Goal: Task Accomplishment & Management: Manage account settings

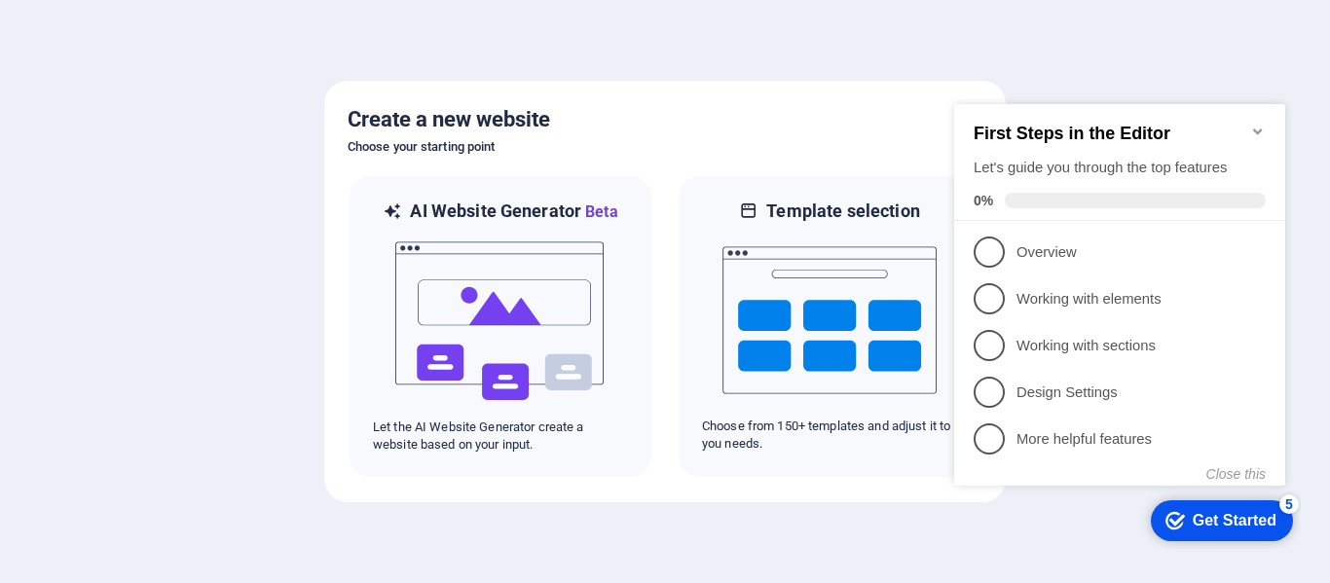
click at [1252, 124] on icon "Minimize checklist" at bounding box center [1258, 132] width 16 height 16
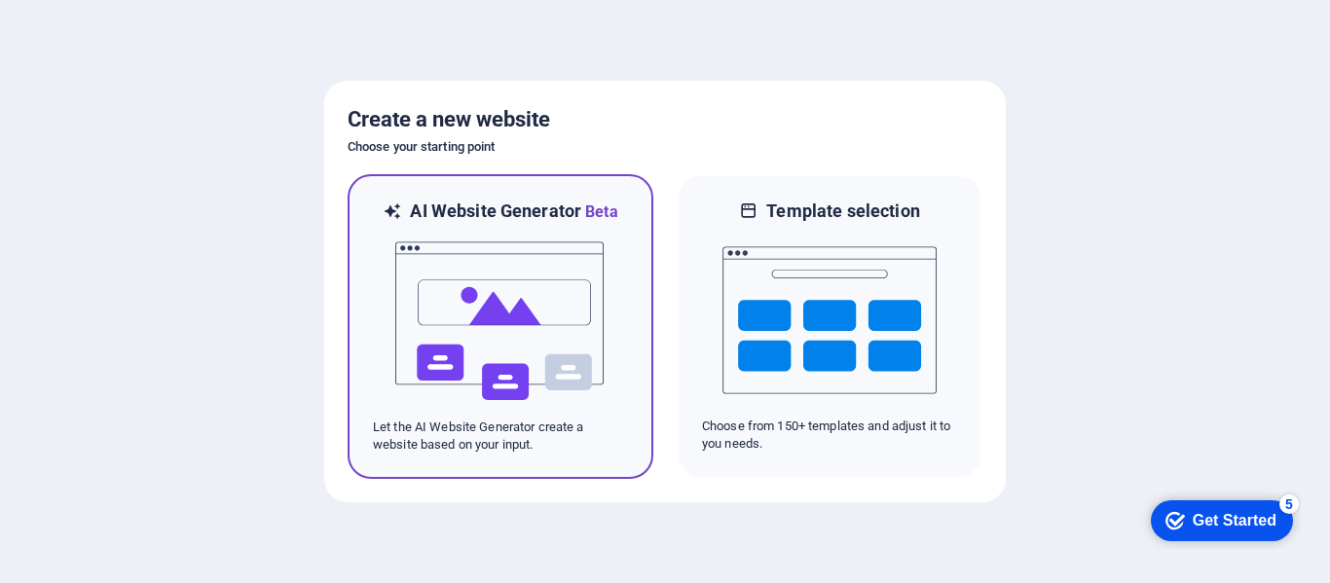
click at [513, 319] on img at bounding box center [500, 321] width 214 height 195
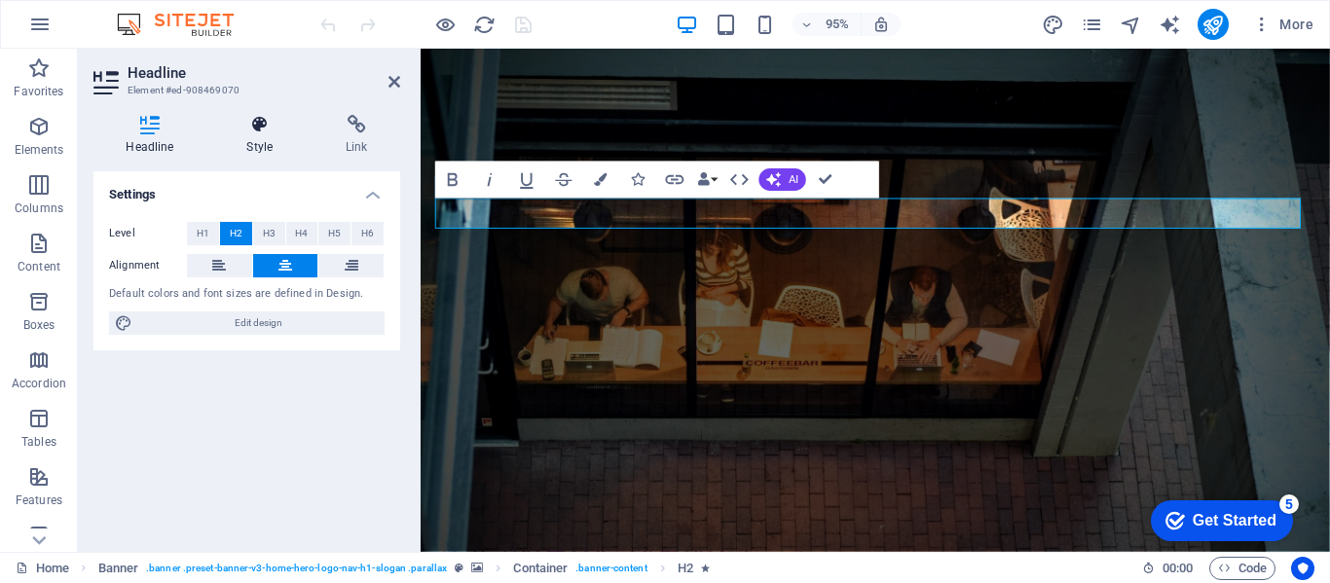
click at [261, 123] on icon at bounding box center [259, 124] width 91 height 19
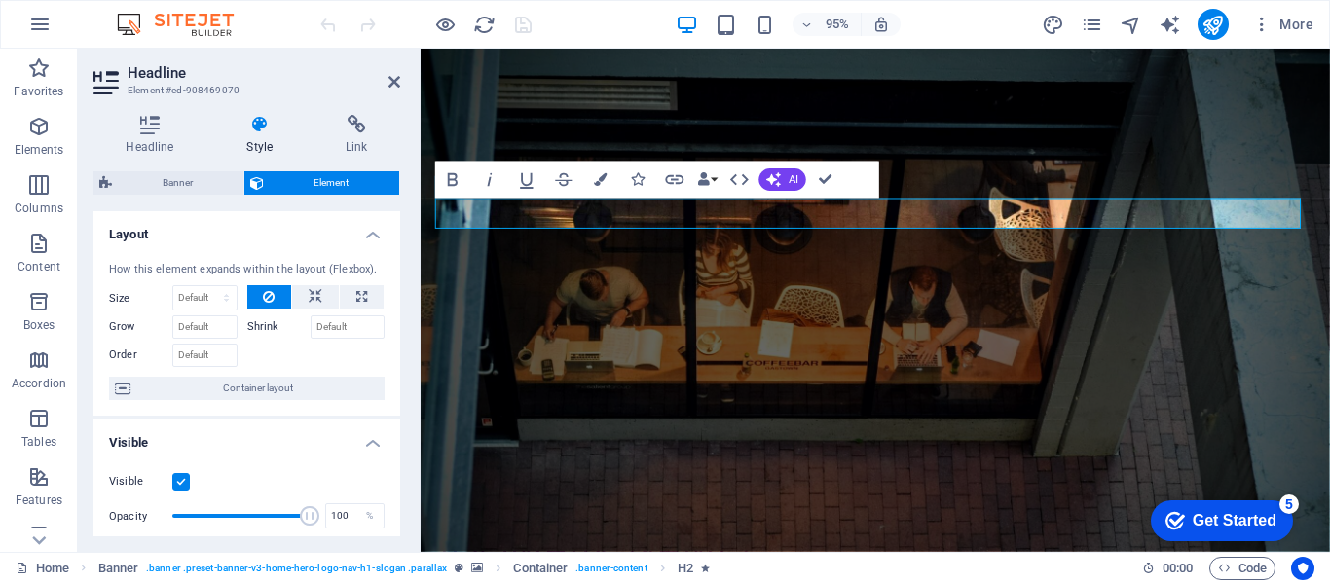
click at [365, 231] on h4 "Layout" at bounding box center [246, 228] width 307 height 35
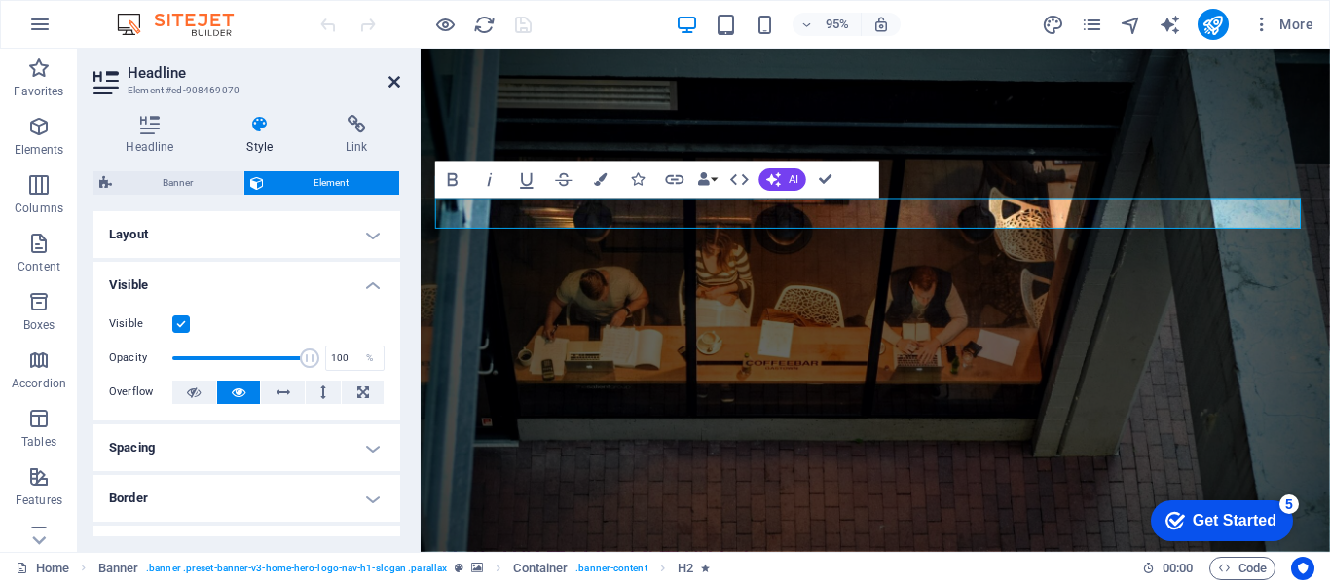
click at [389, 79] on icon at bounding box center [394, 82] width 12 height 16
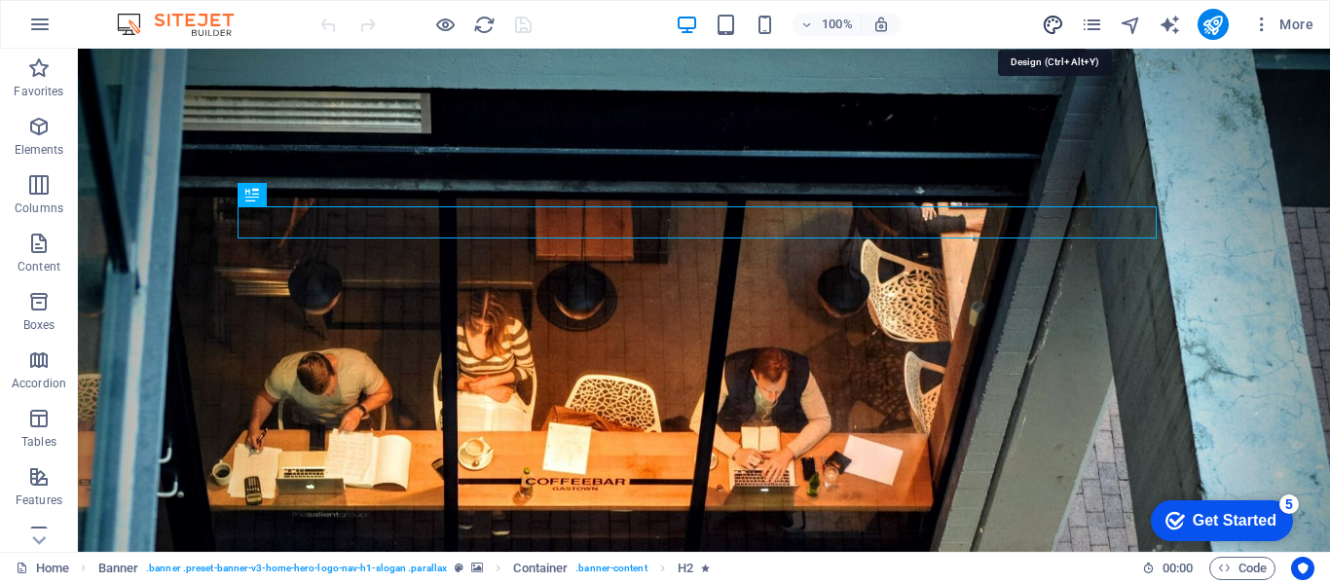
click at [1052, 25] on icon "design" at bounding box center [1052, 25] width 22 height 22
select select "px"
select select "200"
select select "px"
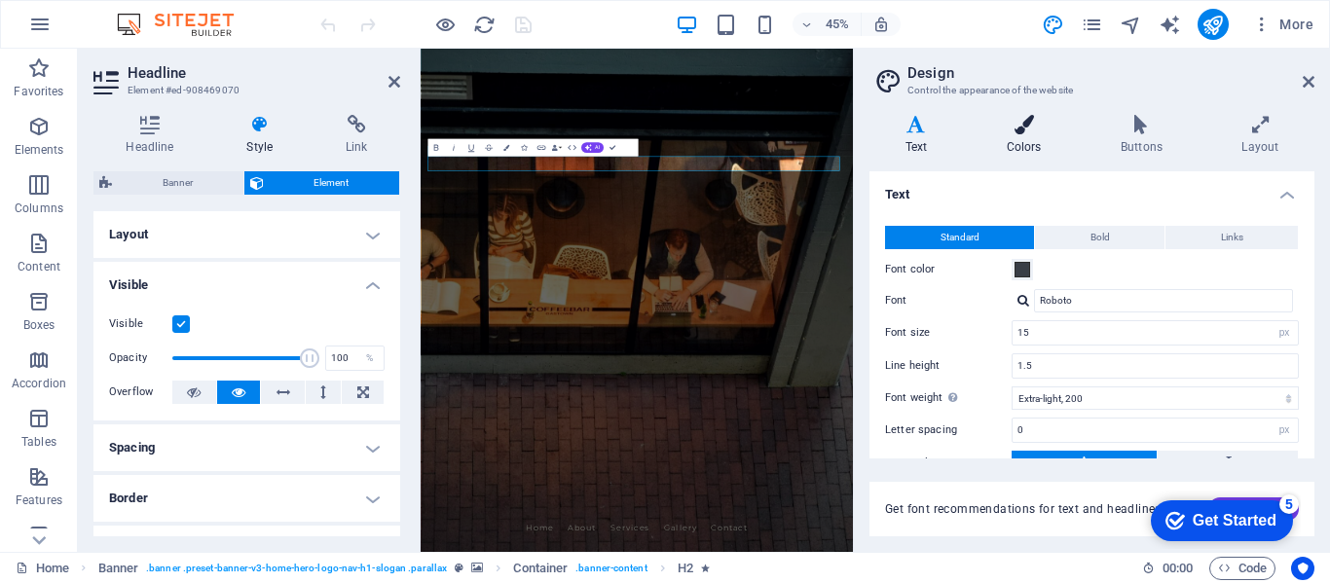
click at [1019, 128] on icon at bounding box center [1023, 124] width 106 height 19
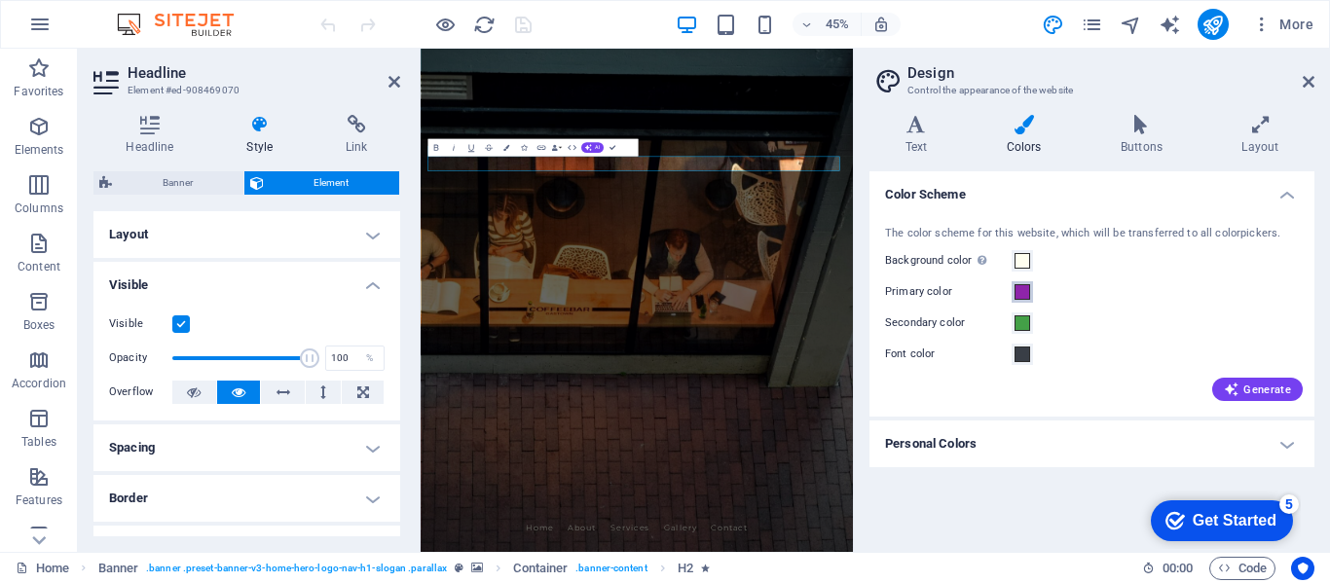
click at [1021, 289] on span at bounding box center [1022, 292] width 16 height 16
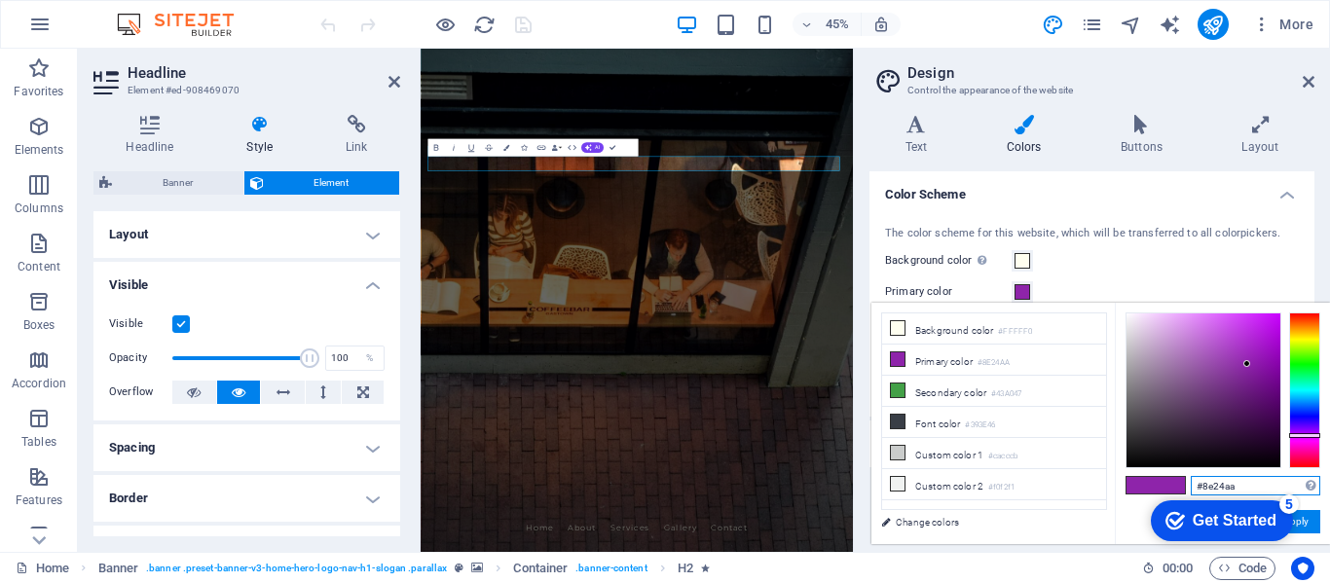
drag, startPoint x: 1261, startPoint y: 488, endPoint x: 1184, endPoint y: 482, distance: 78.1
click at [1184, 482] on div "#8e24aa Supported formats #0852ed rgb(8, 82, 237) rgba(8, 82, 237, 90%) hsv(221…" at bounding box center [1221, 565] width 215 height 524
click at [1242, 487] on input "#8e24aa" at bounding box center [1254, 485] width 129 height 19
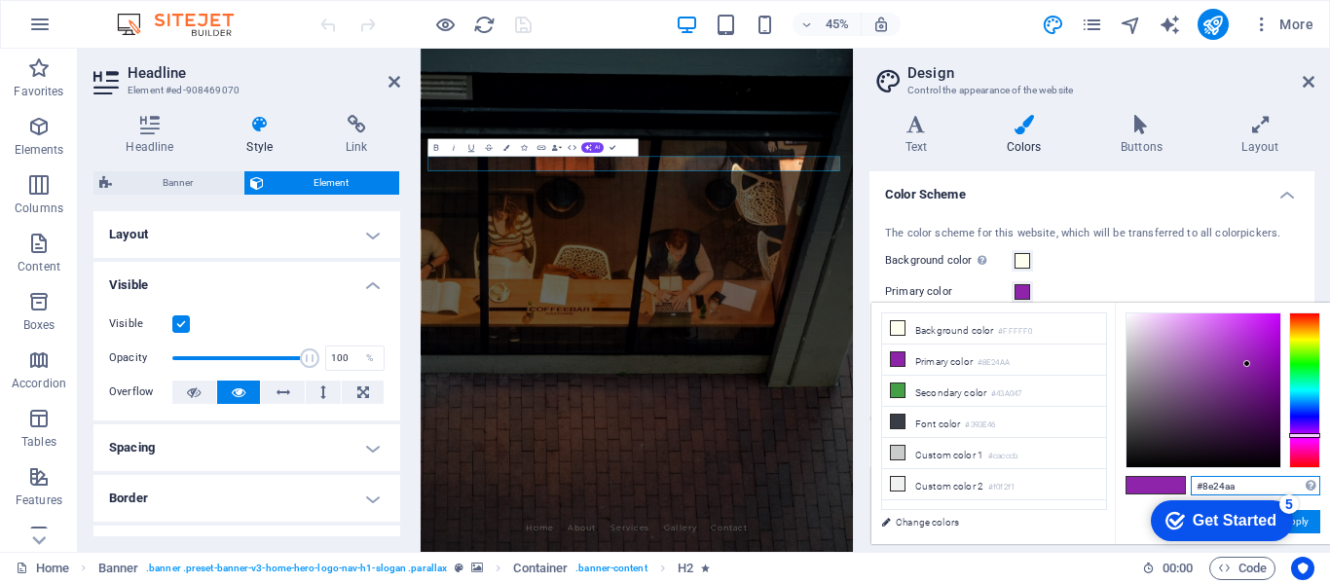
paste input "00656e"
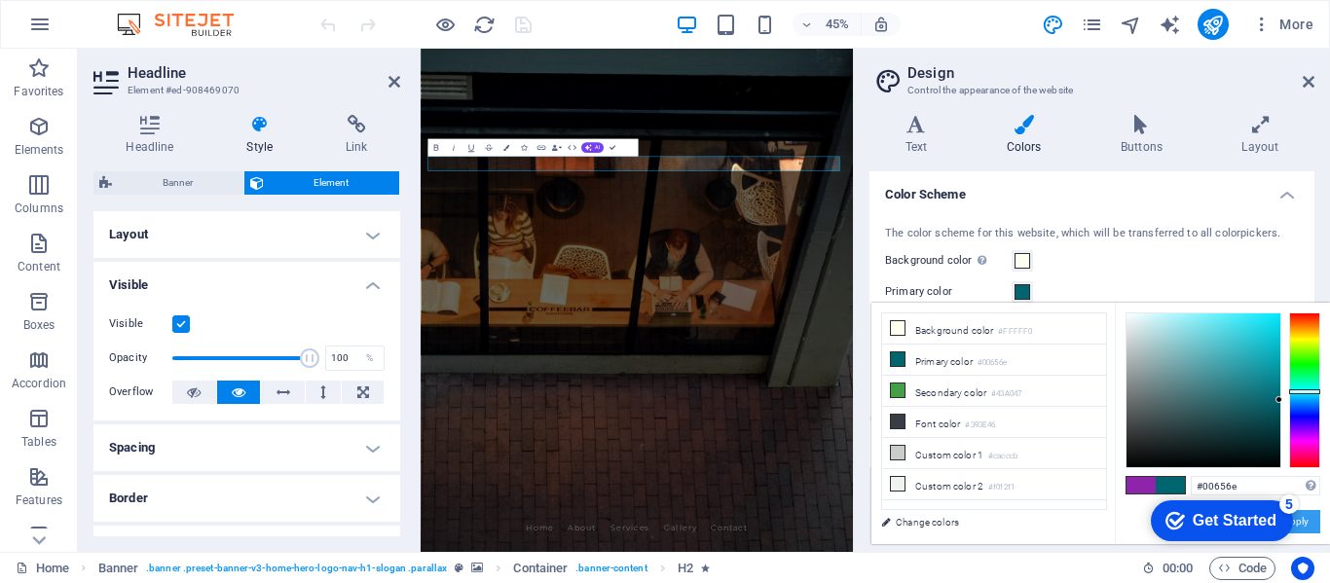
click at [1313, 524] on button "Apply" at bounding box center [1295, 521] width 49 height 23
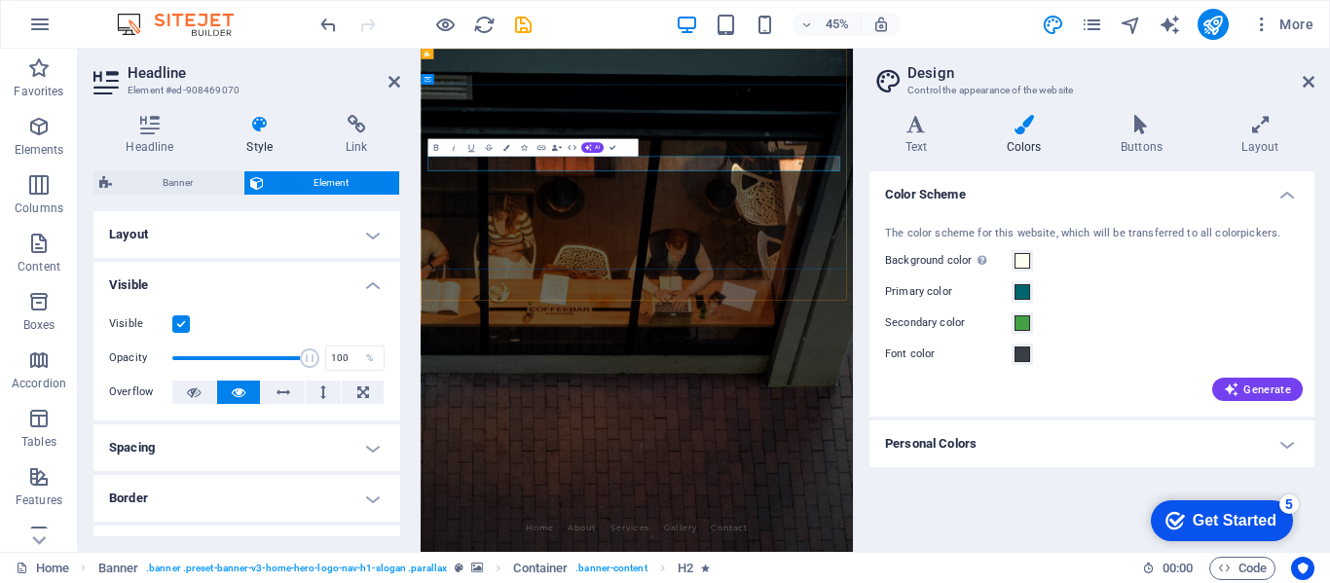
click at [1016, 290] on span at bounding box center [1022, 292] width 16 height 16
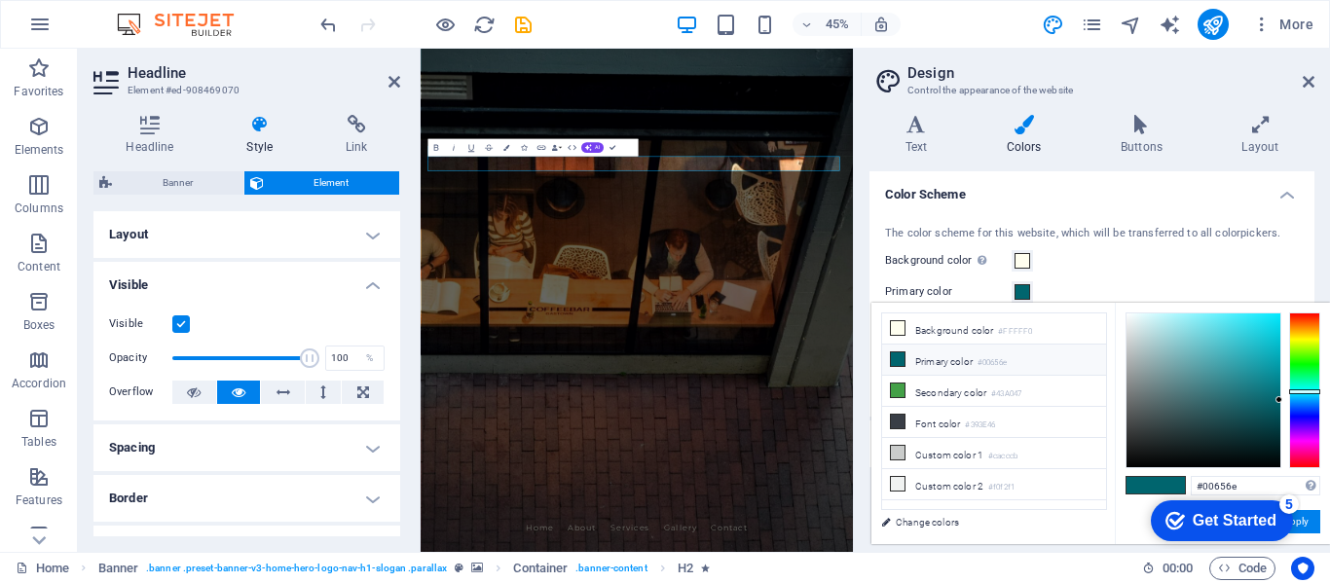
click at [963, 357] on li "Primary color #00656e" at bounding box center [994, 360] width 224 height 31
drag, startPoint x: 1258, startPoint y: 487, endPoint x: 1193, endPoint y: 488, distance: 65.2
click at [1193, 488] on input "#00656e" at bounding box center [1254, 485] width 129 height 19
click at [1298, 521] on div "checkmark Get Started 5 First Steps in the Editor Let's guide you through the t…" at bounding box center [1217, 520] width 165 height 58
click at [1312, 525] on button "Apply" at bounding box center [1295, 521] width 49 height 23
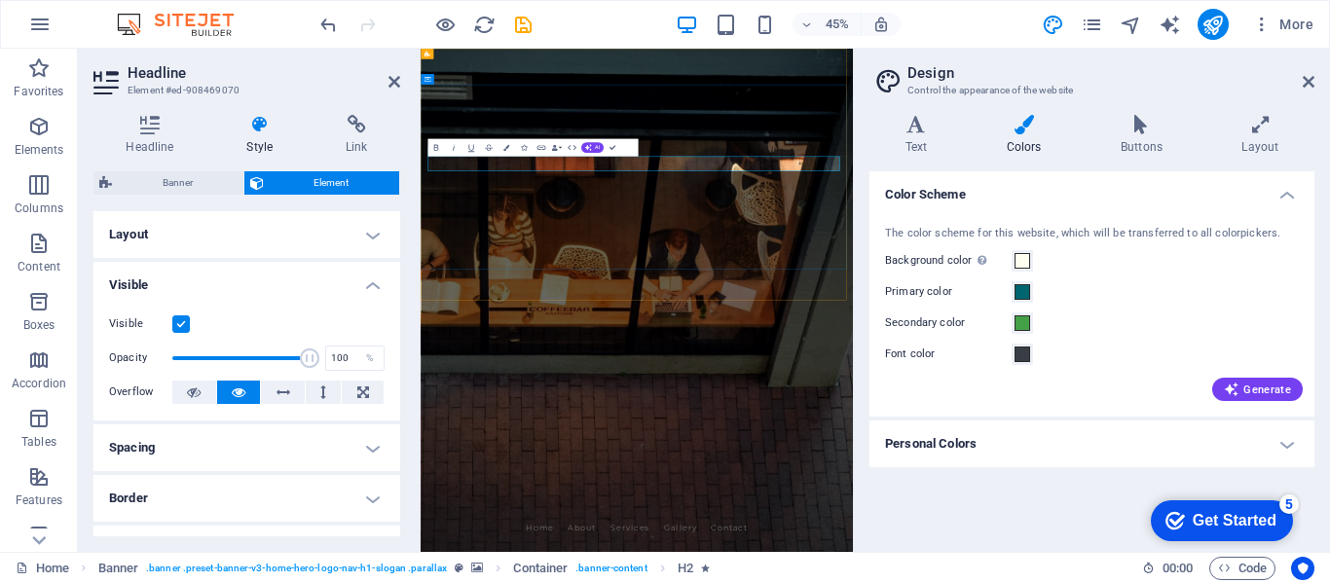
drag, startPoint x: 1129, startPoint y: 295, endPoint x: 1056, endPoint y: 299, distance: 73.1
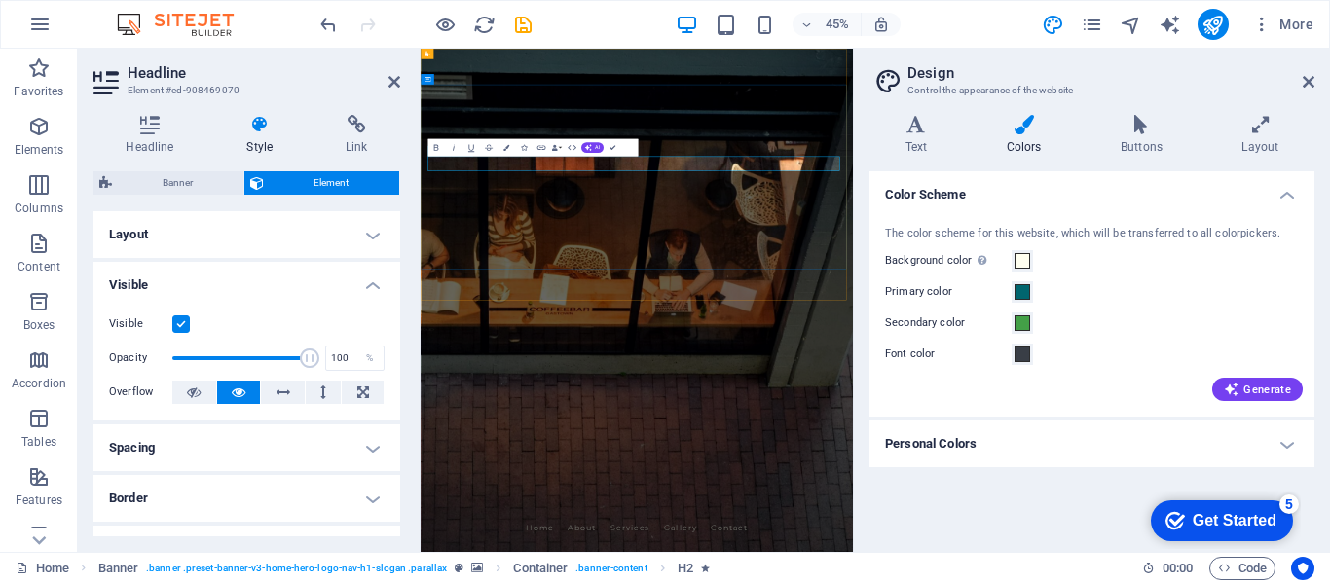
click at [1016, 285] on span at bounding box center [1022, 292] width 16 height 16
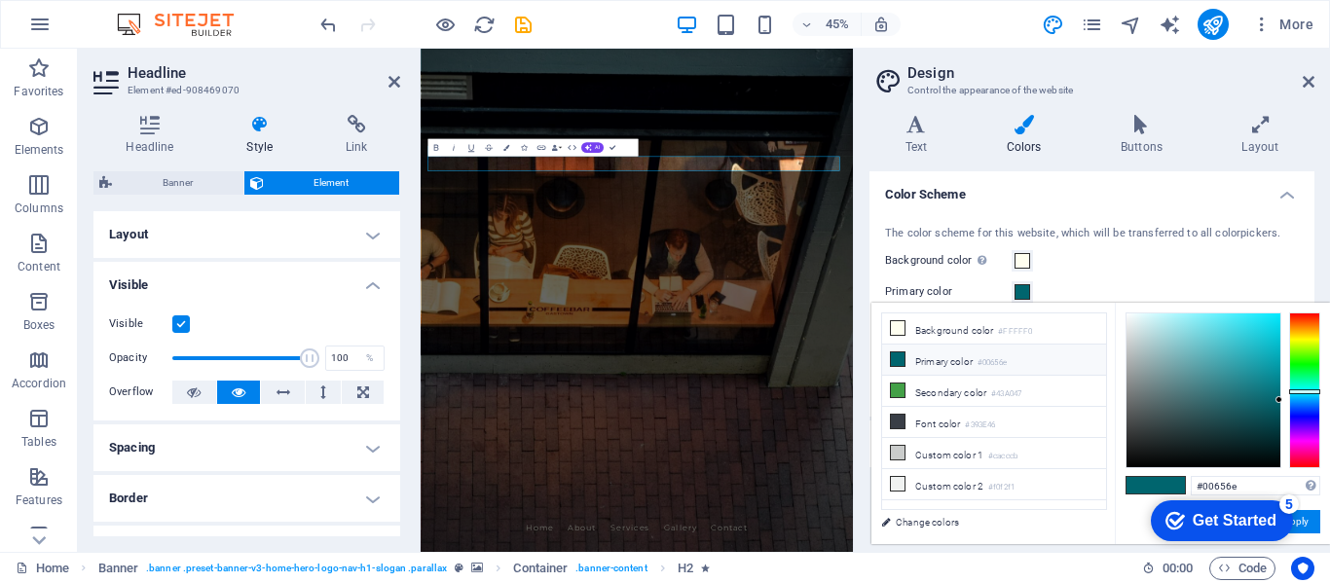
click at [1006, 357] on small "#00656e" at bounding box center [991, 363] width 29 height 14
click at [1220, 481] on input "#00656e" at bounding box center [1254, 485] width 129 height 19
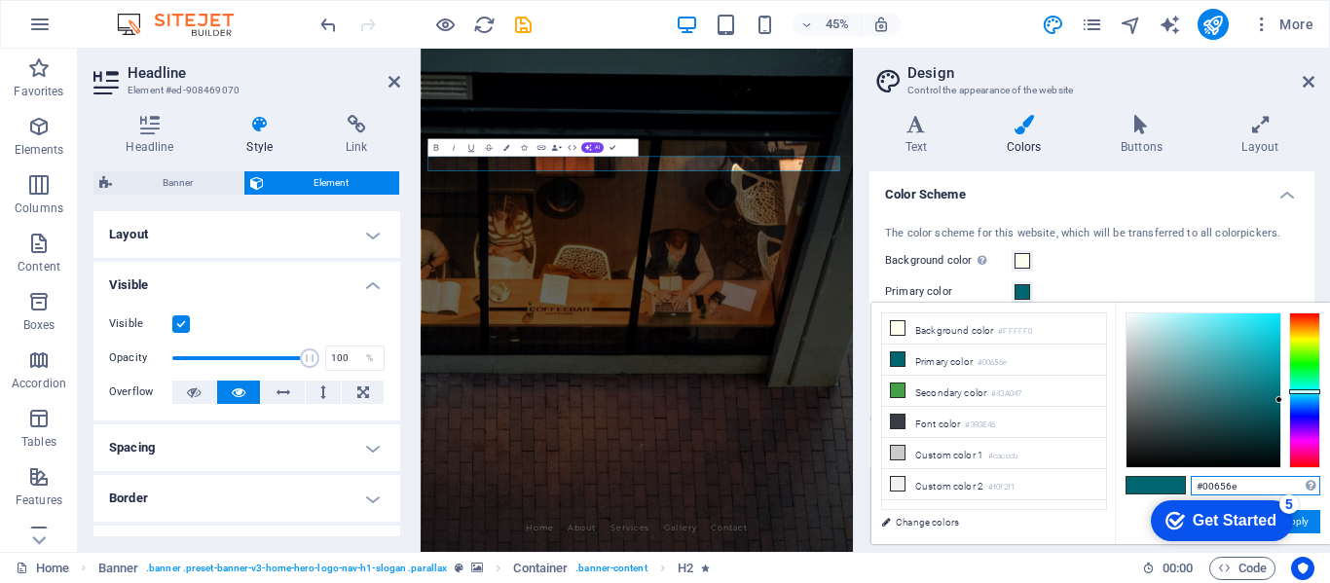
click at [1220, 481] on input "#00656e" at bounding box center [1254, 485] width 129 height 19
click at [1302, 525] on button "Apply" at bounding box center [1295, 521] width 49 height 23
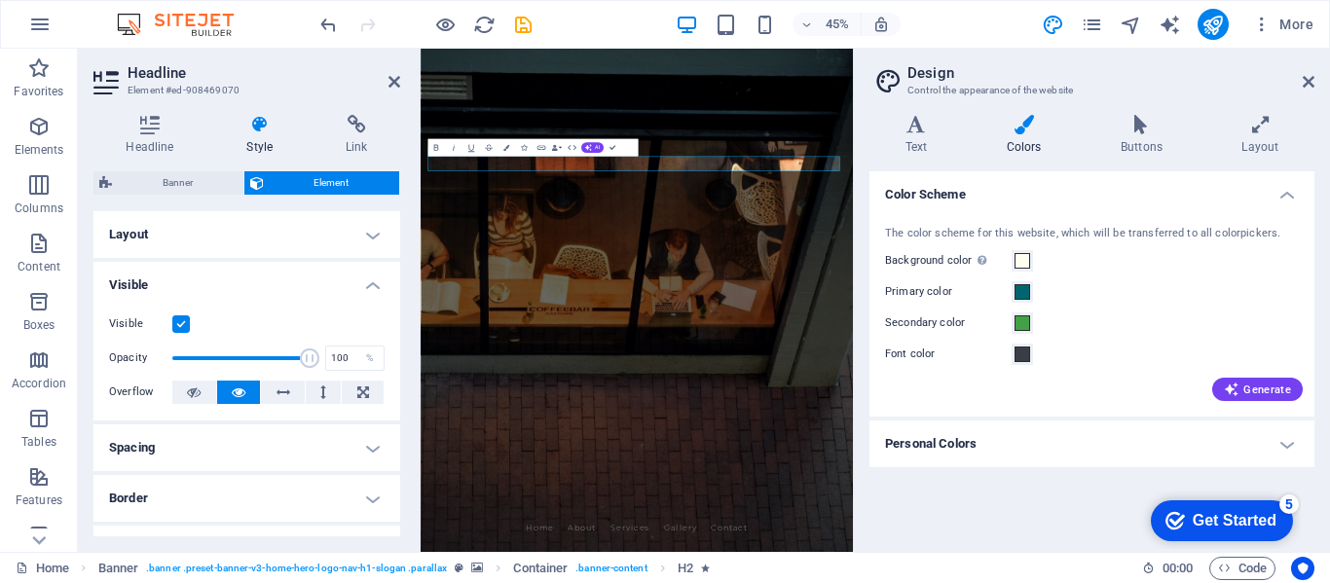
click at [994, 447] on h4 "Personal Colors" at bounding box center [1091, 443] width 445 height 47
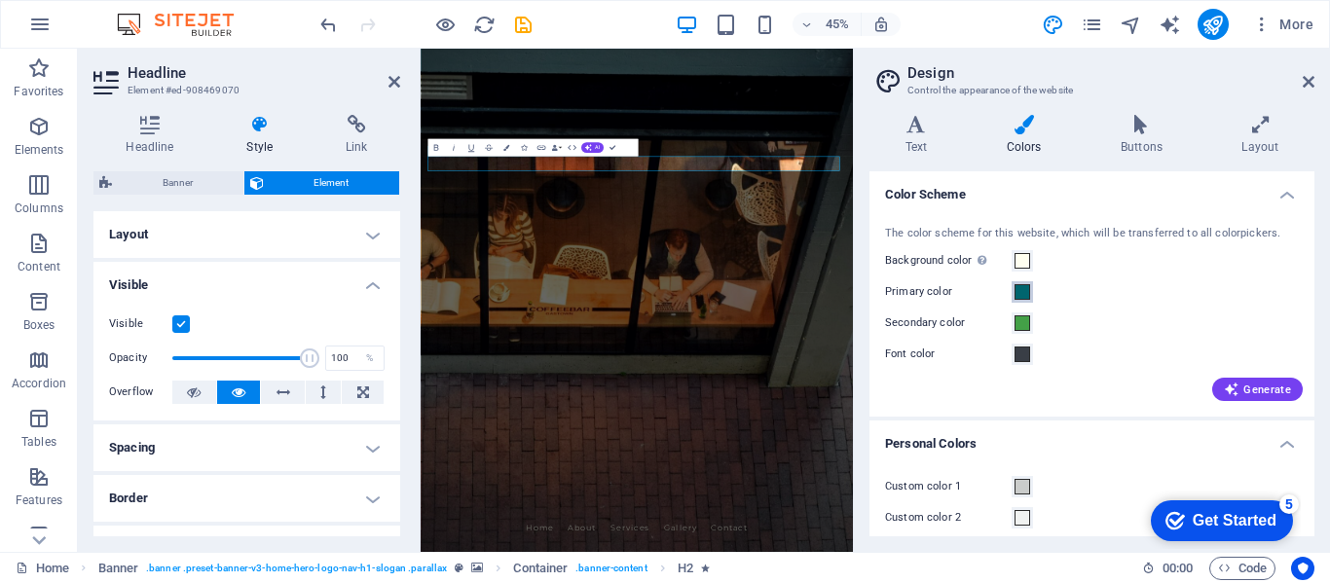
click at [1026, 291] on span at bounding box center [1022, 292] width 16 height 16
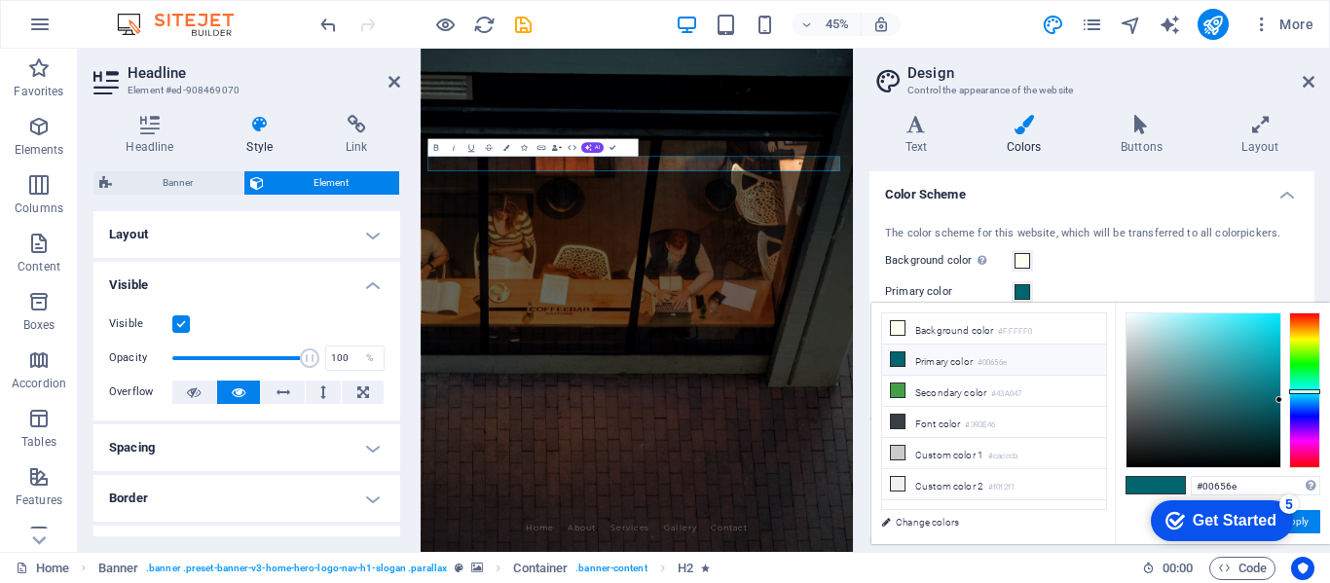
click at [936, 352] on li "Primary color #00656e" at bounding box center [994, 360] width 224 height 31
click at [929, 521] on link "Change colors" at bounding box center [984, 522] width 226 height 24
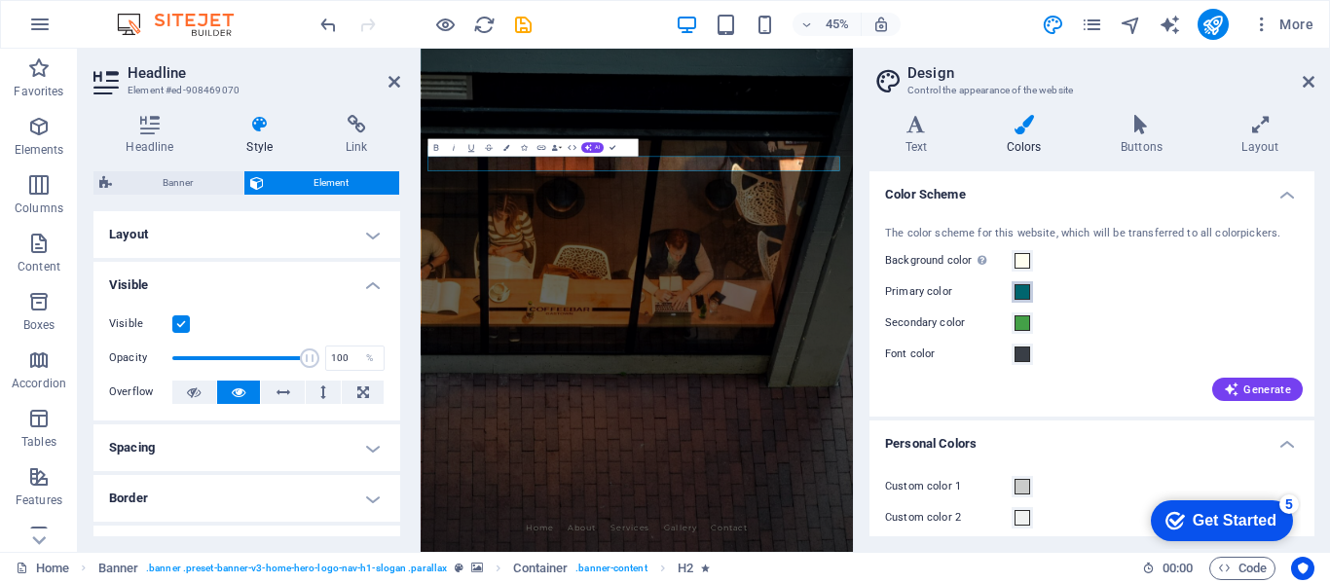
click at [1027, 287] on span at bounding box center [1022, 292] width 16 height 16
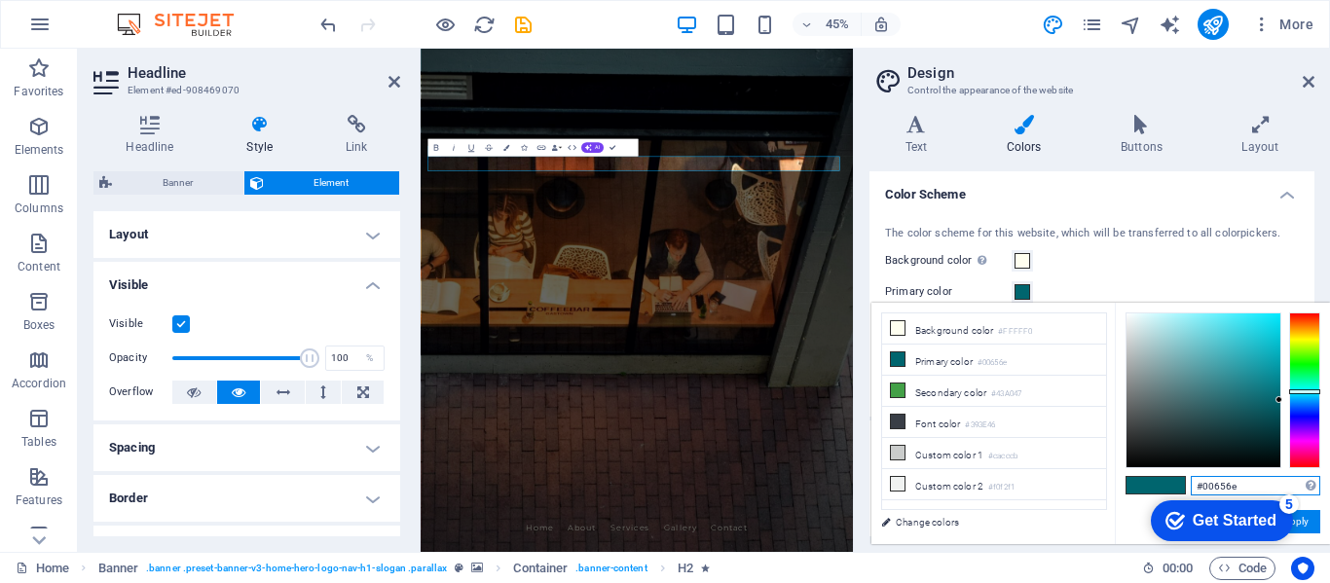
click at [1246, 487] on input "#00656e" at bounding box center [1254, 485] width 129 height 19
click at [1255, 398] on div at bounding box center [1203, 390] width 154 height 154
click at [1225, 377] on div at bounding box center [1203, 390] width 154 height 154
drag, startPoint x: 1250, startPoint y: 487, endPoint x: 1175, endPoint y: 484, distance: 75.0
click at [1175, 484] on div "#348d95 Supported formats #0852ed rgb(8, 82, 237) rgba(8, 82, 237, 90%) hsv(221…" at bounding box center [1221, 565] width 215 height 524
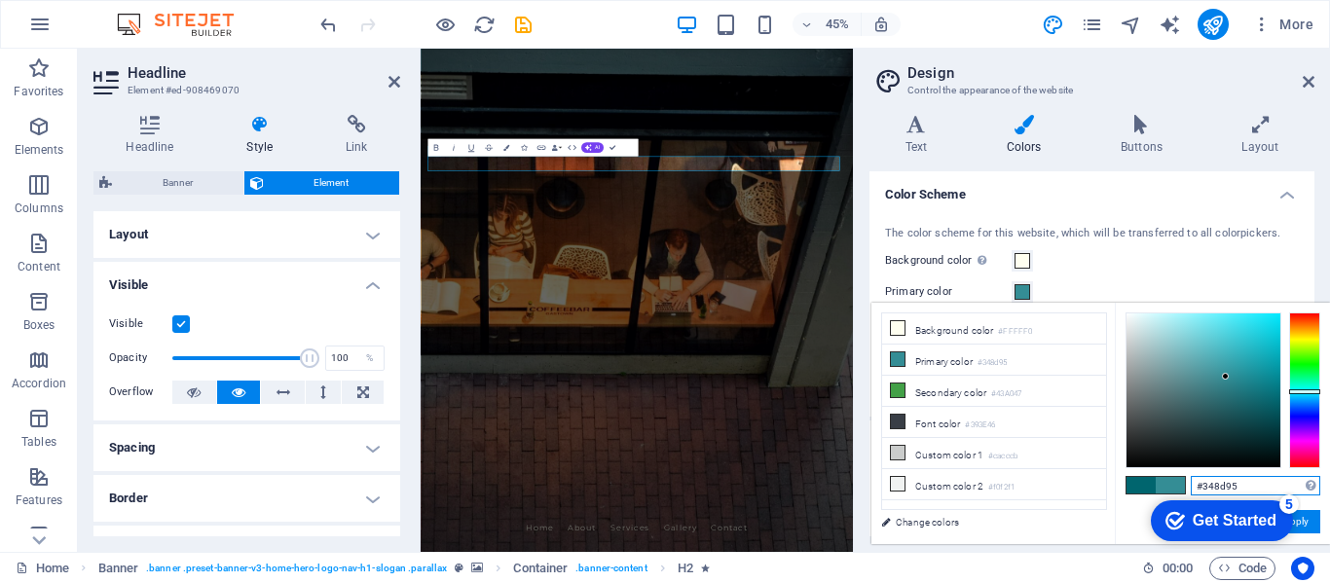
paste input "00656e"
drag, startPoint x: 1270, startPoint y: 481, endPoint x: 1188, endPoint y: 482, distance: 81.8
click at [1188, 482] on div "#00656e Supported formats #0852ed rgb(8, 82, 237) rgba(8, 82, 237, 90%) hsv(221…" at bounding box center [1221, 565] width 215 height 524
click at [1306, 512] on button "Apply" at bounding box center [1295, 521] width 49 height 23
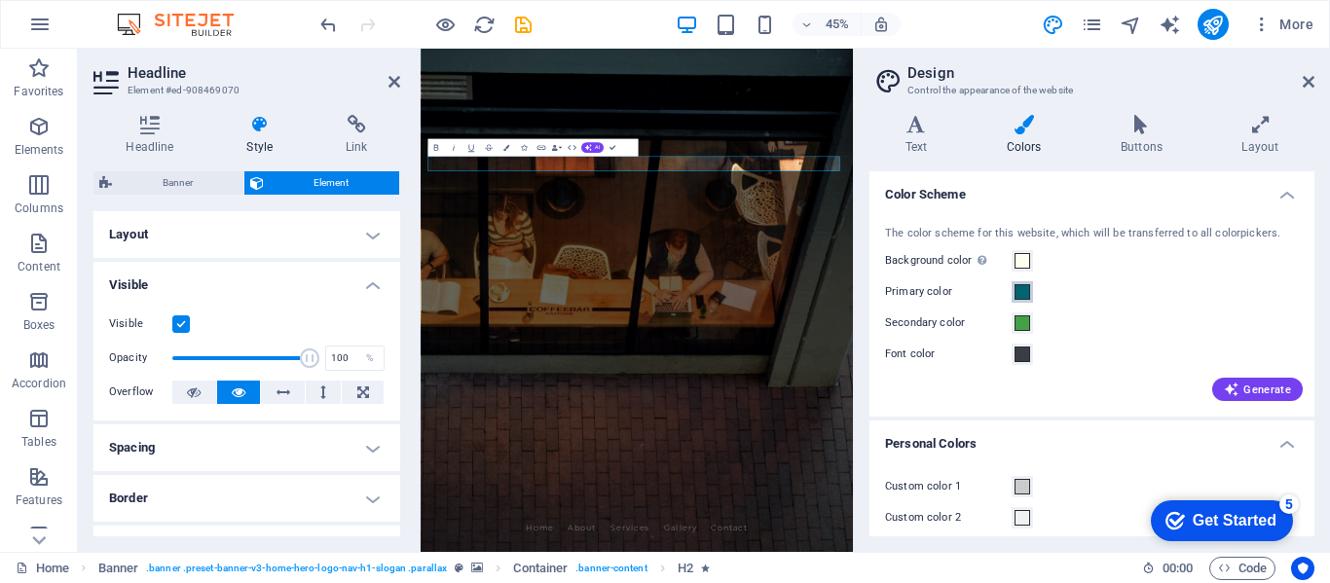
click at [1023, 290] on span at bounding box center [1022, 292] width 16 height 16
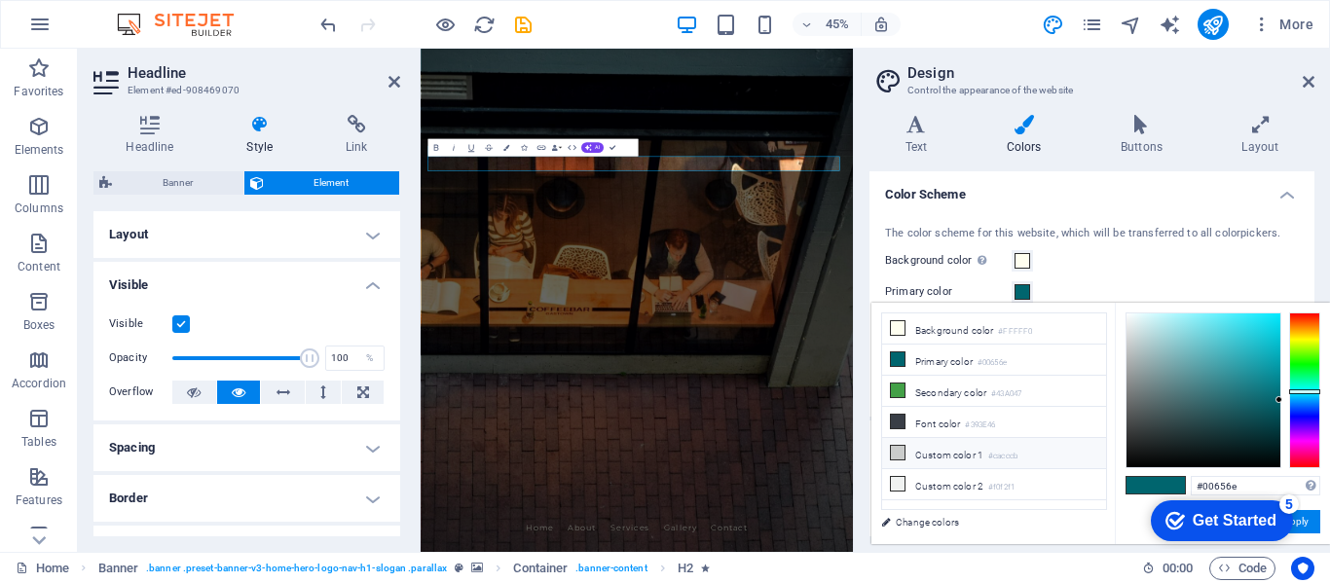
click at [964, 445] on li "Custom color 1 #cacccb" at bounding box center [994, 453] width 224 height 31
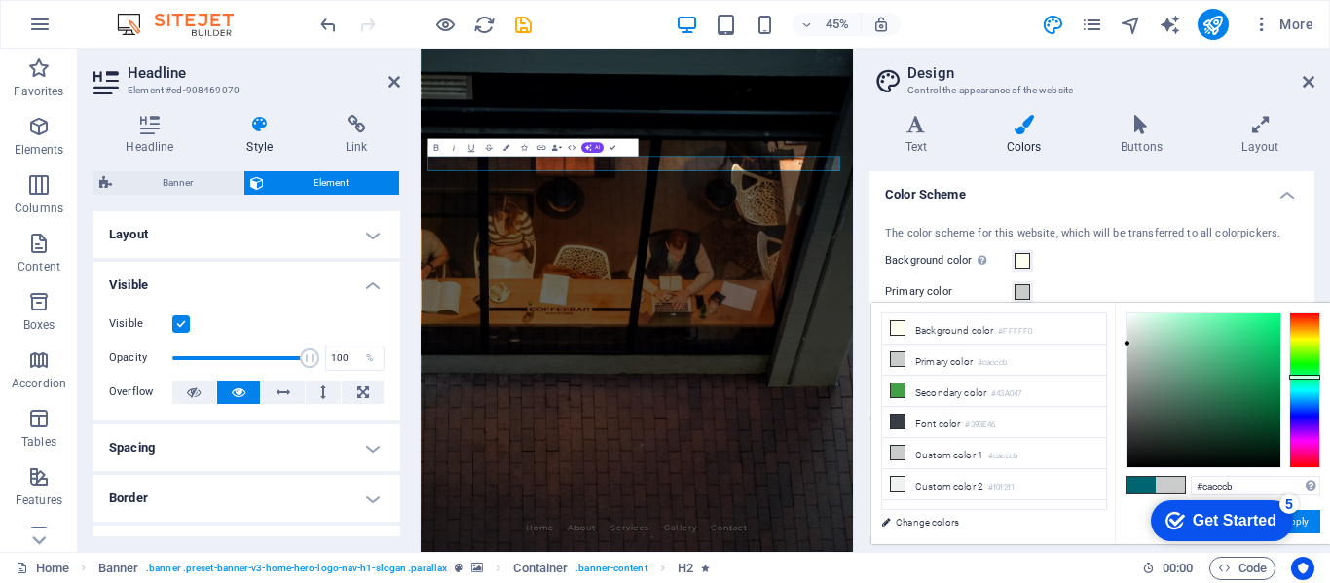
click at [1142, 485] on span at bounding box center [1140, 485] width 29 height 17
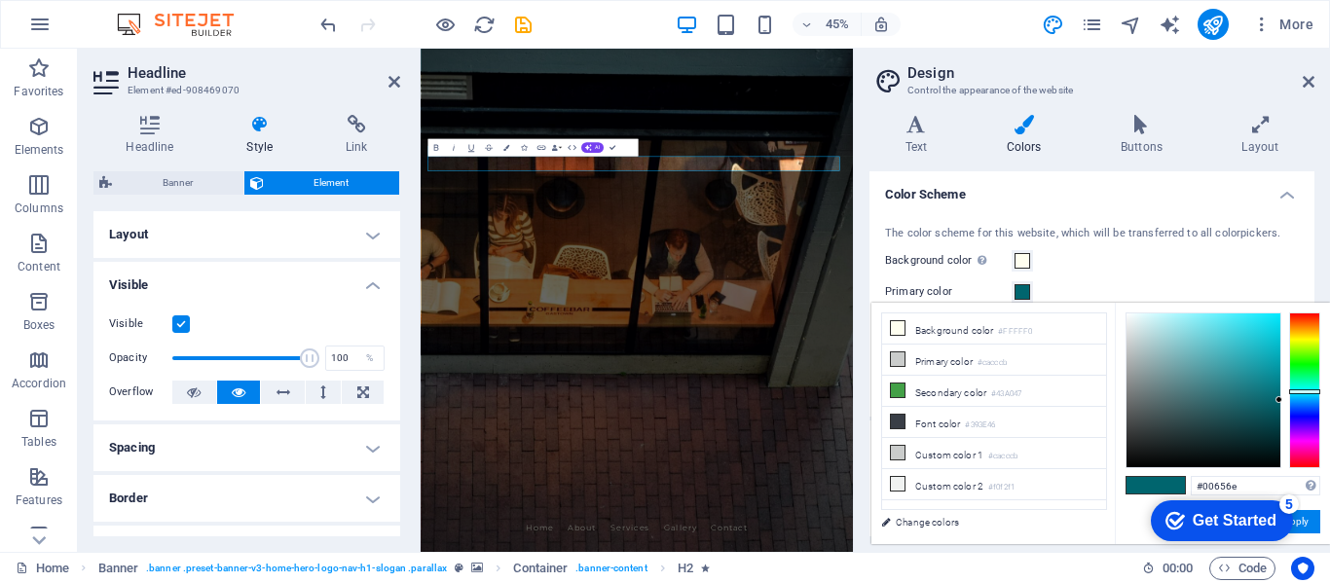
click at [1168, 485] on span at bounding box center [1169, 485] width 29 height 17
click at [965, 445] on li "Custom color 1 #cacccb" at bounding box center [994, 453] width 224 height 31
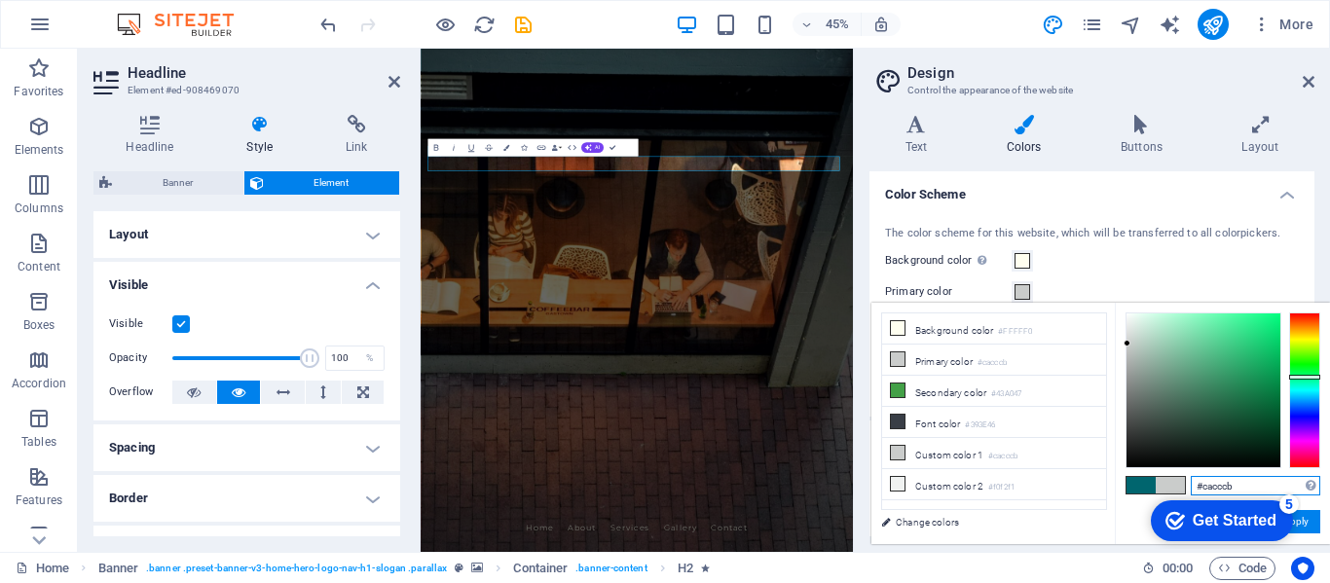
click at [1222, 479] on input "#cacccb" at bounding box center [1254, 485] width 129 height 19
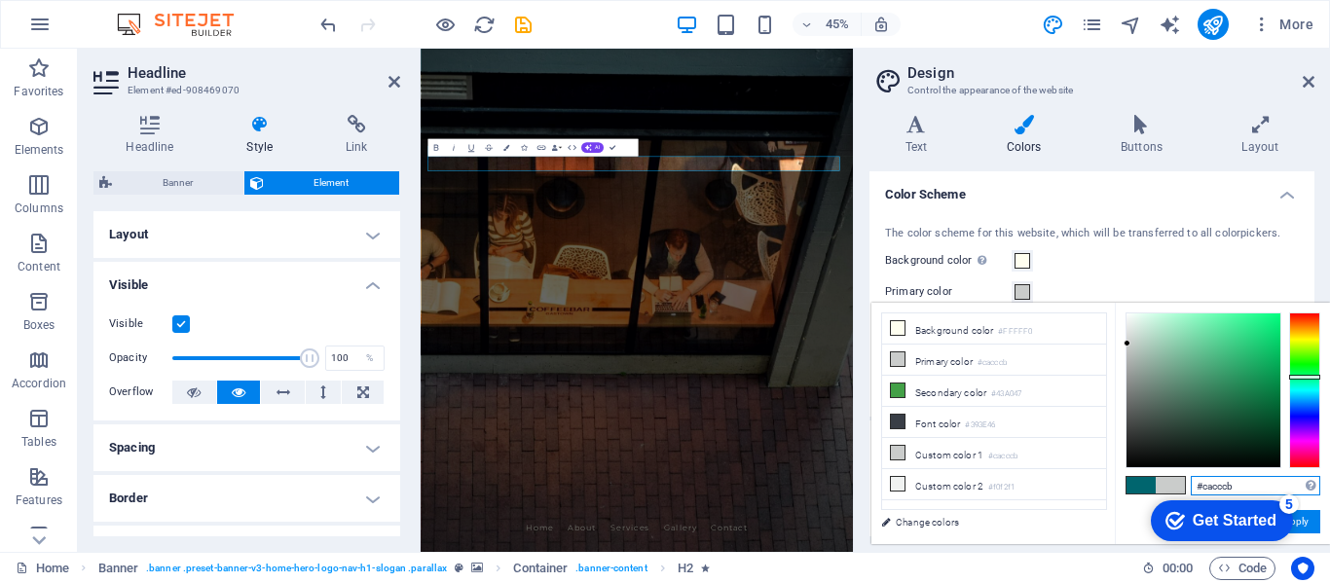
paste input "00656e"
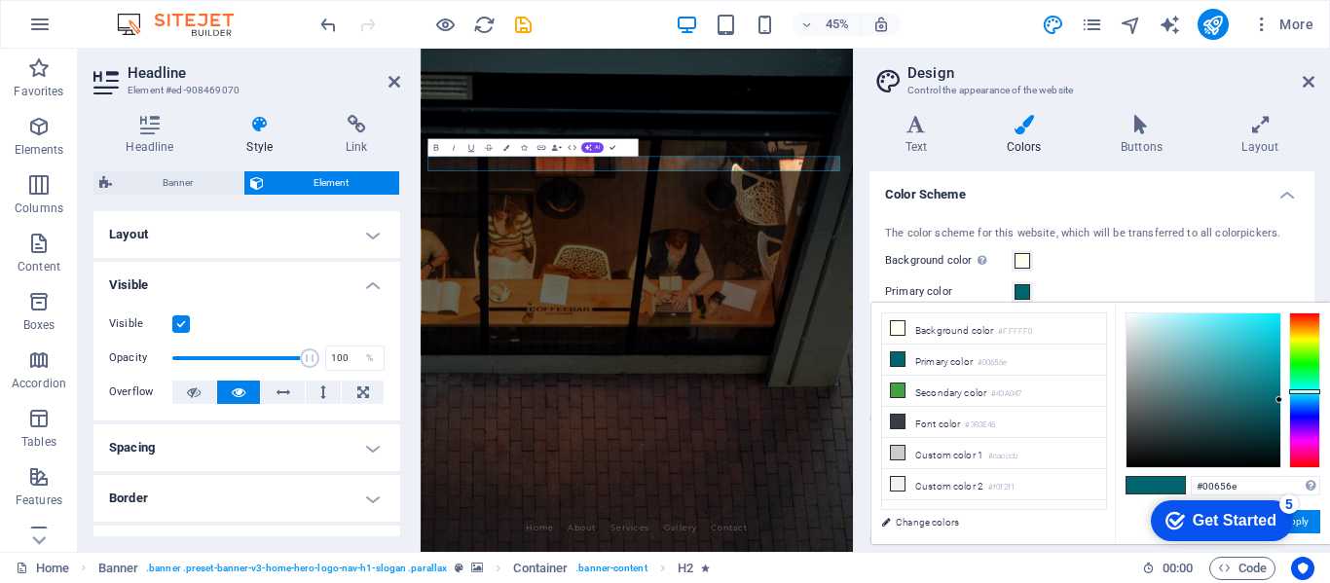
click at [1298, 522] on div "checkmark Get Started 5 First Steps in the Editor Let's guide you through the t…" at bounding box center [1217, 520] width 165 height 58
click at [1299, 525] on div "checkmark Get Started 5 First Steps in the Editor Let's guide you through the t…" at bounding box center [1217, 520] width 165 height 58
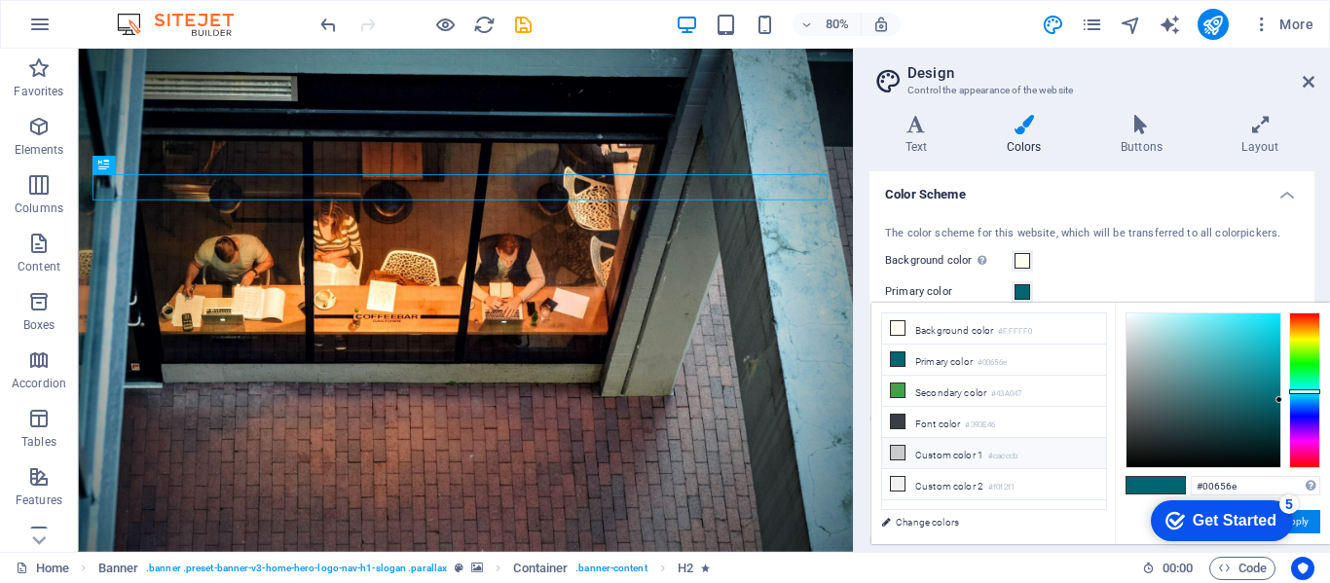
click at [972, 456] on li "Custom color 1 #cacccb" at bounding box center [994, 453] width 224 height 31
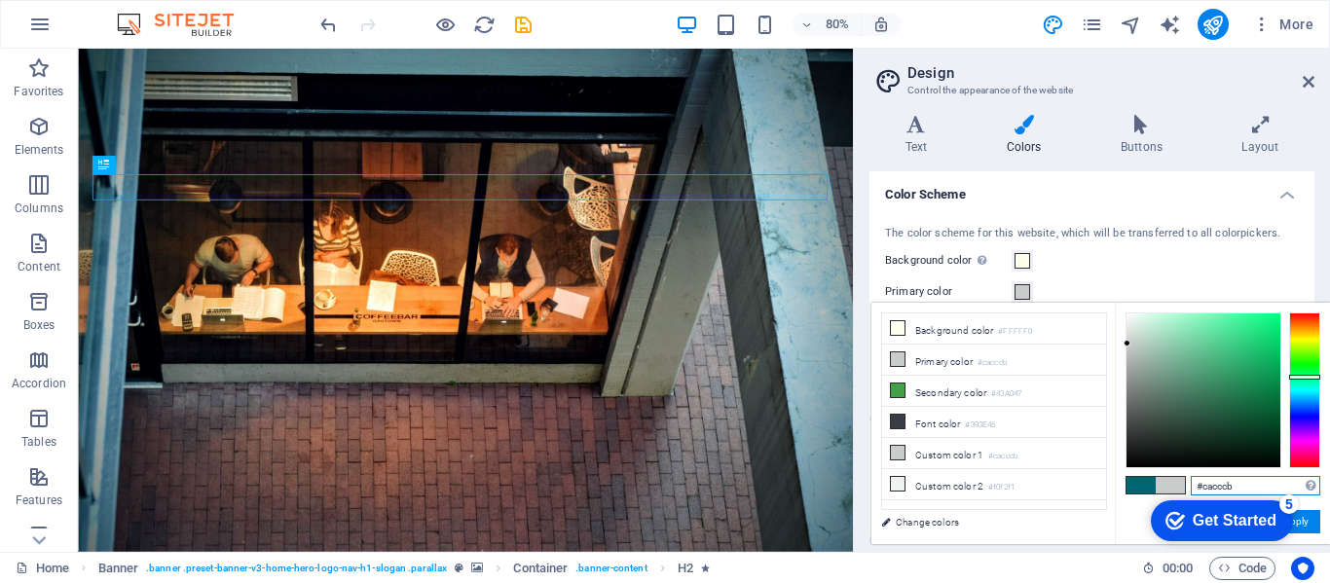
drag, startPoint x: 1245, startPoint y: 484, endPoint x: 1196, endPoint y: 487, distance: 48.8
click at [1196, 487] on input "#cacccb" at bounding box center [1254, 485] width 129 height 19
paste input "f8c32a"
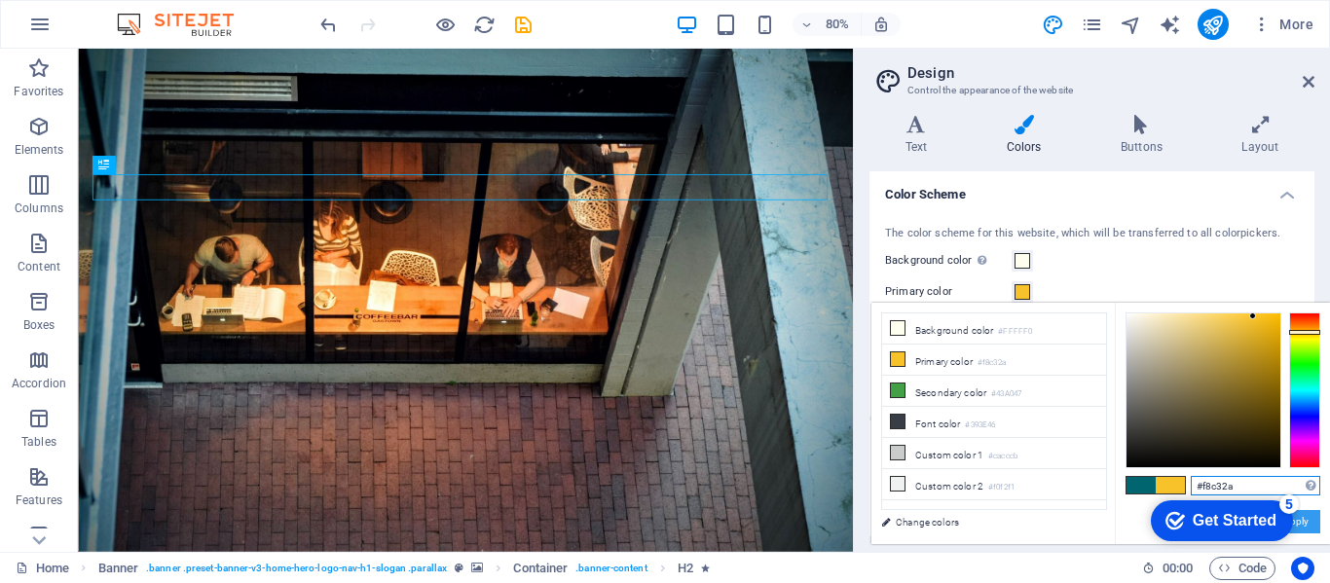
type input "#f8c32a"
click at [1303, 524] on button "Apply" at bounding box center [1295, 521] width 49 height 23
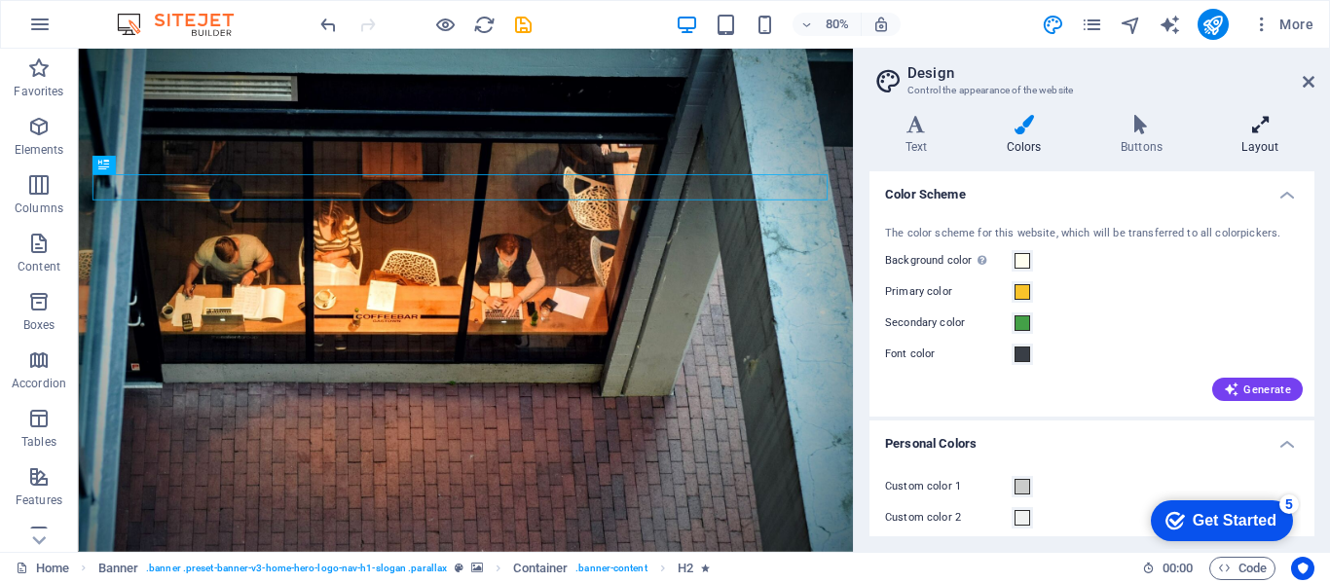
click at [1263, 139] on h4 "Layout" at bounding box center [1260, 135] width 108 height 41
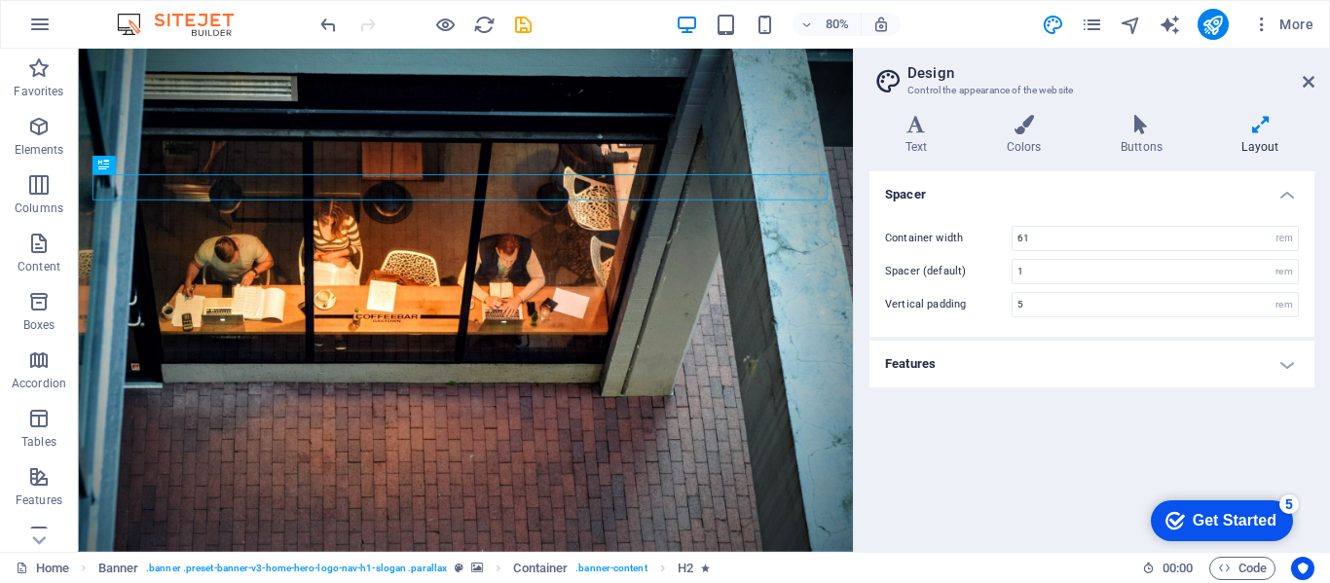
click at [1263, 139] on h4 "Layout" at bounding box center [1260, 135] width 108 height 41
click at [1313, 81] on icon at bounding box center [1308, 82] width 12 height 16
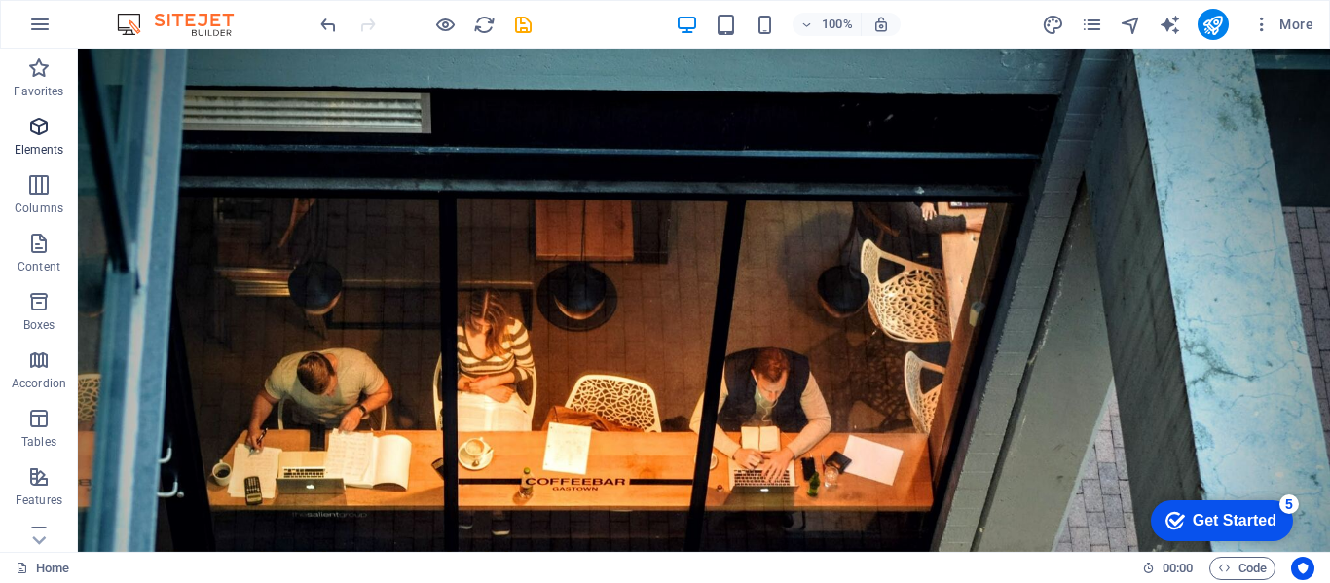
click at [42, 135] on icon "button" at bounding box center [38, 126] width 23 height 23
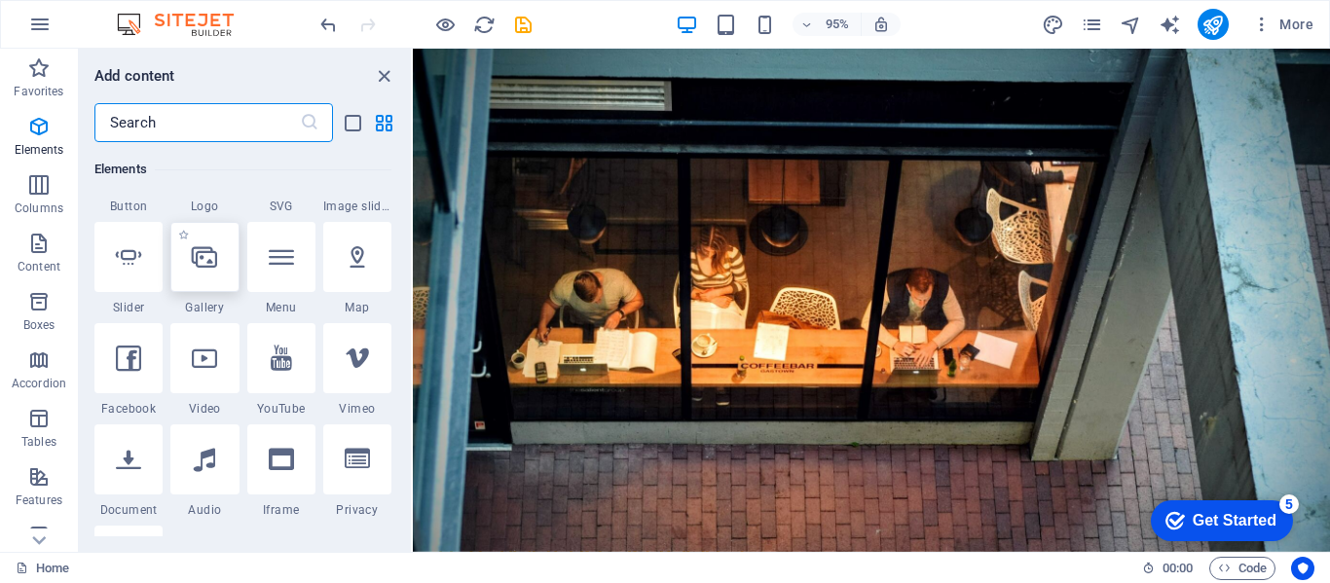
scroll to position [597, 0]
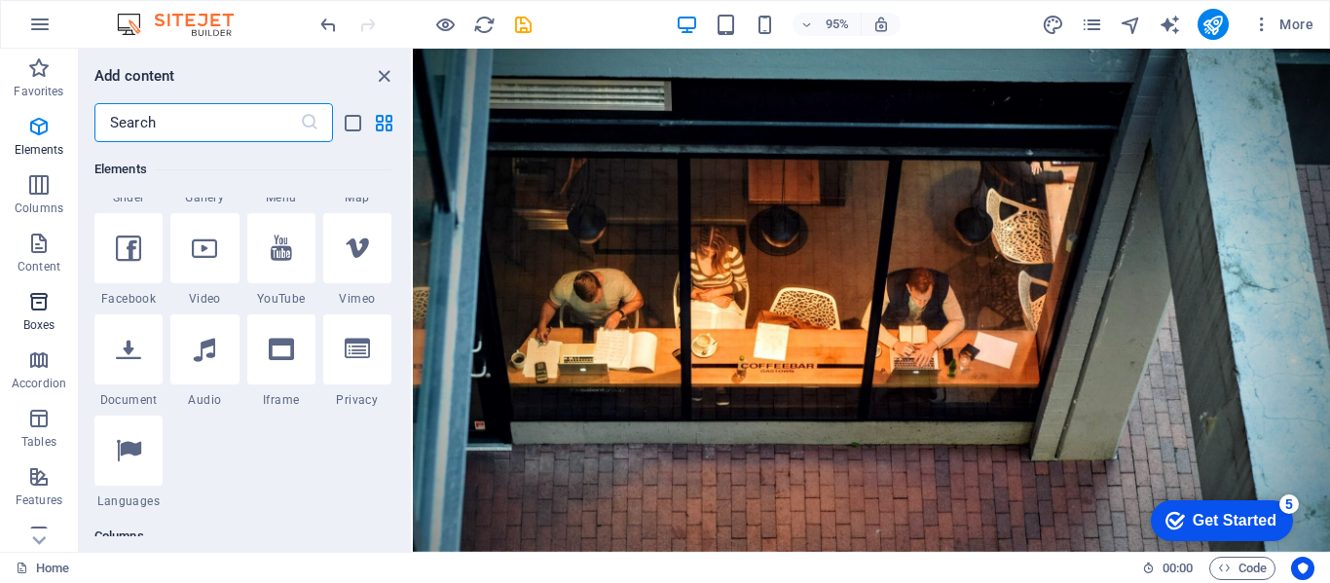
click at [49, 298] on icon "button" at bounding box center [38, 301] width 23 height 23
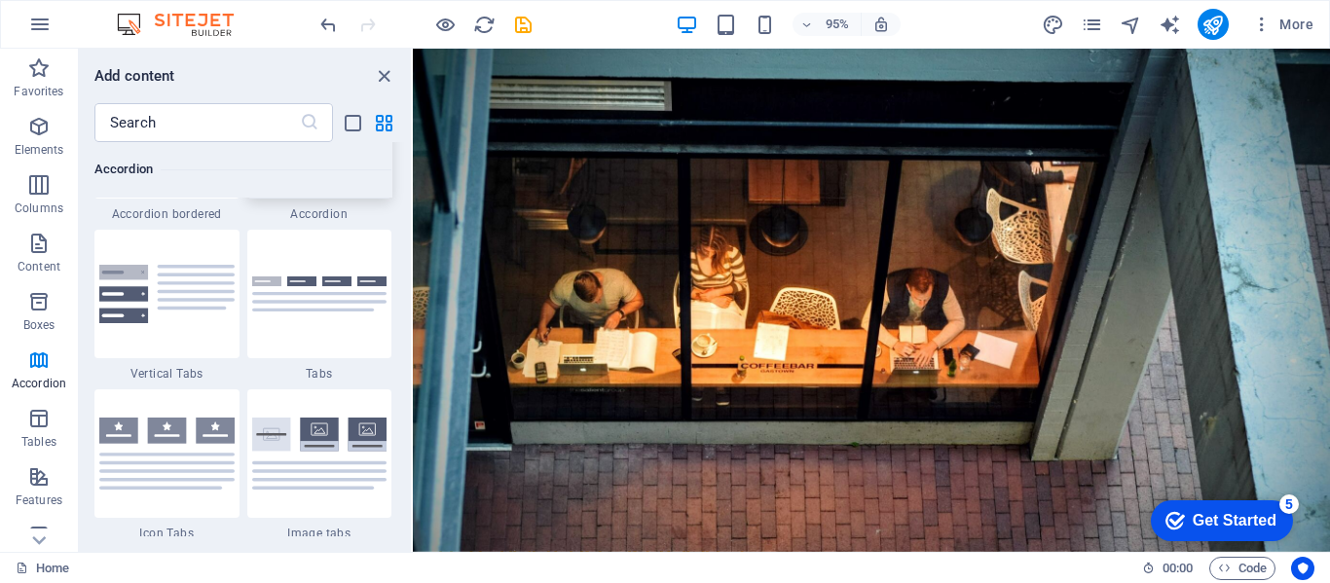
scroll to position [6439, 0]
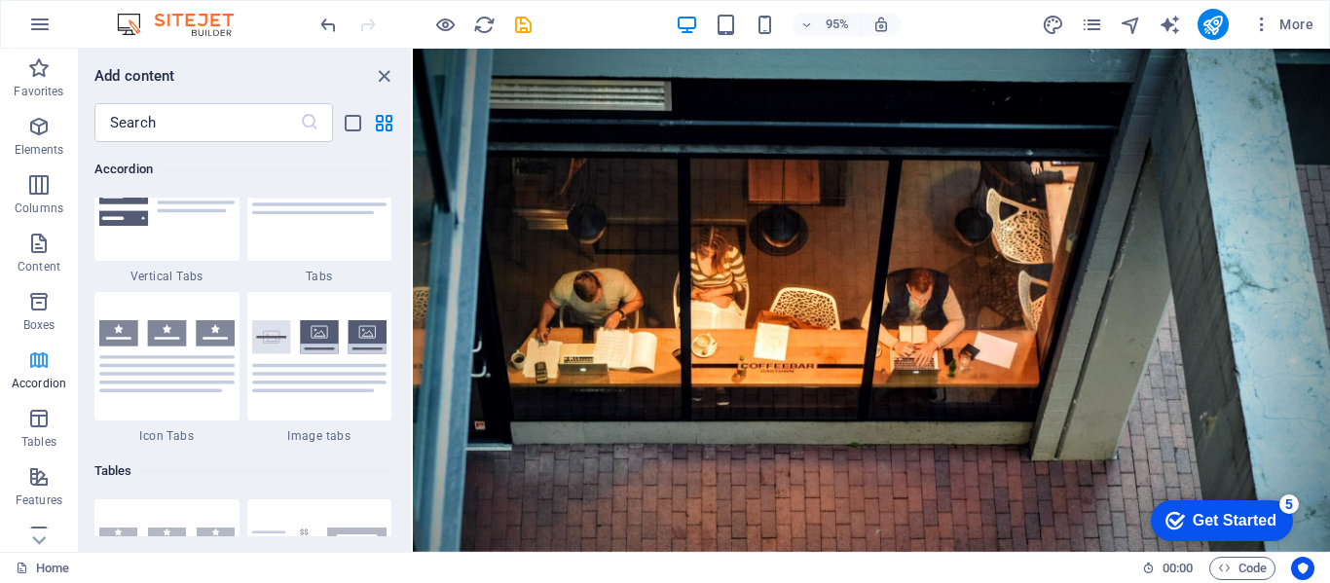
click at [43, 366] on icon "button" at bounding box center [38, 359] width 23 height 23
click at [42, 356] on icon "button" at bounding box center [38, 359] width 23 height 23
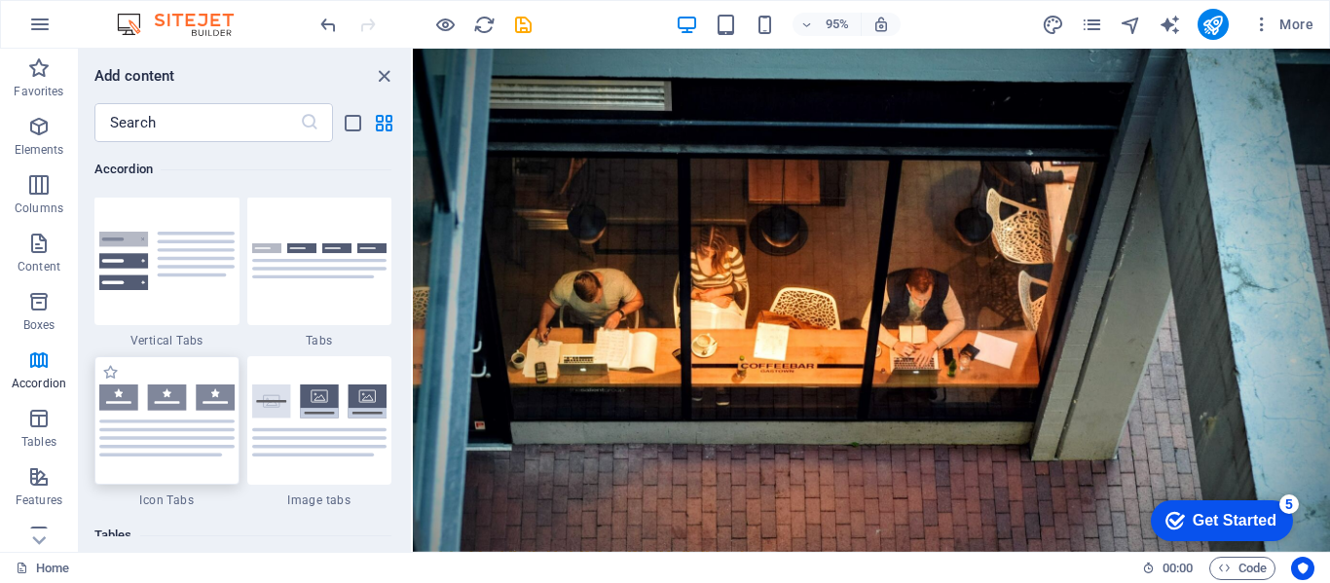
scroll to position [6342, 0]
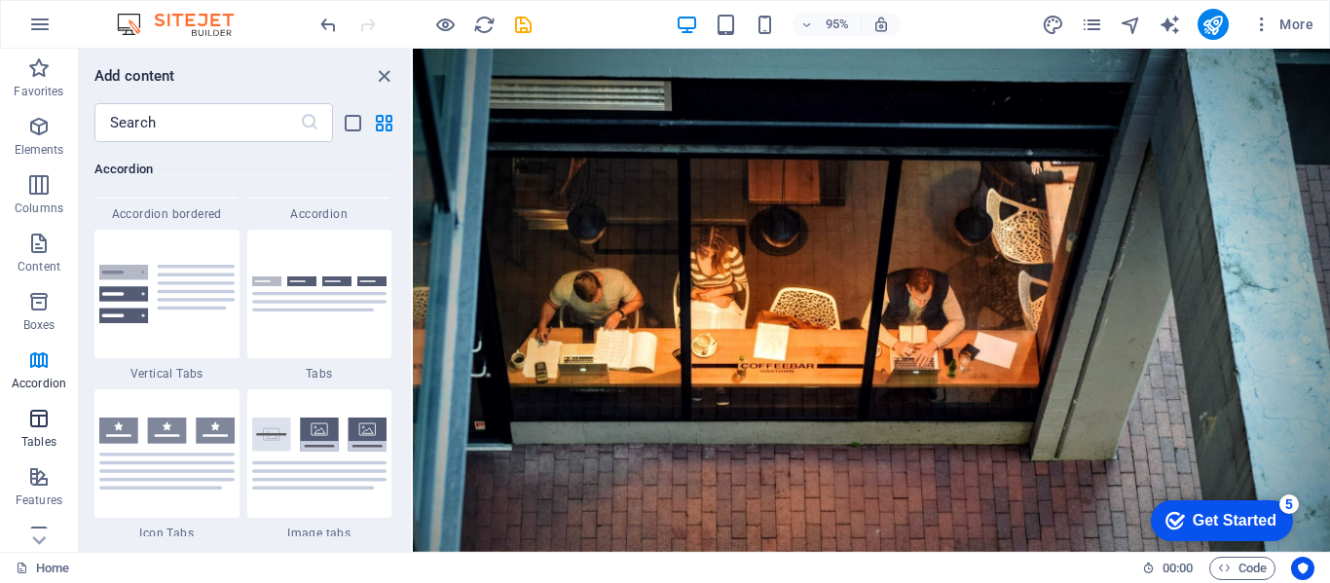
click at [48, 419] on icon "button" at bounding box center [38, 418] width 23 height 23
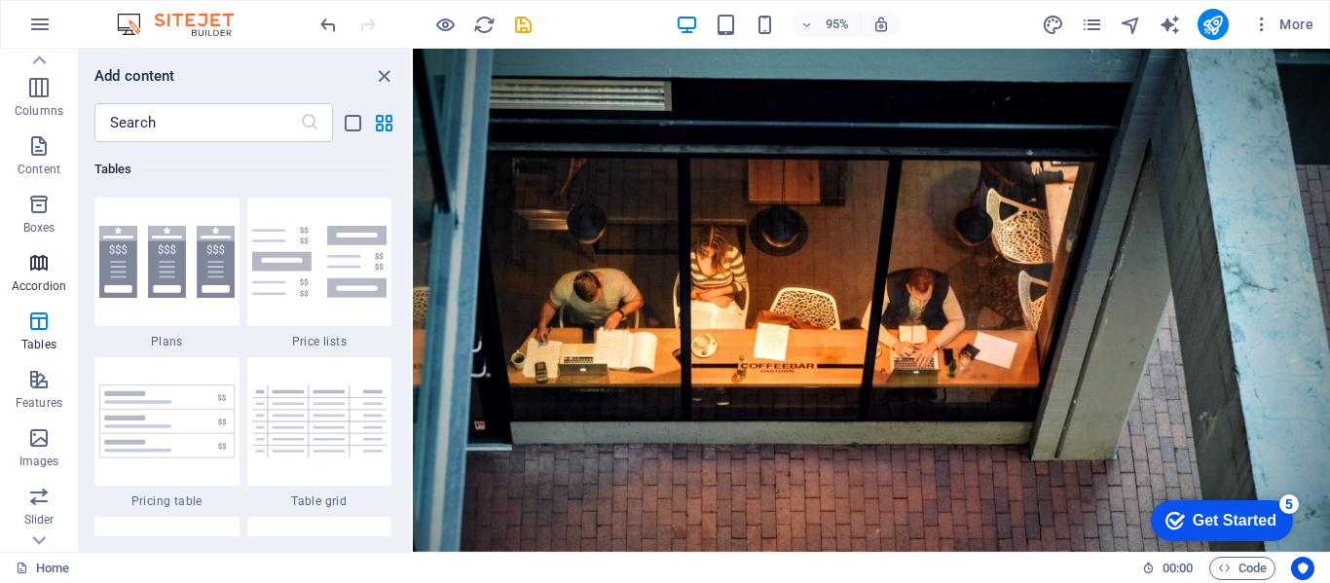
scroll to position [195, 0]
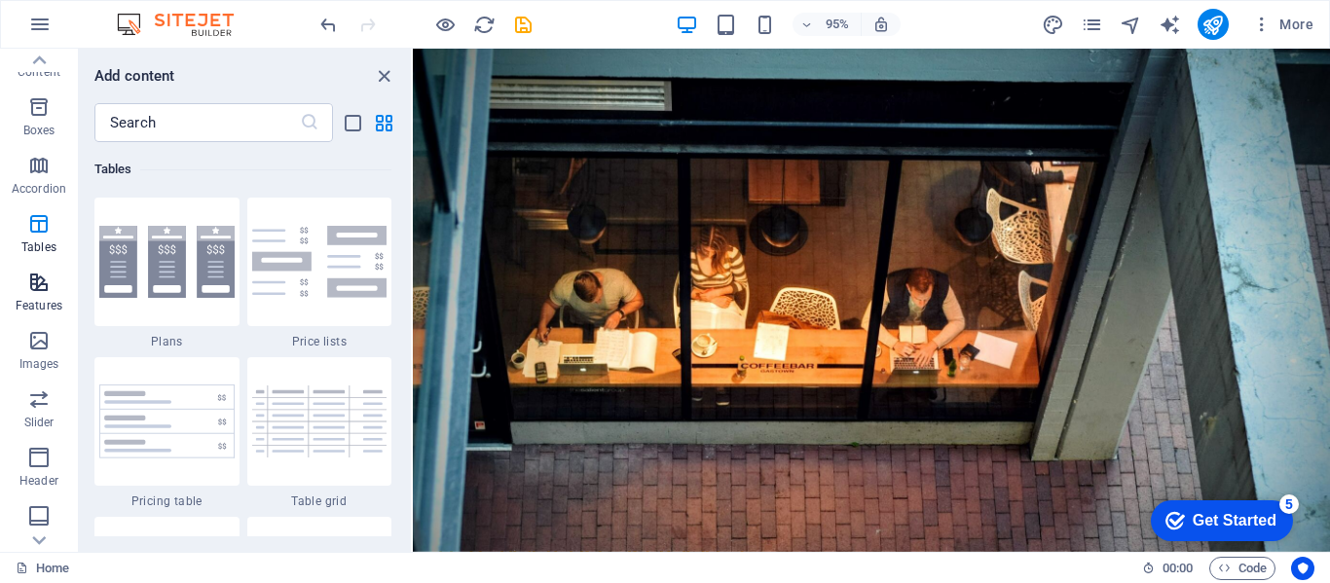
click at [55, 285] on span "Features" at bounding box center [39, 294] width 78 height 47
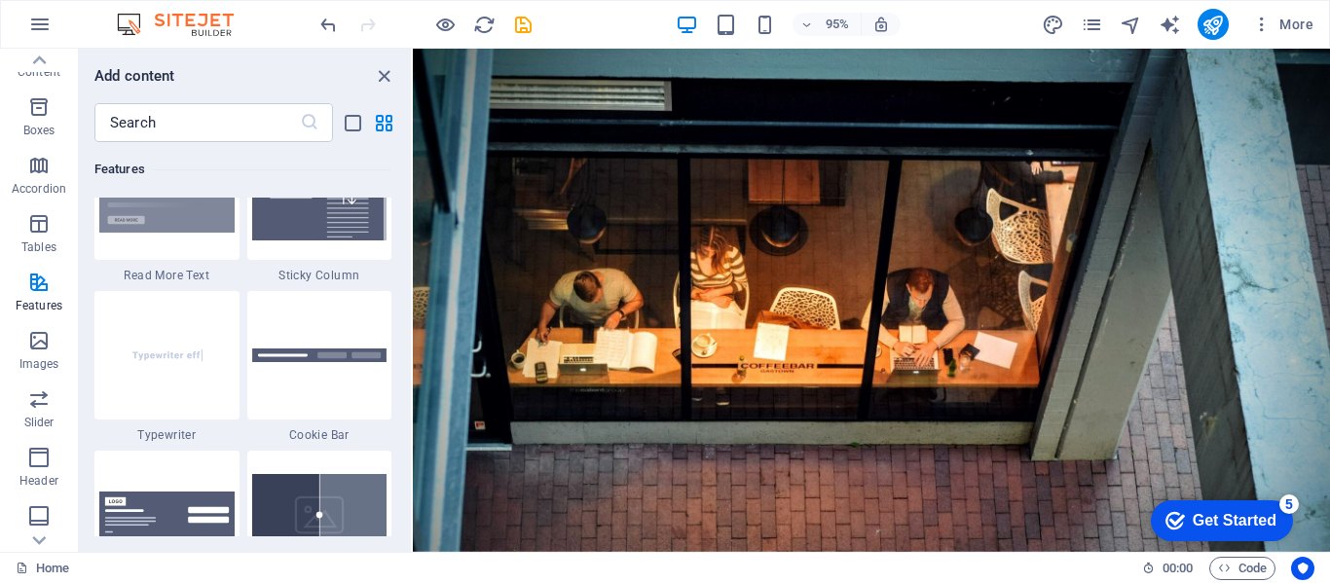
scroll to position [7684, 0]
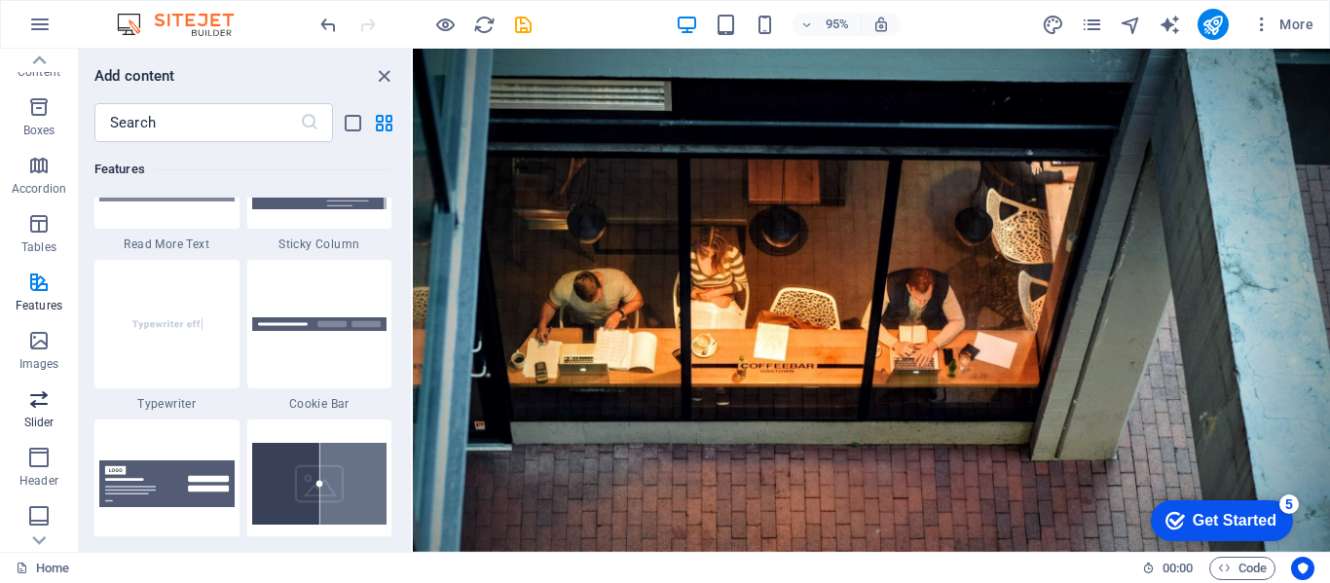
click at [41, 391] on icon "button" at bounding box center [38, 398] width 23 height 23
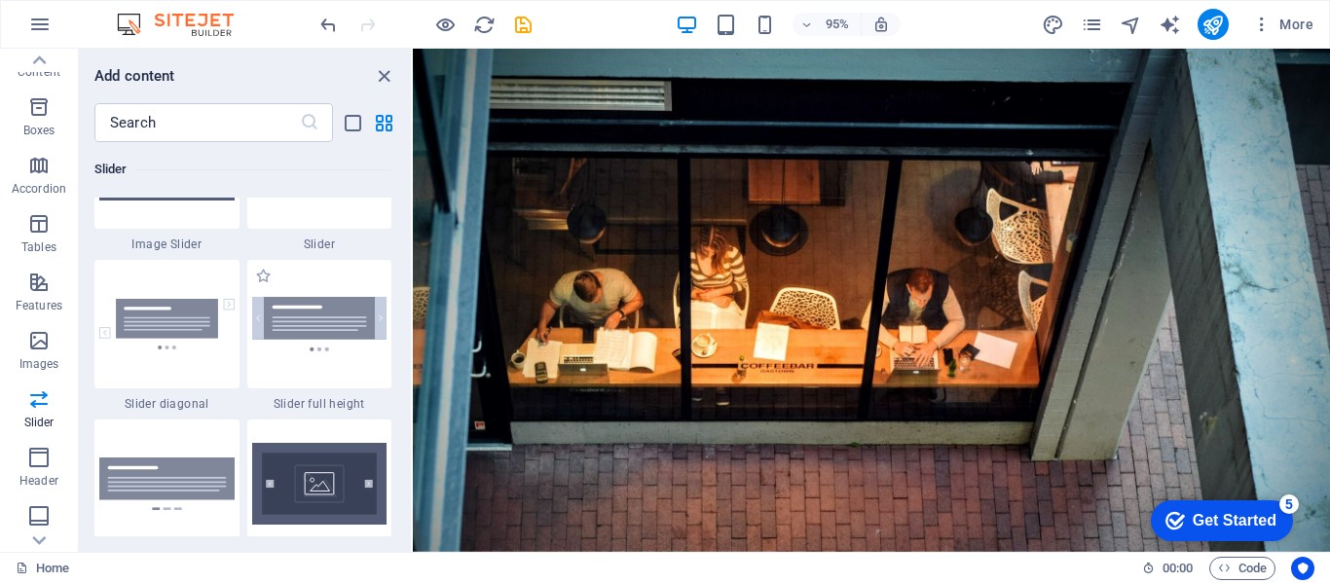
scroll to position [11229, 0]
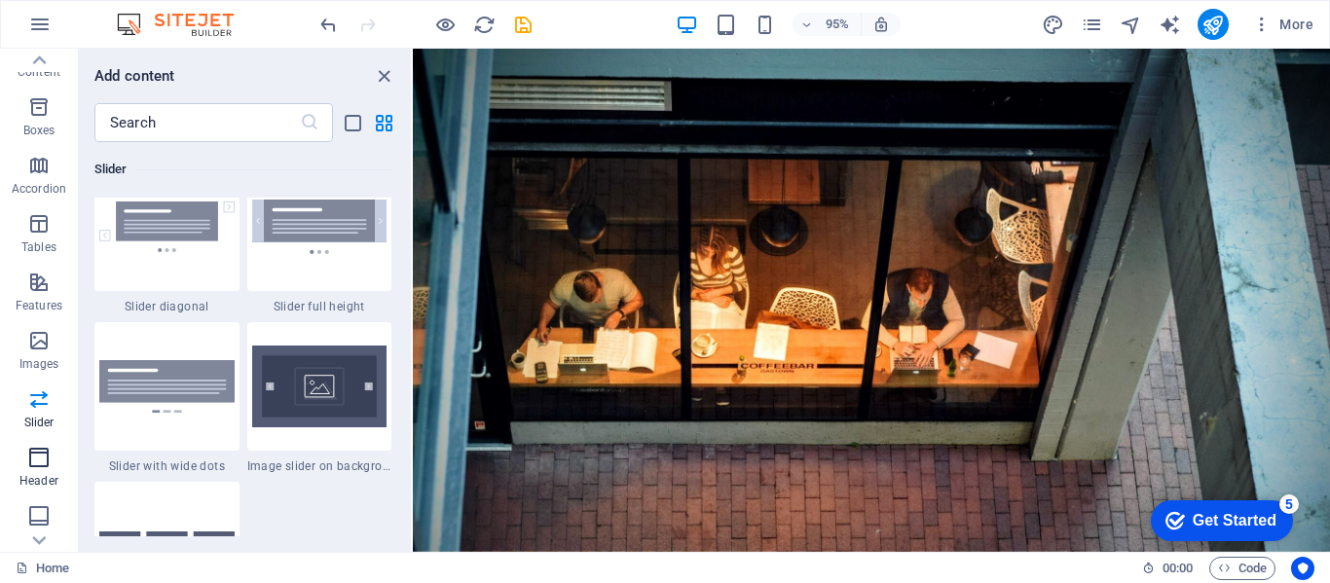
click at [49, 462] on icon "button" at bounding box center [38, 457] width 23 height 23
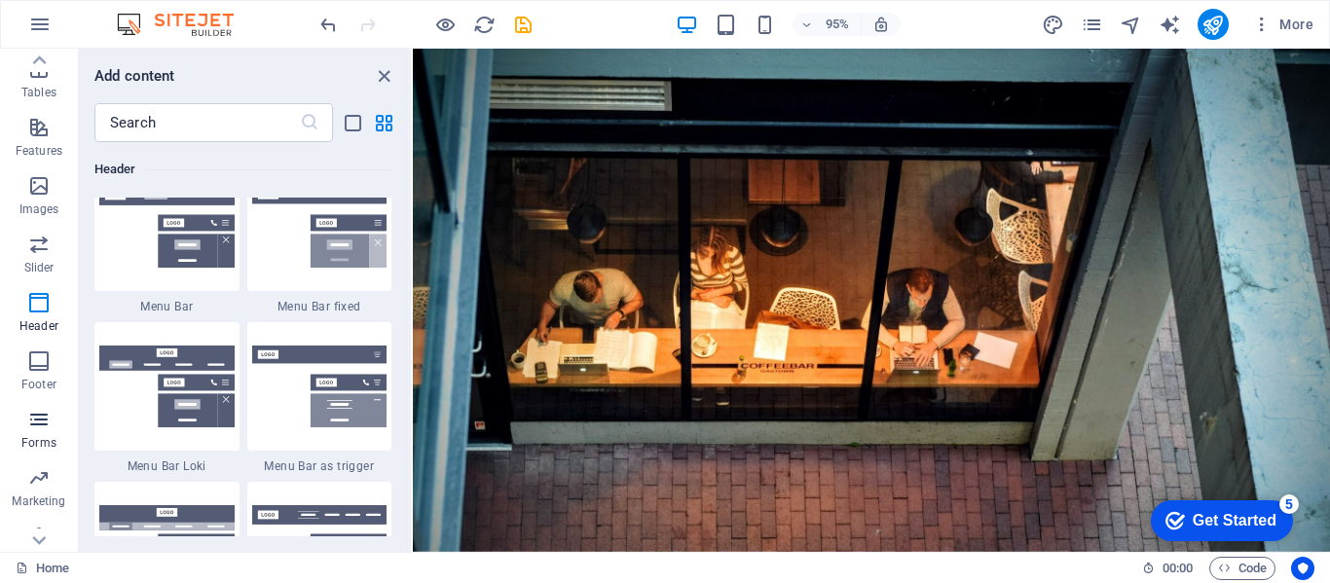
scroll to position [373, 0]
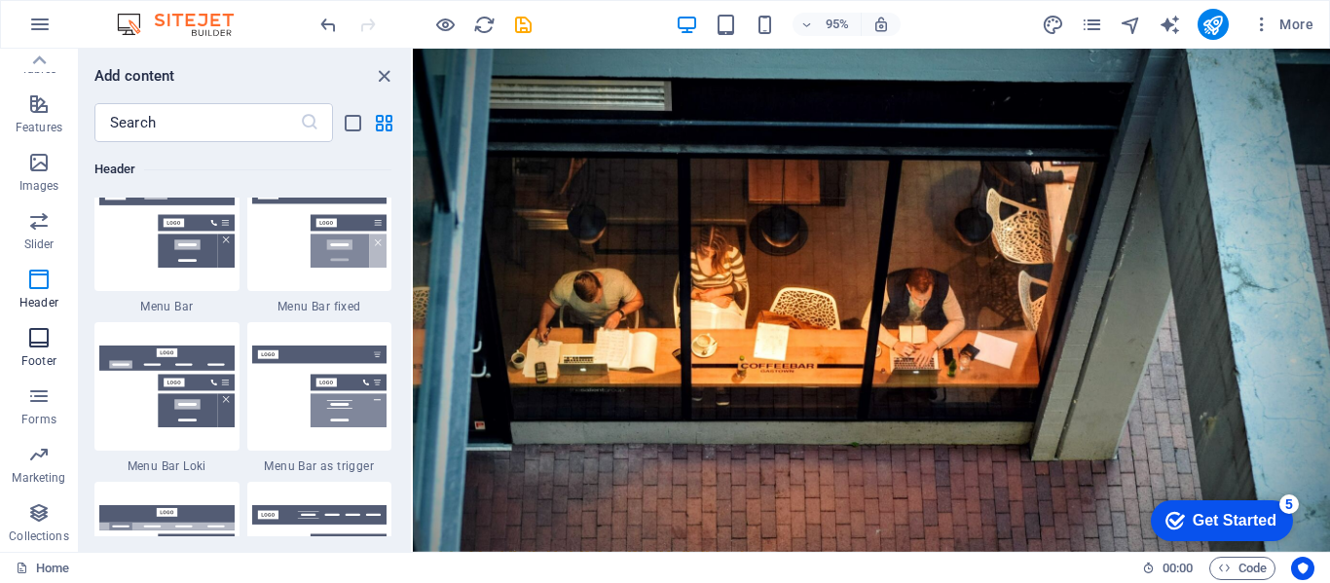
click at [33, 340] on icon "button" at bounding box center [38, 337] width 23 height 23
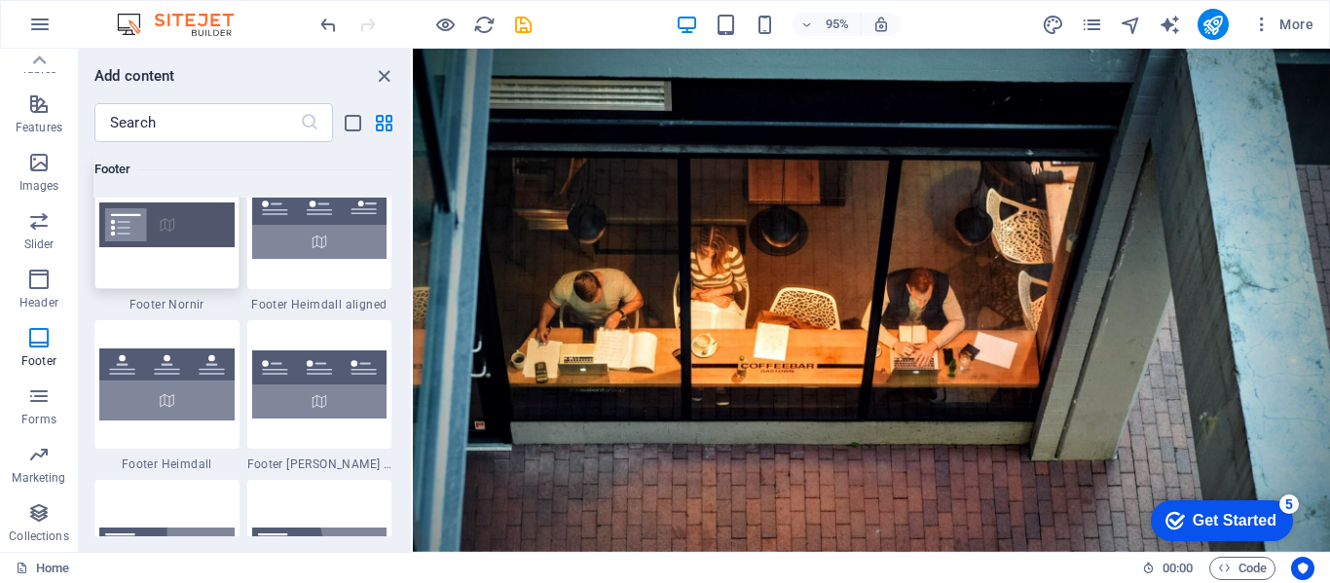
scroll to position [13178, 0]
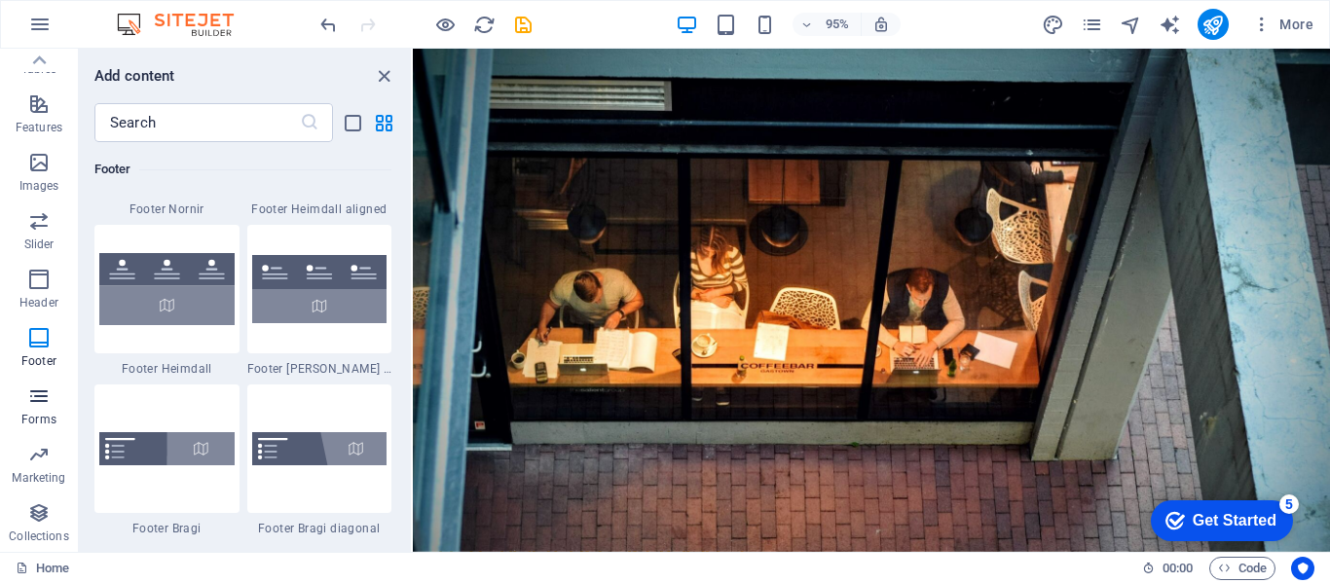
click at [48, 402] on icon "button" at bounding box center [38, 395] width 23 height 23
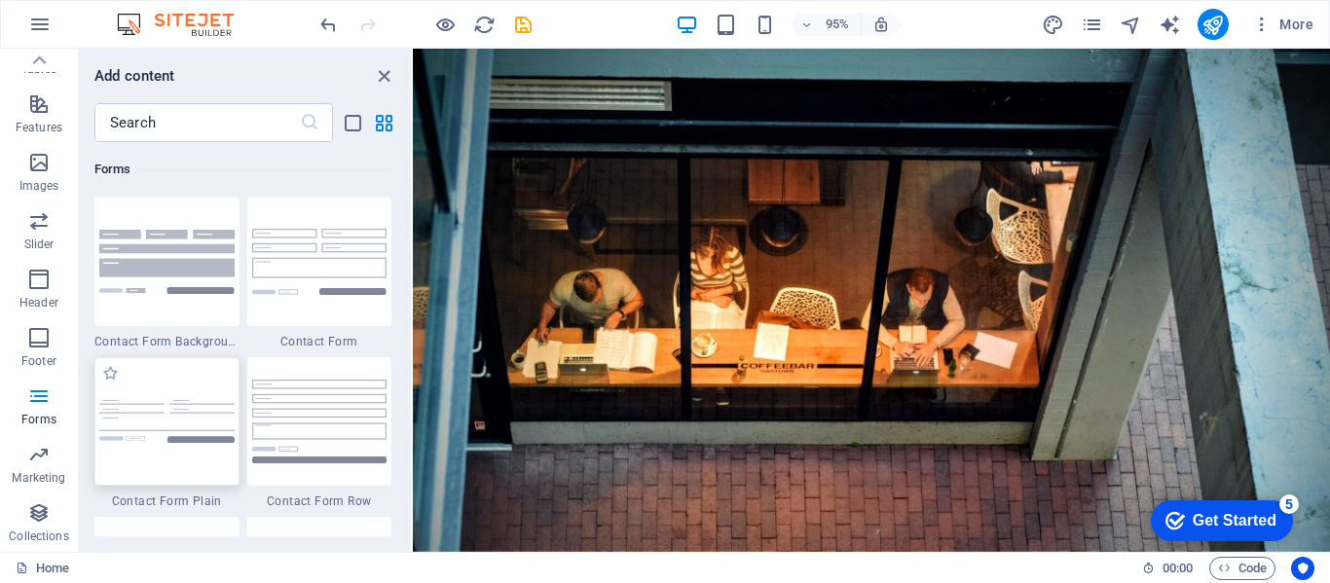
scroll to position [14308, 0]
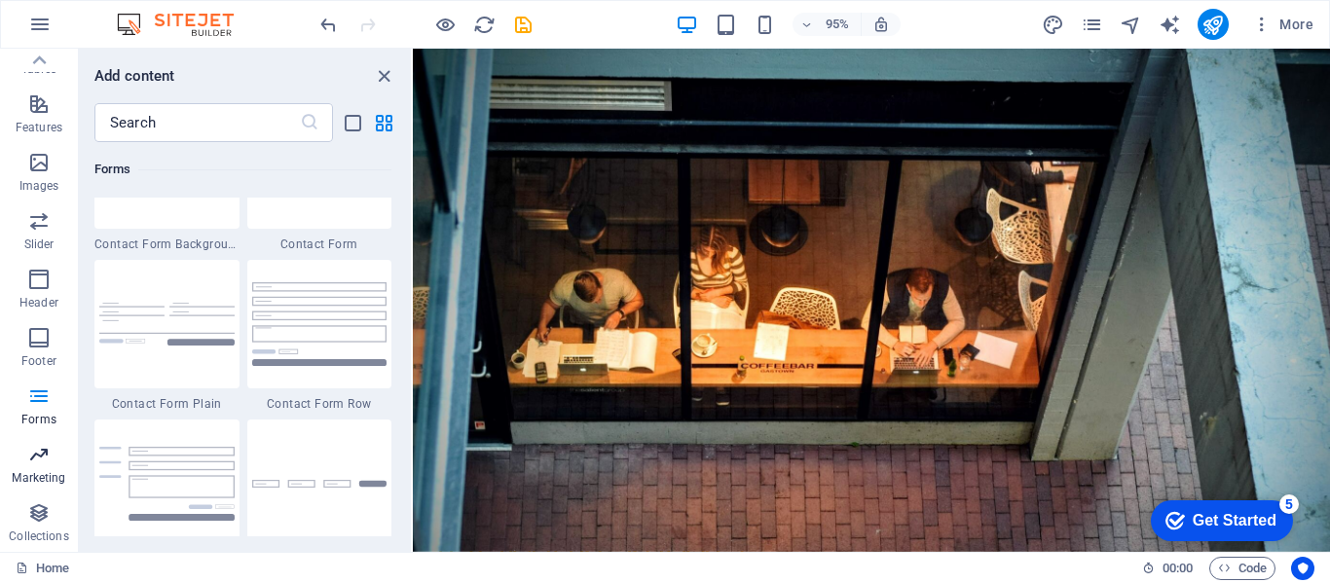
click at [46, 461] on icon "button" at bounding box center [38, 454] width 23 height 23
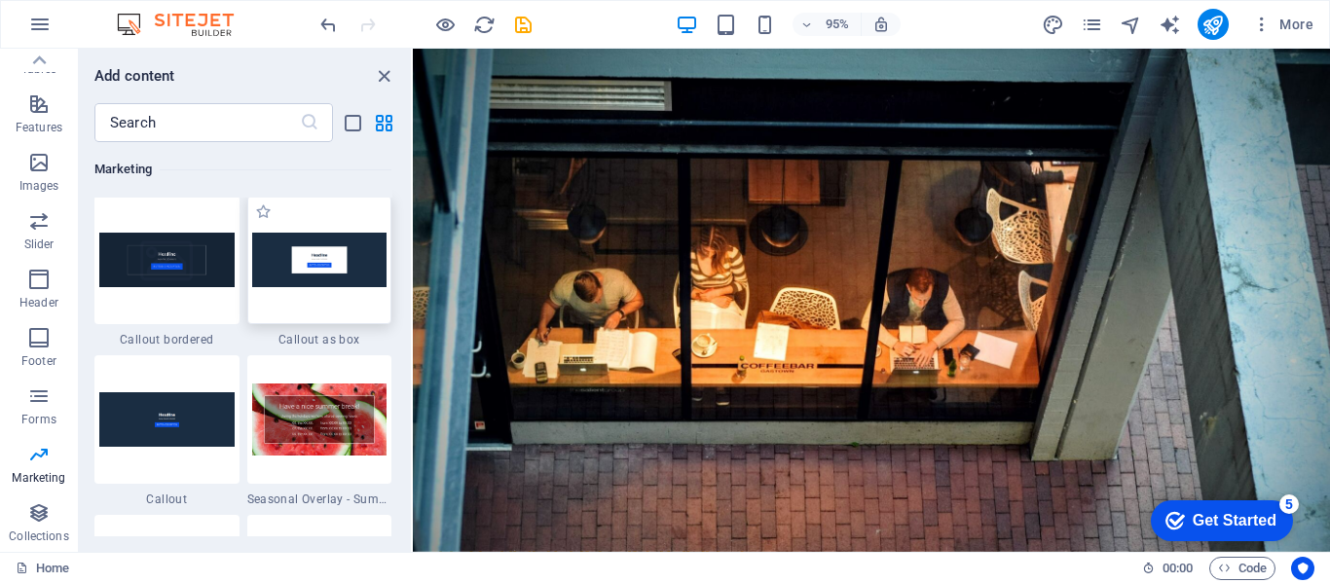
scroll to position [16049, 0]
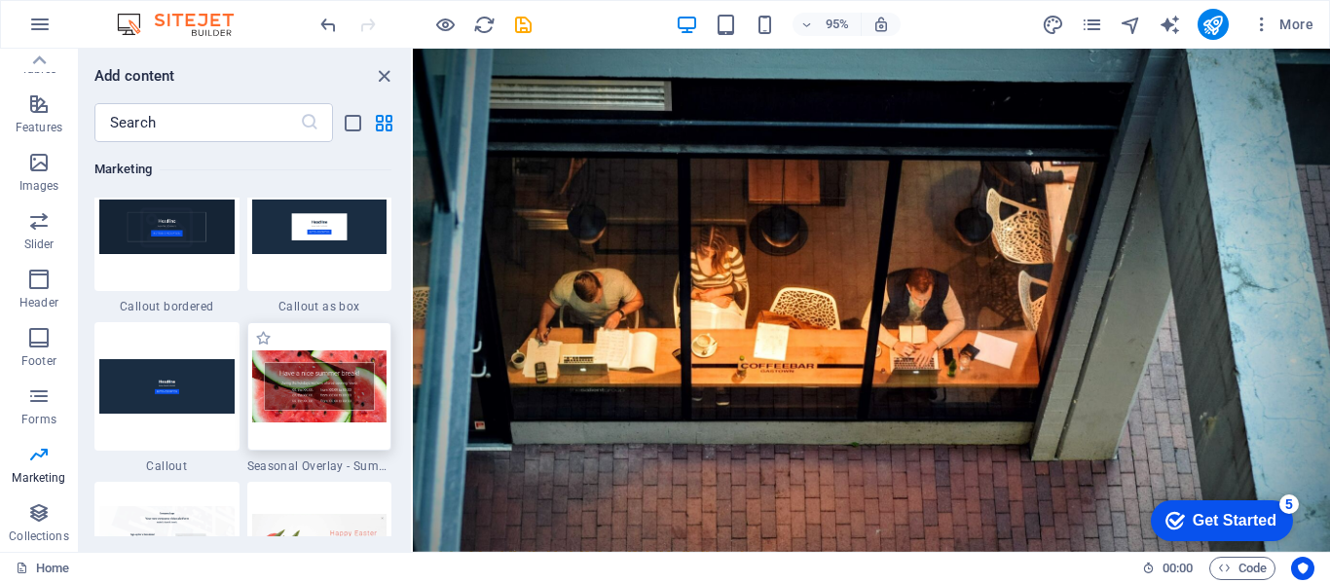
click at [321, 378] on img at bounding box center [319, 386] width 135 height 72
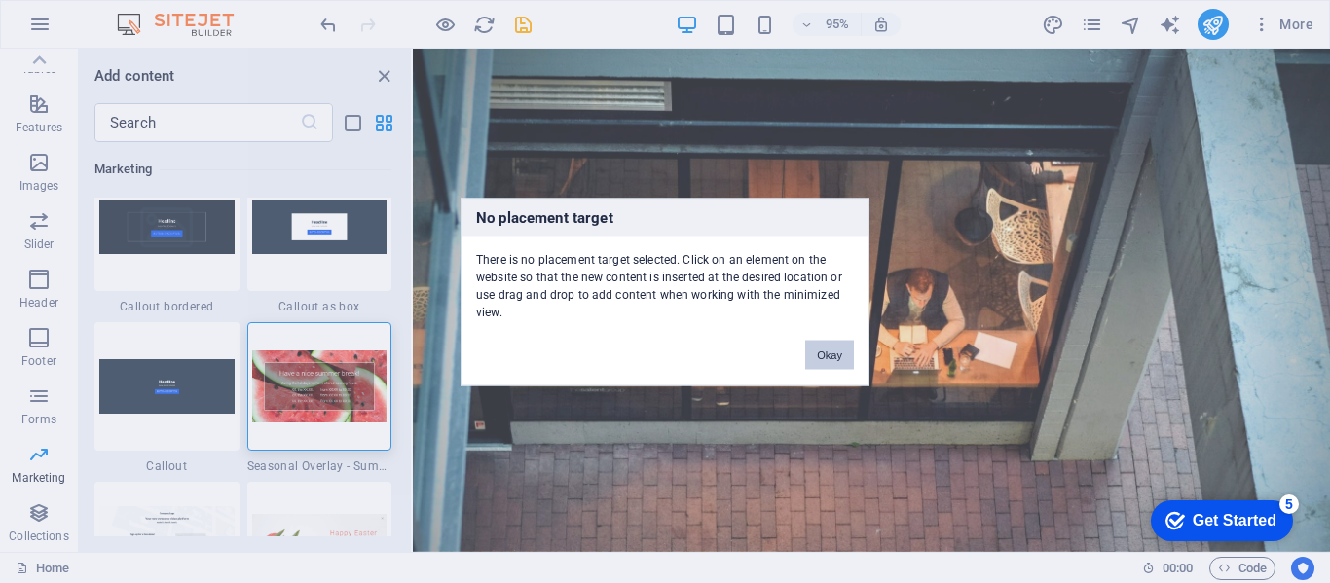
click at [828, 348] on button "Okay" at bounding box center [829, 354] width 49 height 29
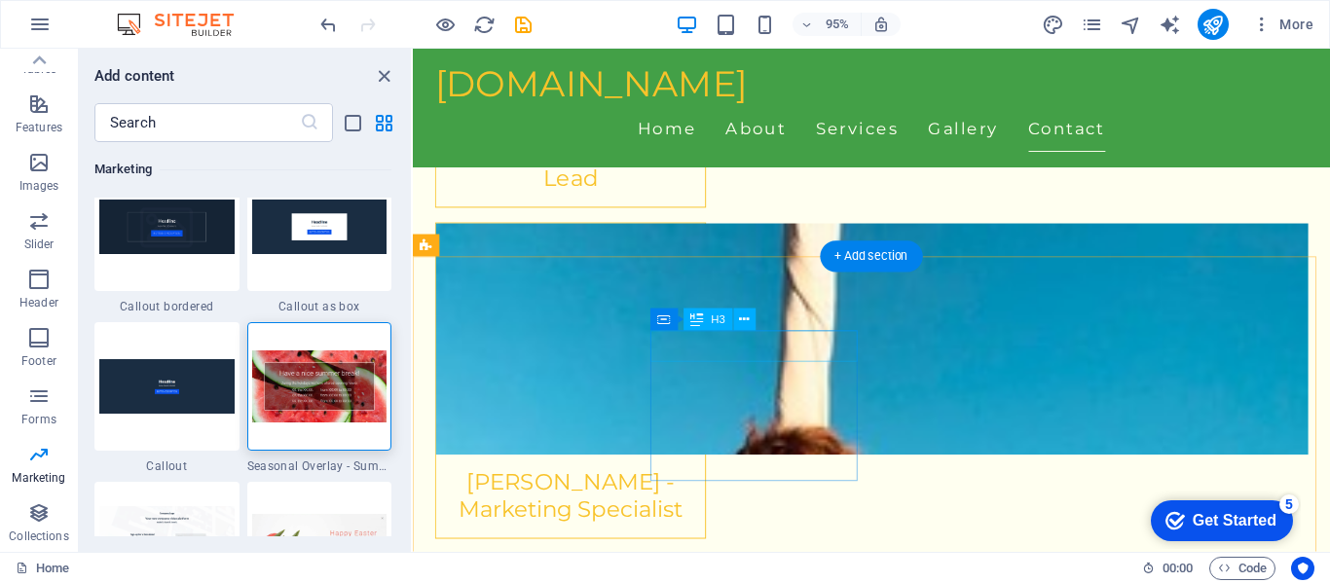
scroll to position [5548, 0]
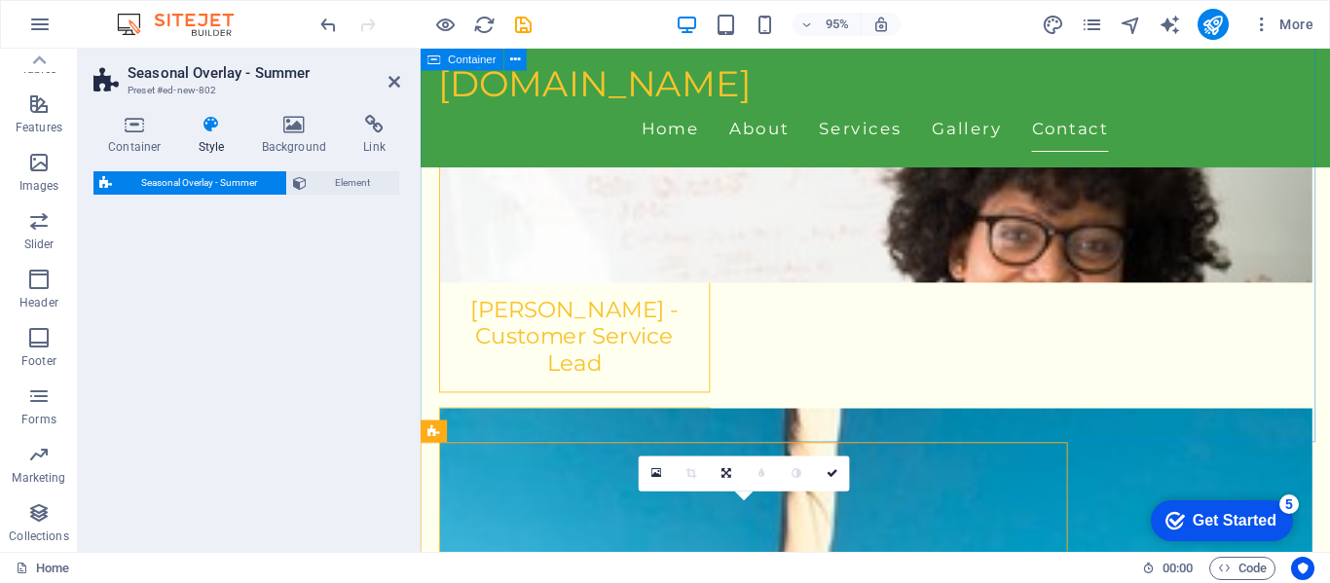
select select "px"
select select "rem"
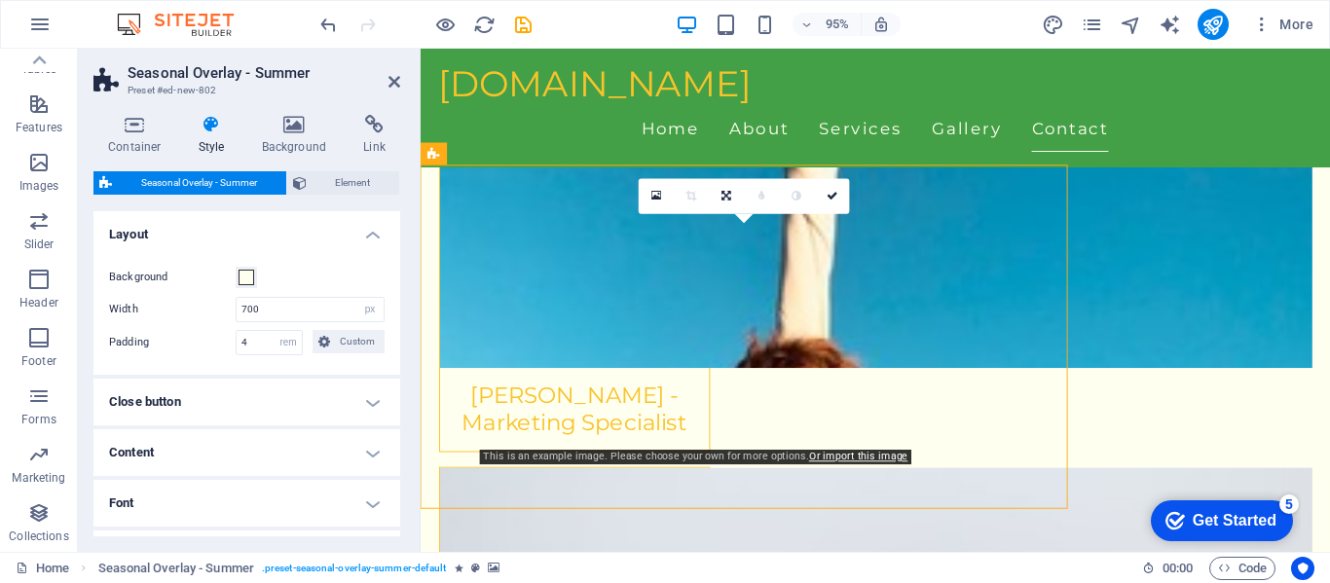
scroll to position [5736, 0]
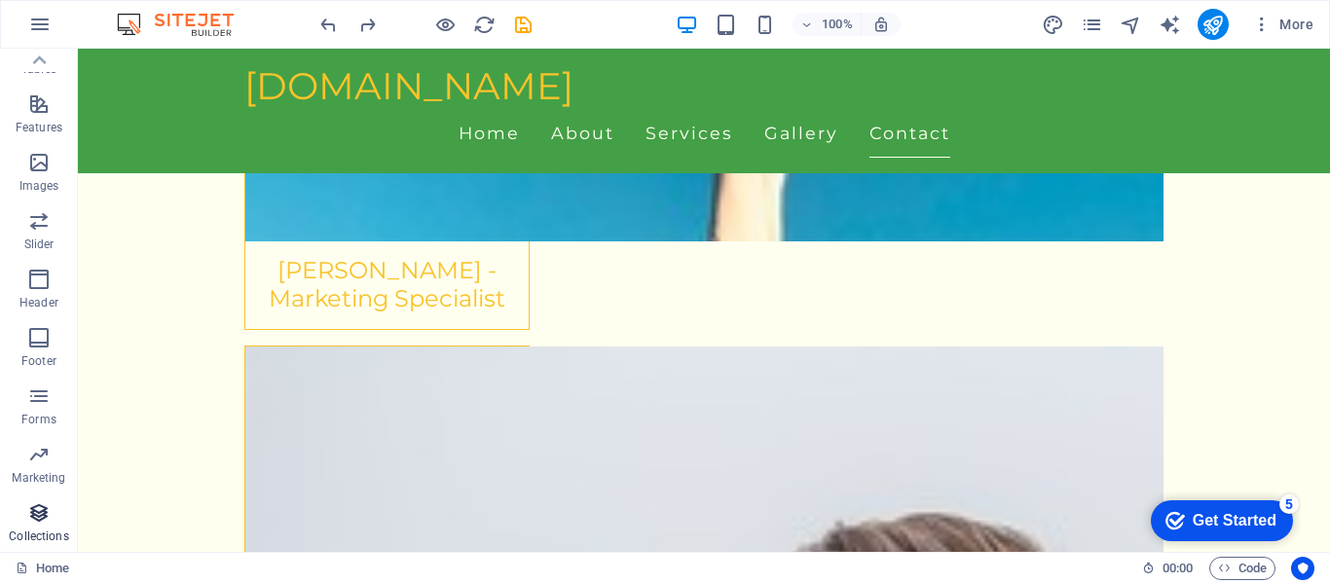
click at [41, 507] on icon "button" at bounding box center [38, 512] width 23 height 23
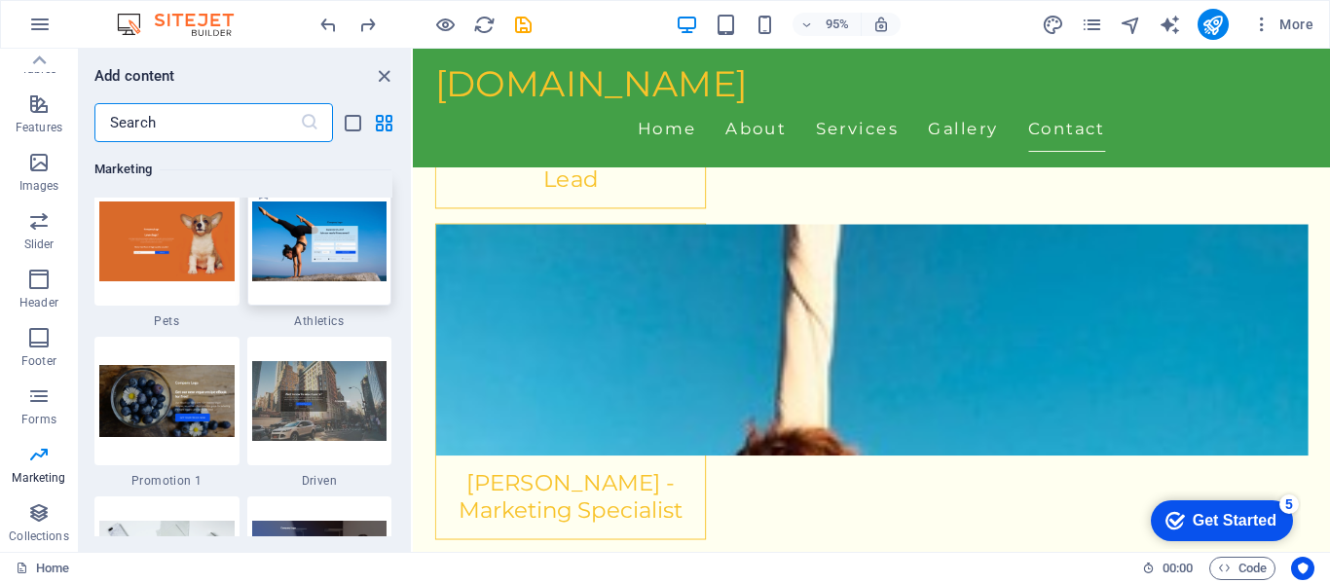
scroll to position [16552, 0]
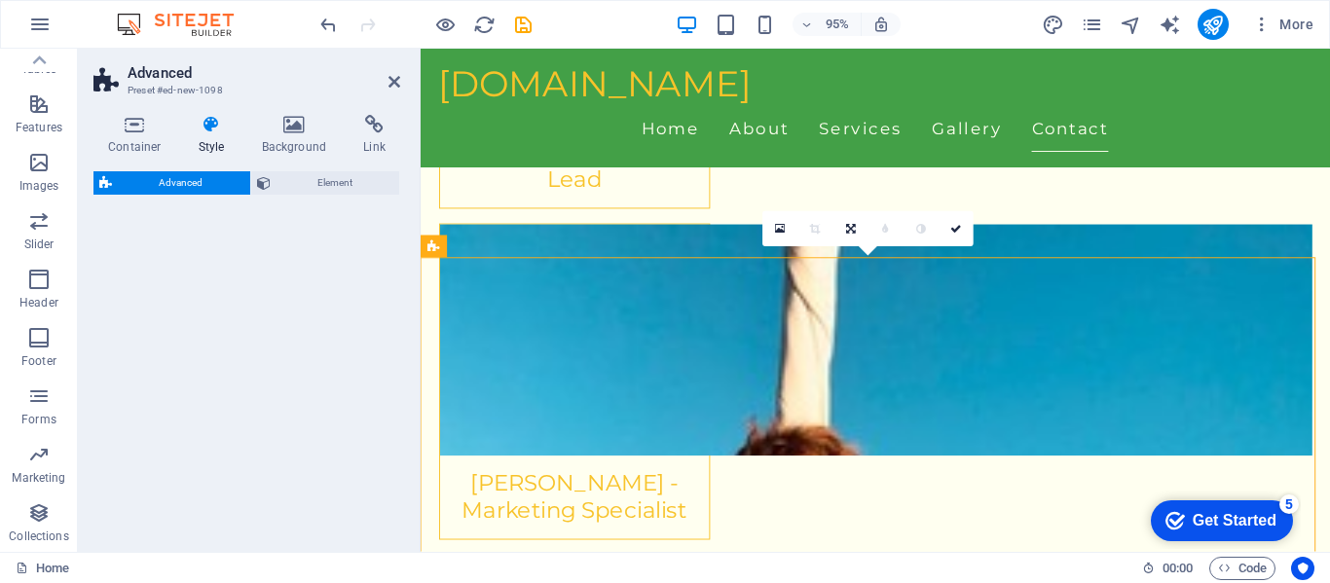
select select "%"
select select "rem"
select select "px"
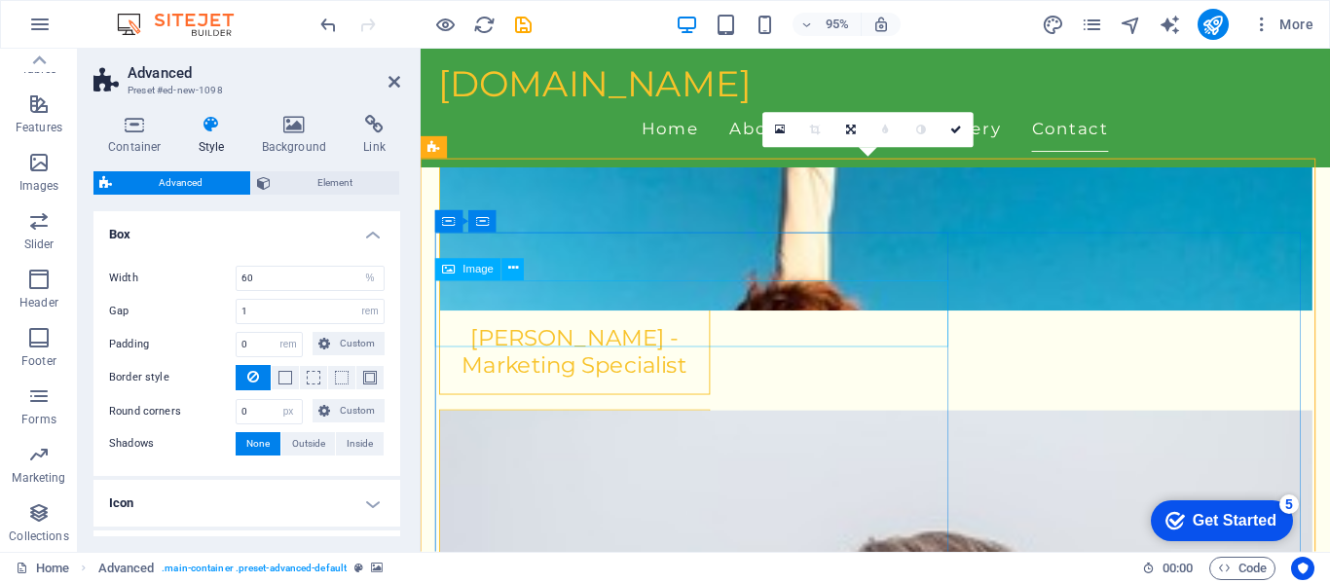
scroll to position [5833, 0]
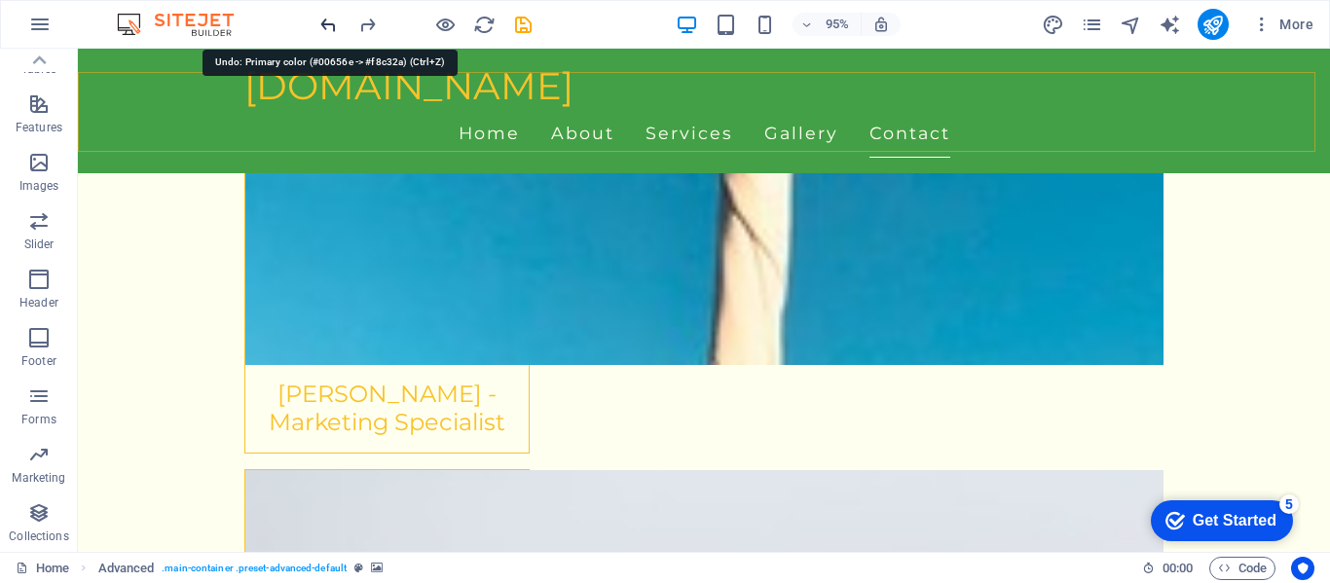
scroll to position [6031, 0]
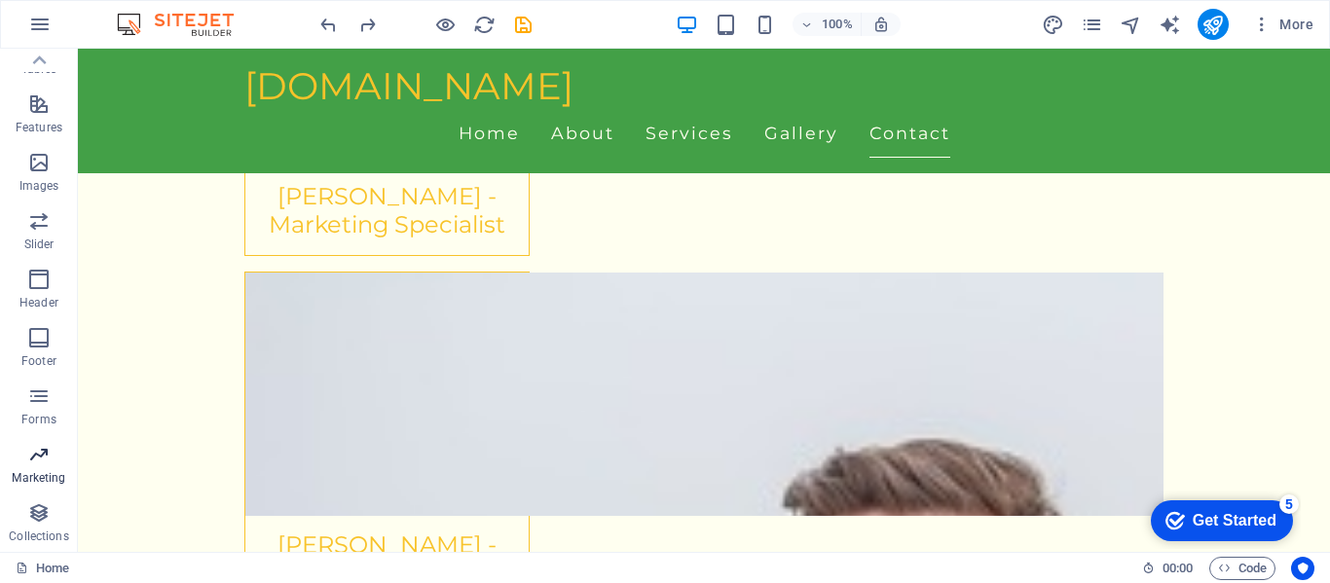
click at [41, 467] on span "Marketing" at bounding box center [39, 466] width 78 height 47
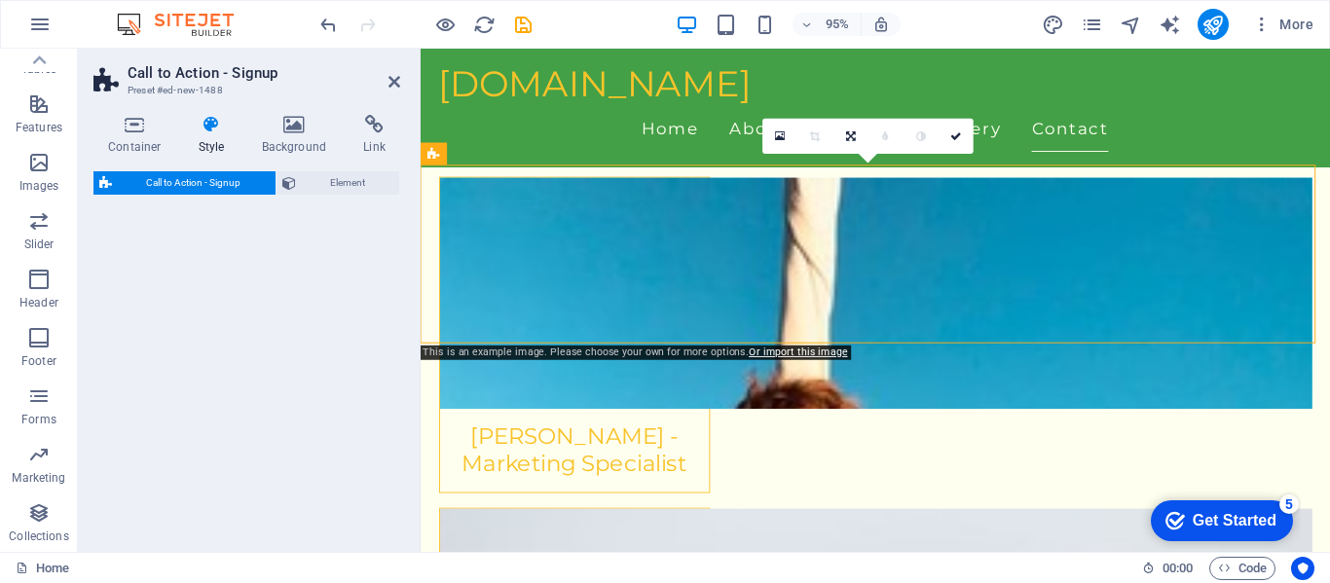
scroll to position [5833, 0]
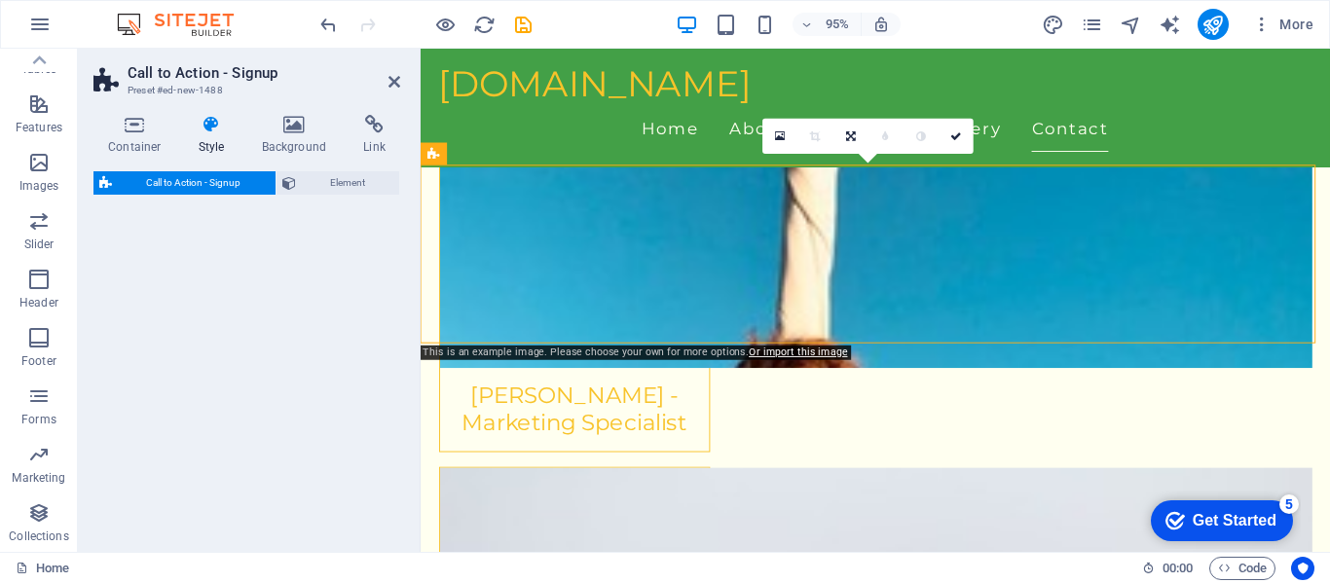
select select "rem"
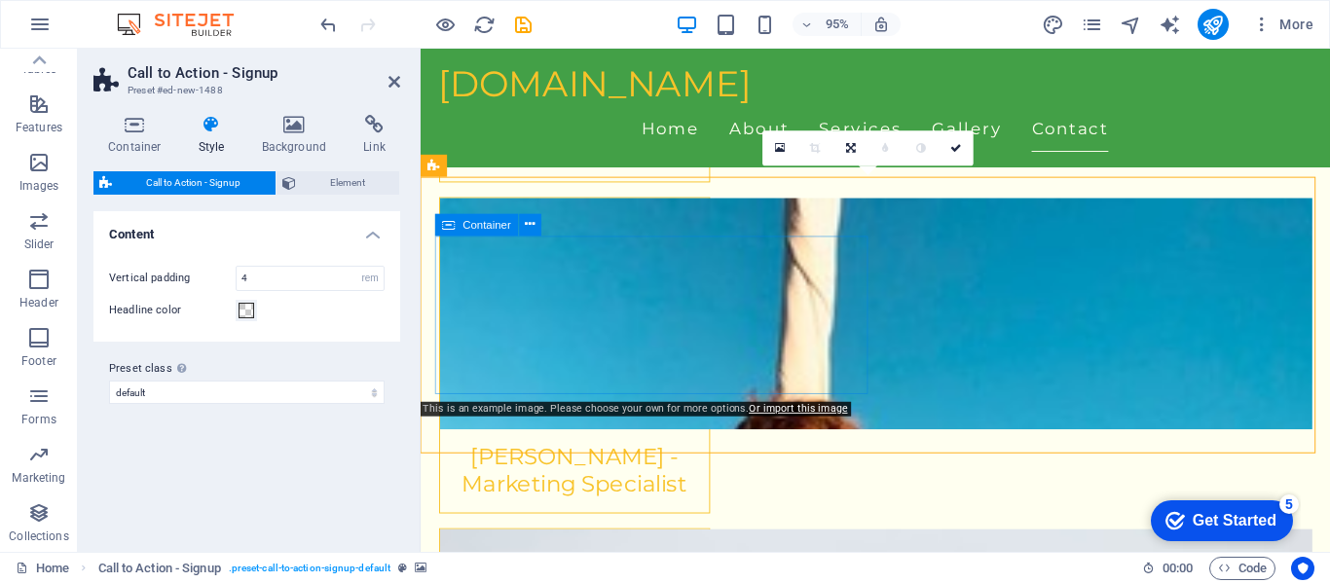
scroll to position [5736, 0]
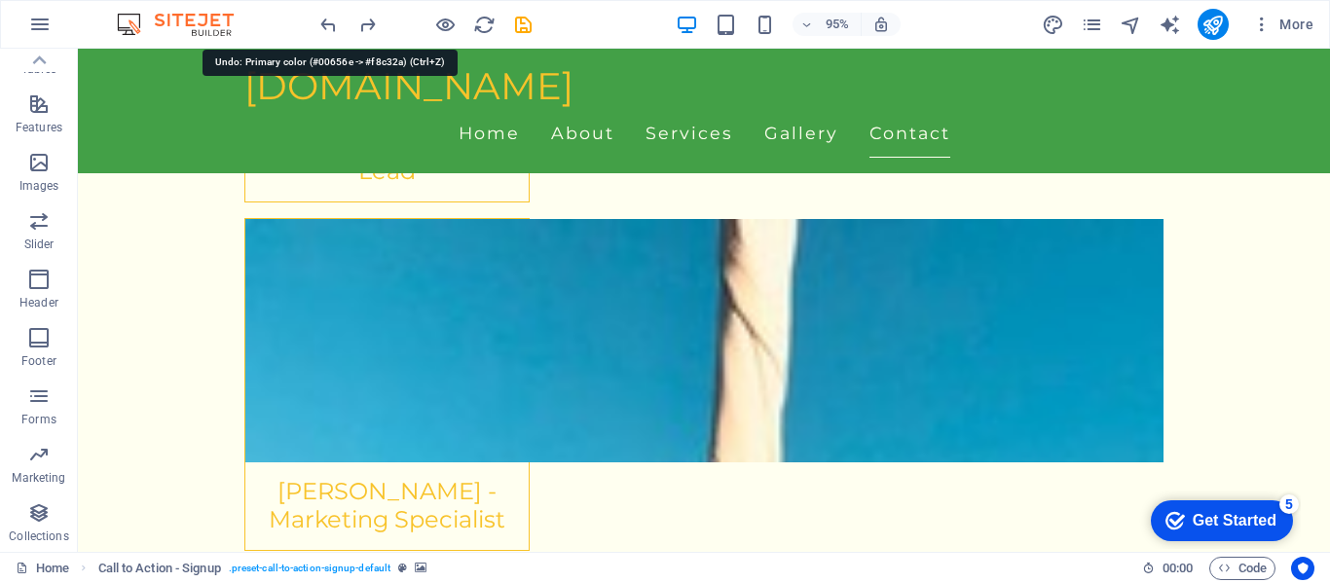
scroll to position [5957, 0]
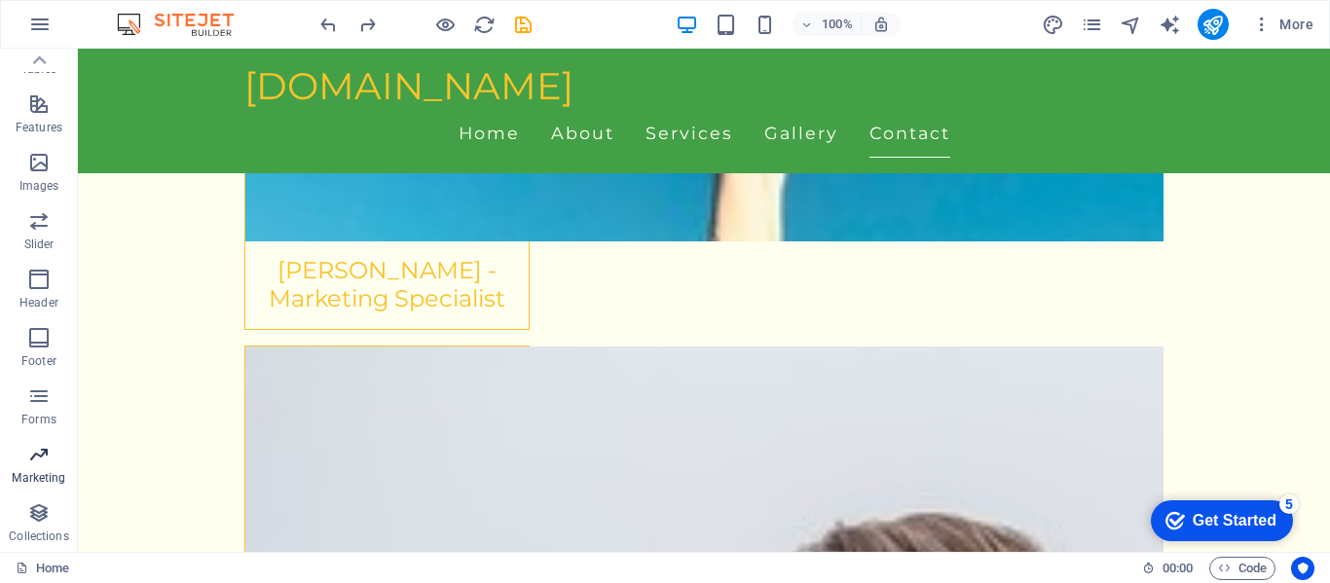
click at [47, 472] on p "Marketing" at bounding box center [39, 478] width 54 height 16
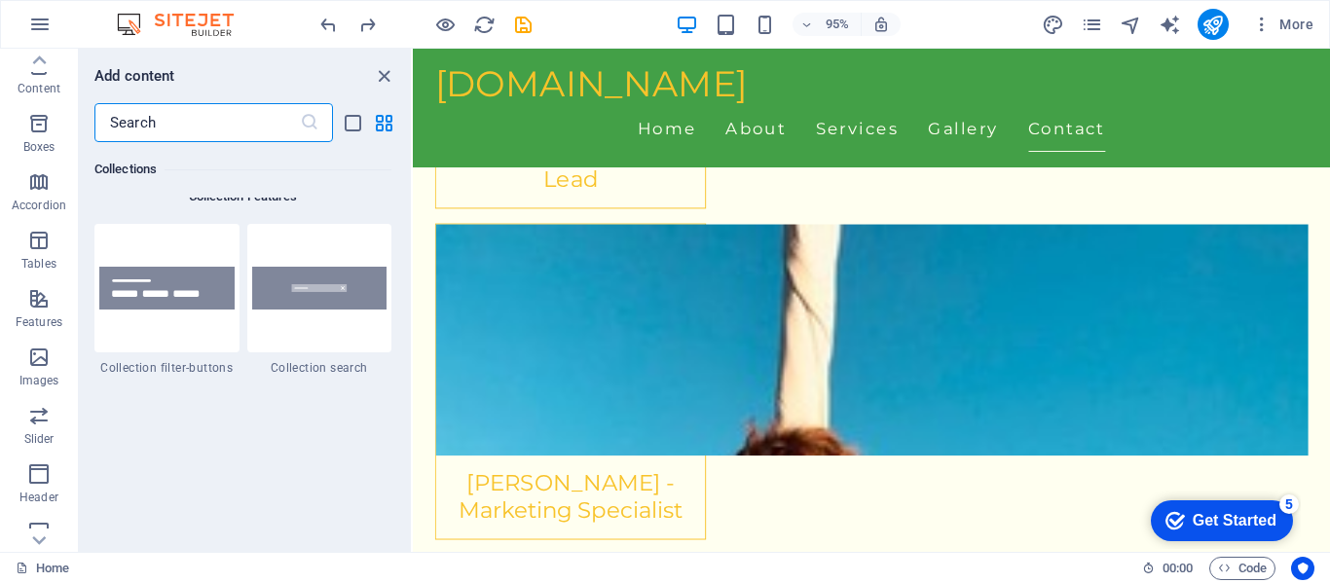
scroll to position [0, 0]
click at [41, 37] on button "button" at bounding box center [40, 24] width 47 height 47
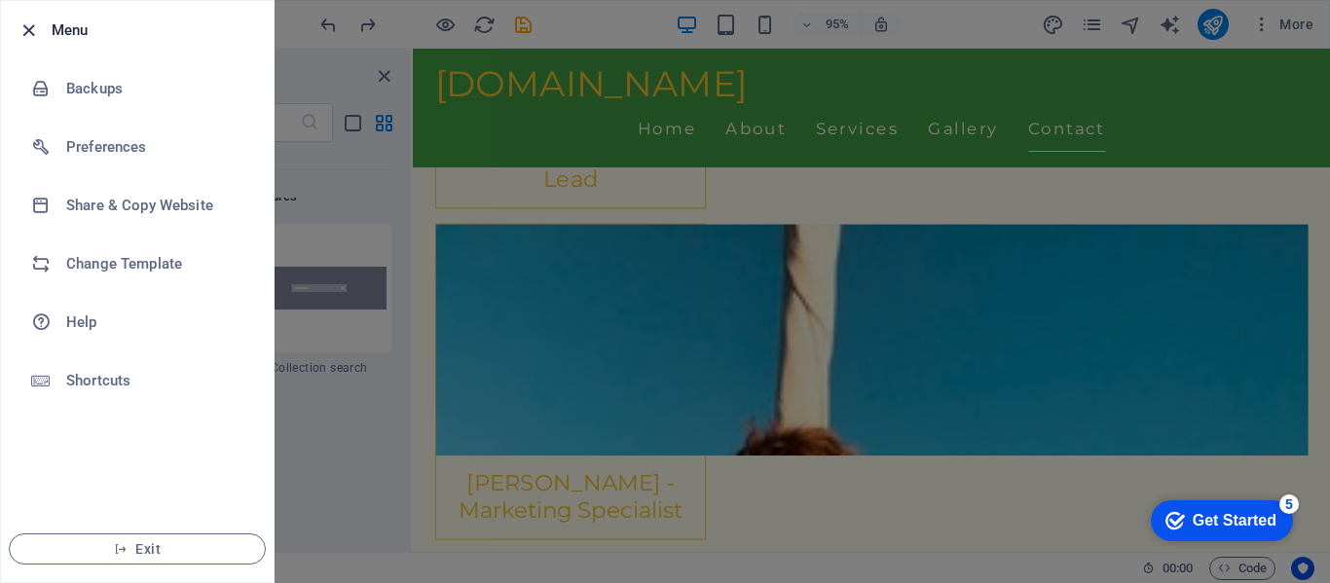
click at [25, 30] on icon "button" at bounding box center [29, 30] width 22 height 22
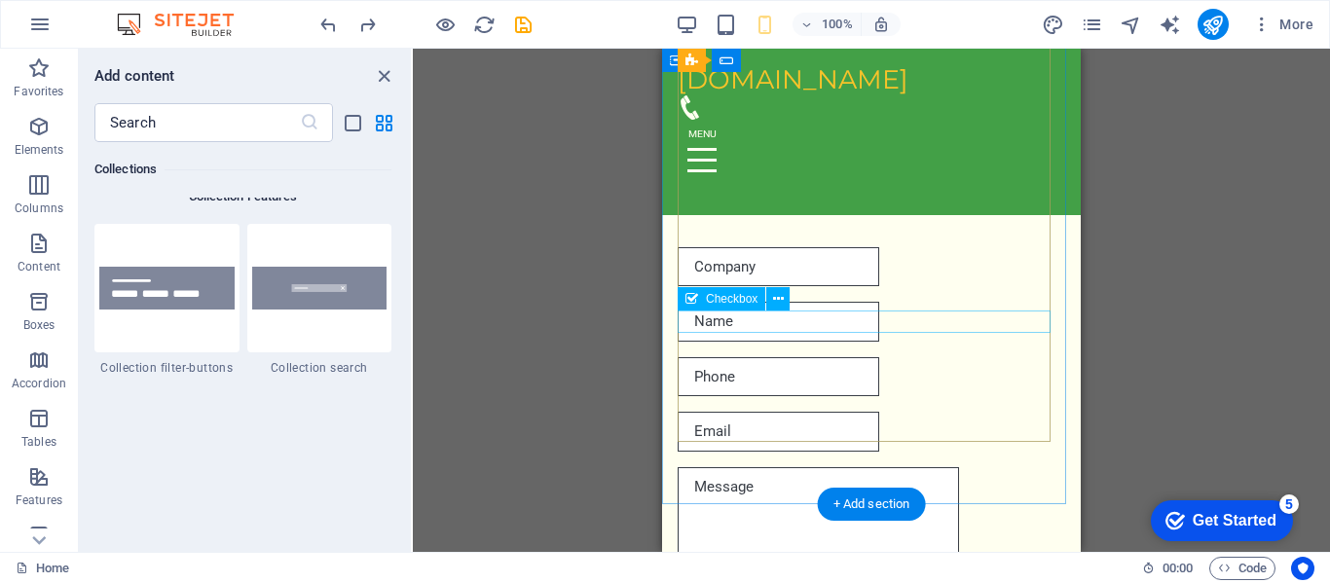
scroll to position [8439, 0]
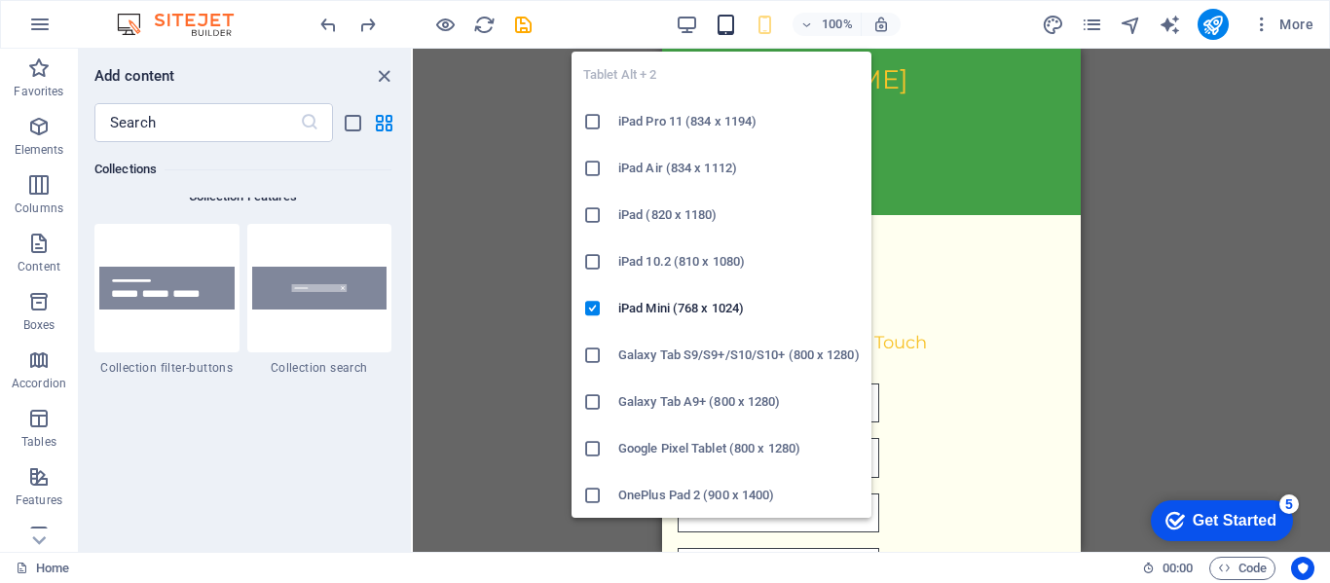
click at [0, 0] on span "button" at bounding box center [0, 0] width 0 height 0
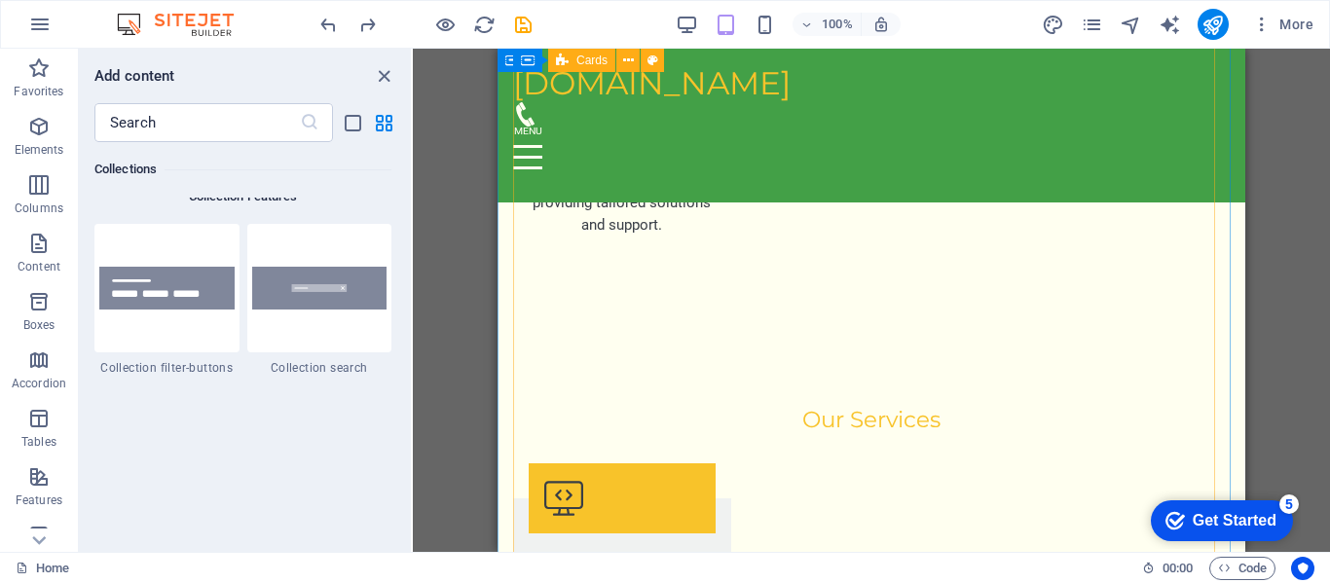
scroll to position [2203, 0]
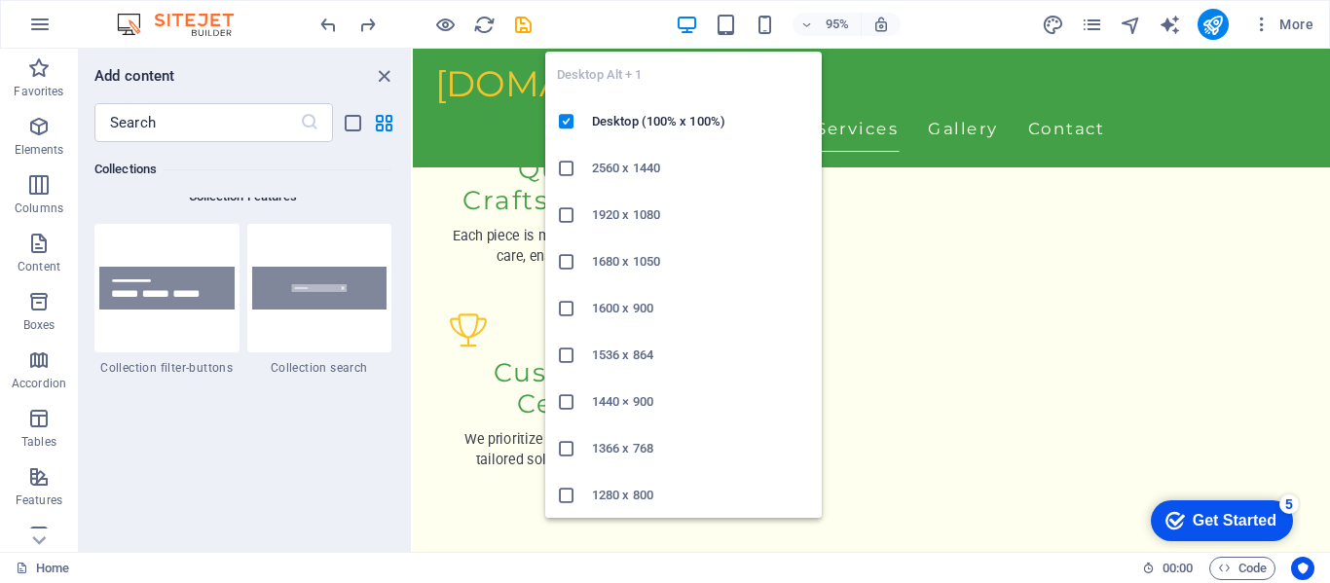
scroll to position [2092, 0]
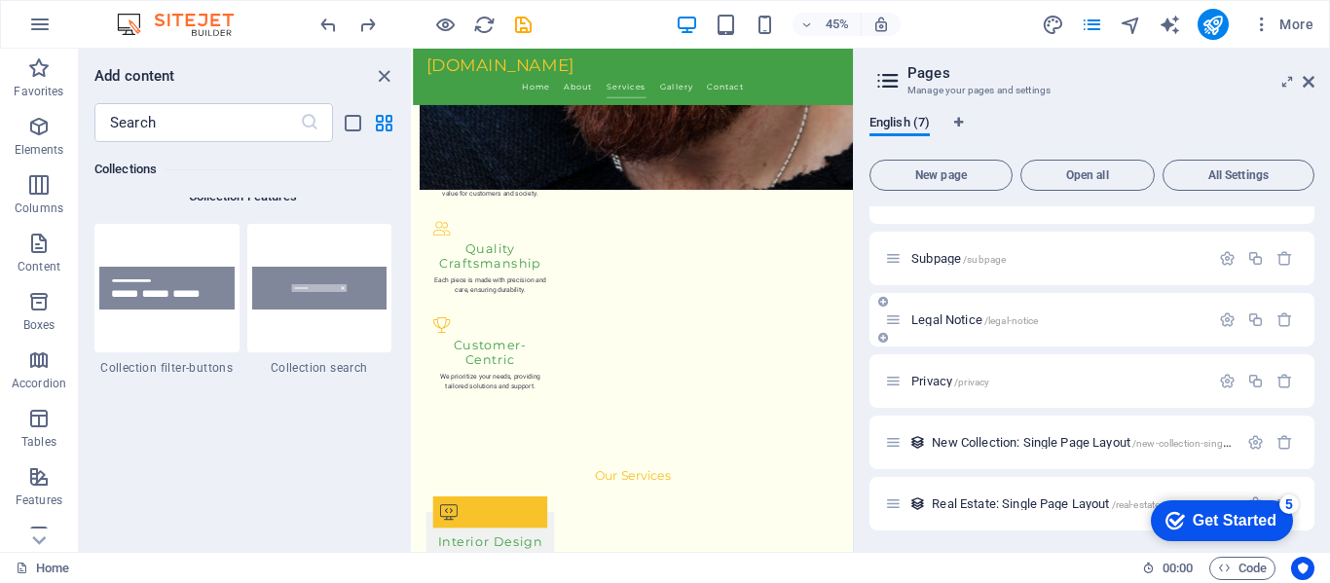
scroll to position [2, 0]
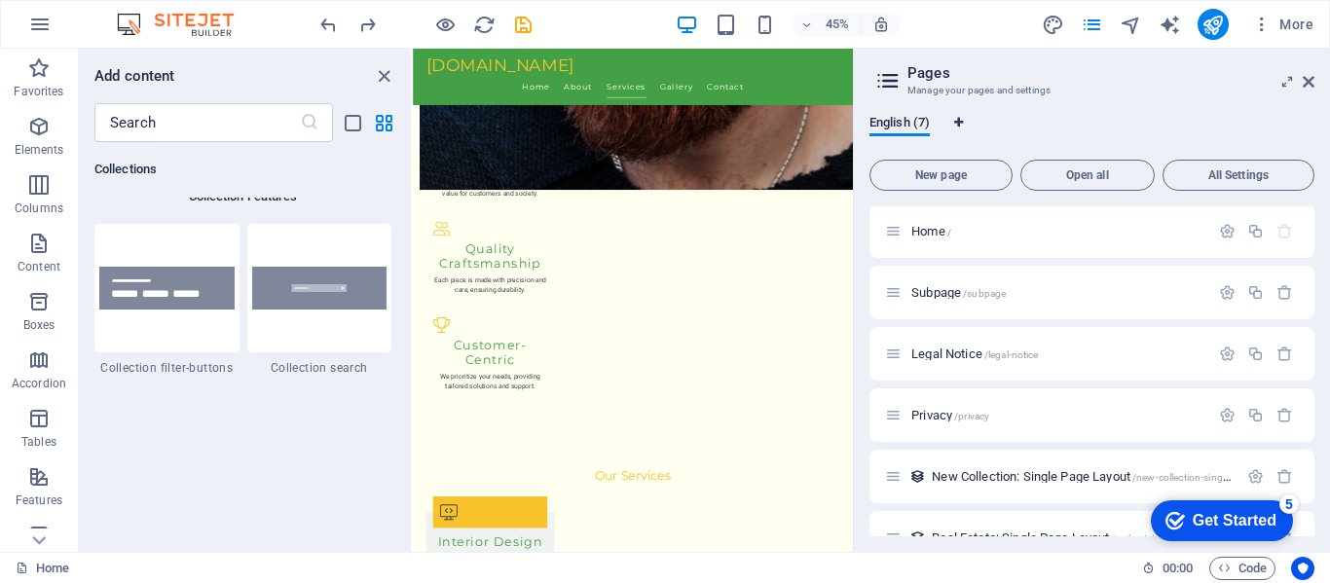
click at [963, 117] on icon "Language Tabs" at bounding box center [958, 123] width 9 height 12
select select "41"
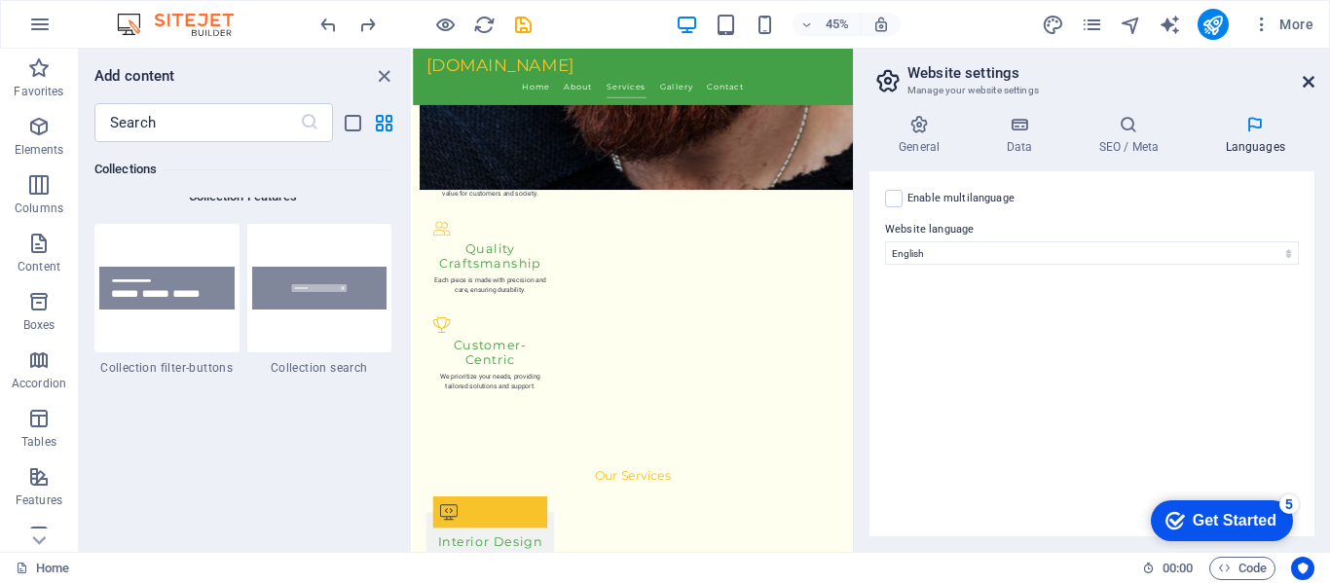
click at [1309, 79] on icon at bounding box center [1308, 82] width 12 height 16
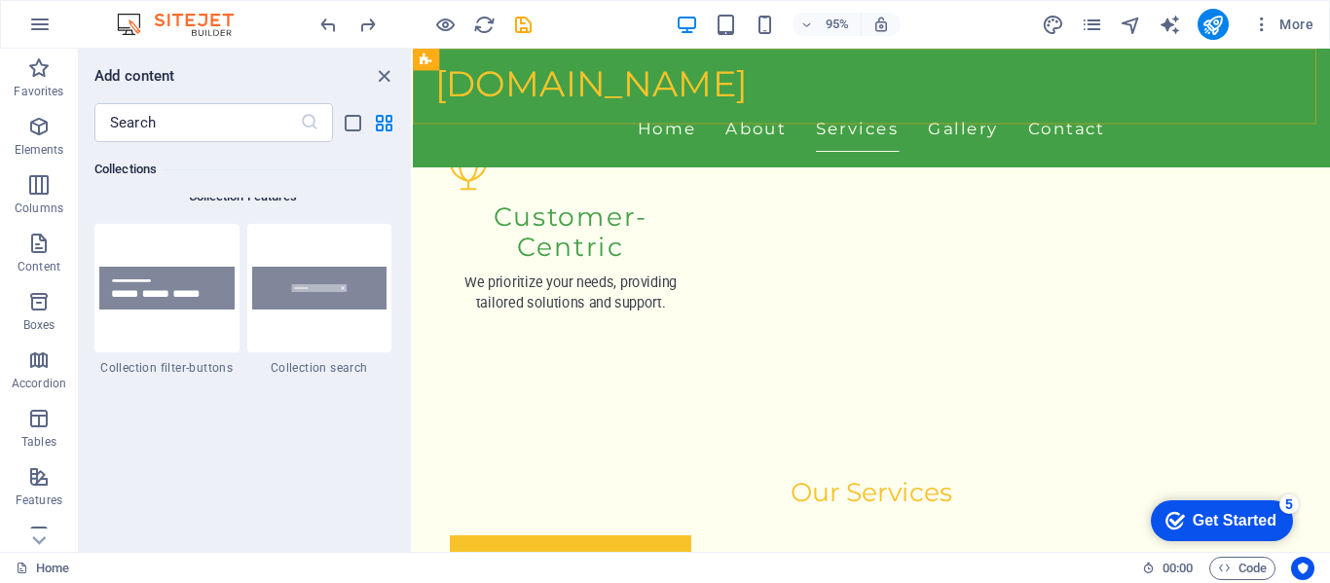
scroll to position [2092, 0]
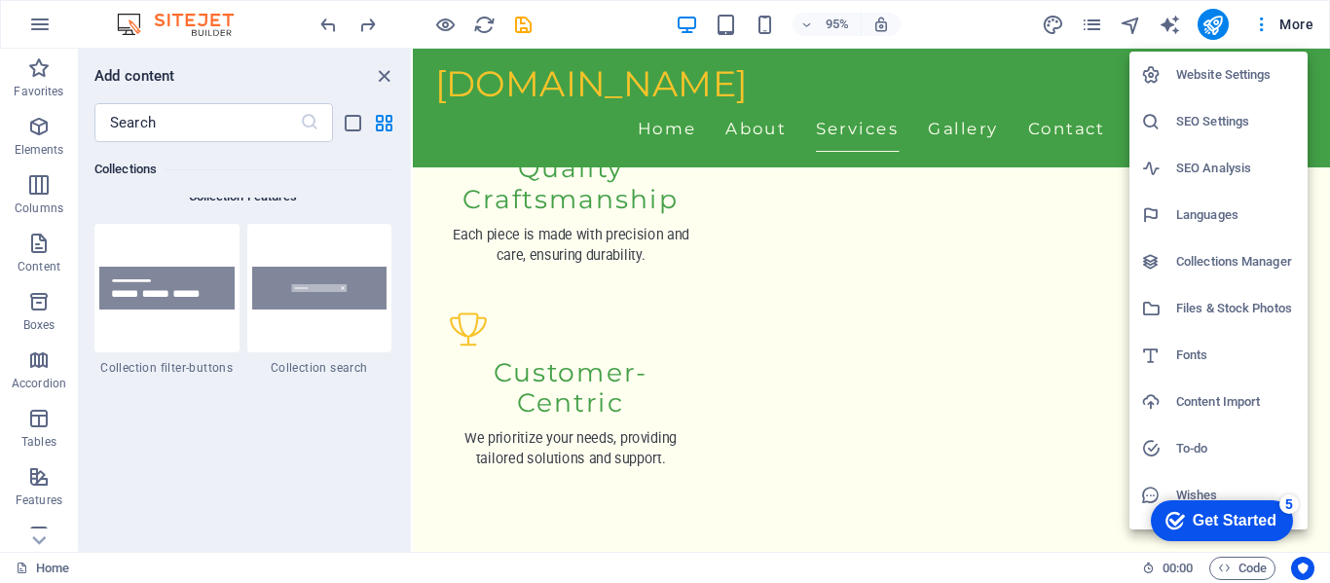
click at [1318, 16] on div at bounding box center [665, 291] width 1330 height 583
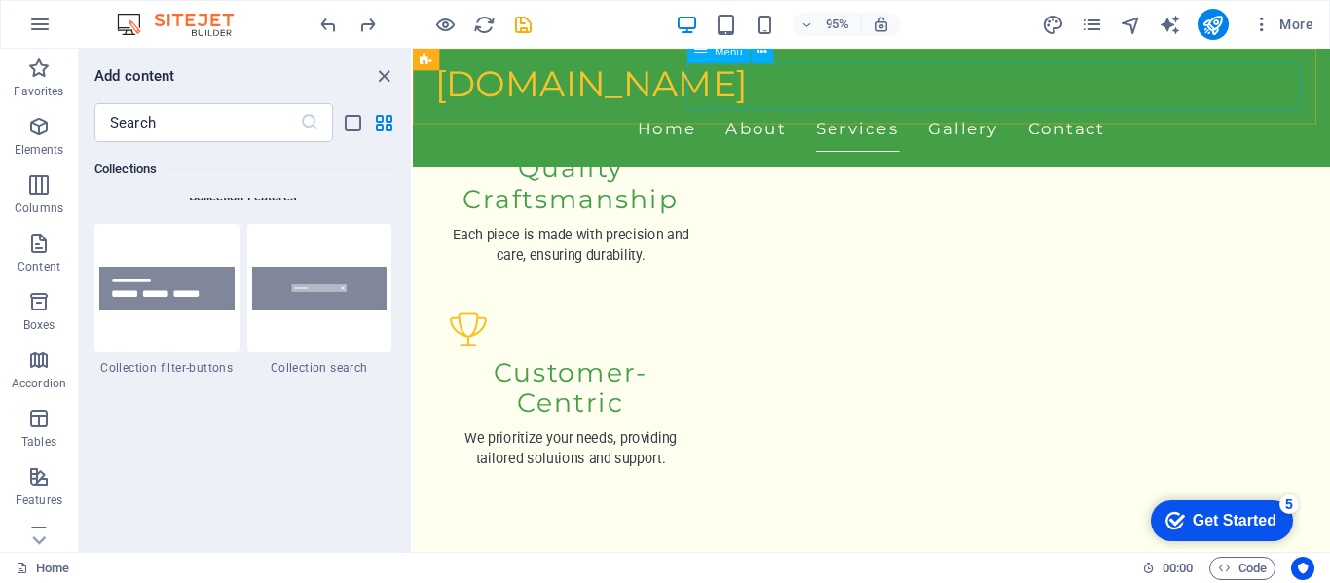
click at [875, 109] on nav "Home About Services Gallery Contact" at bounding box center [895, 133] width 919 height 49
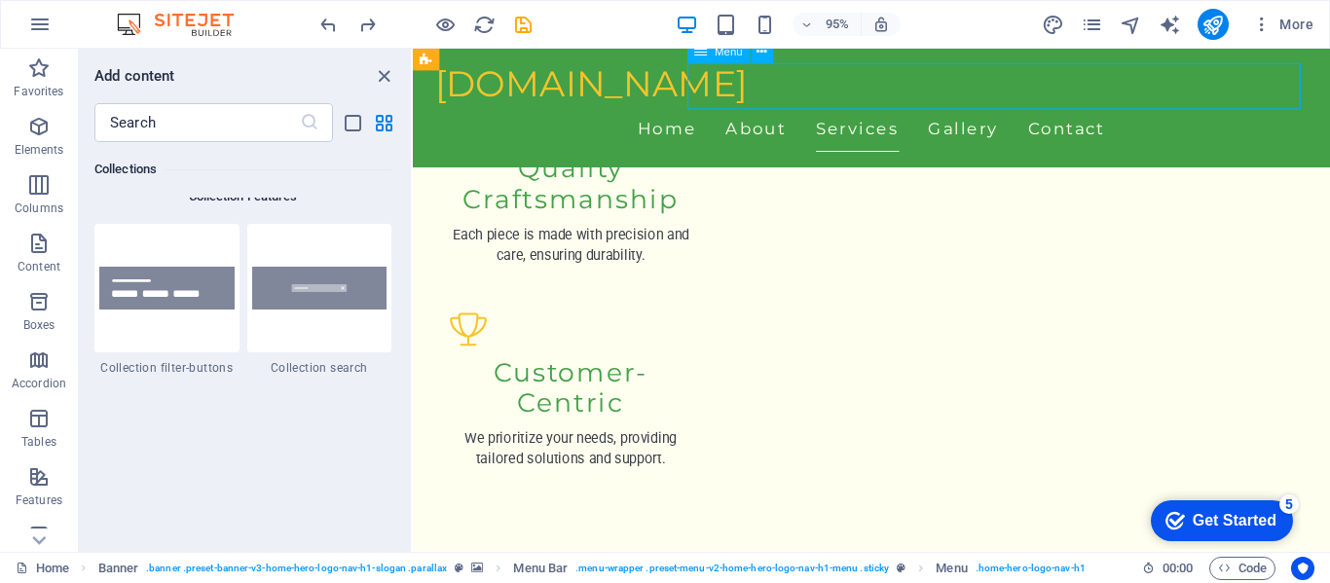
click at [820, 109] on nav "Home About Services Gallery Contact" at bounding box center [895, 133] width 919 height 49
click at [1263, 23] on icon "button" at bounding box center [1261, 24] width 19 height 19
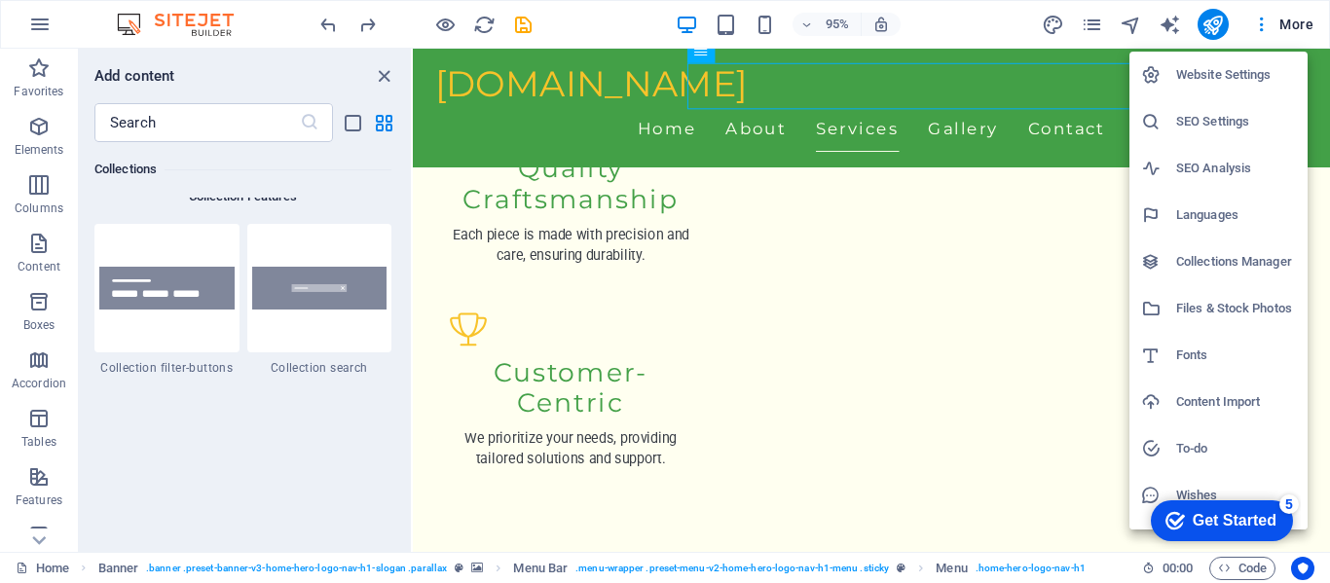
click at [1263, 25] on div at bounding box center [665, 291] width 1330 height 583
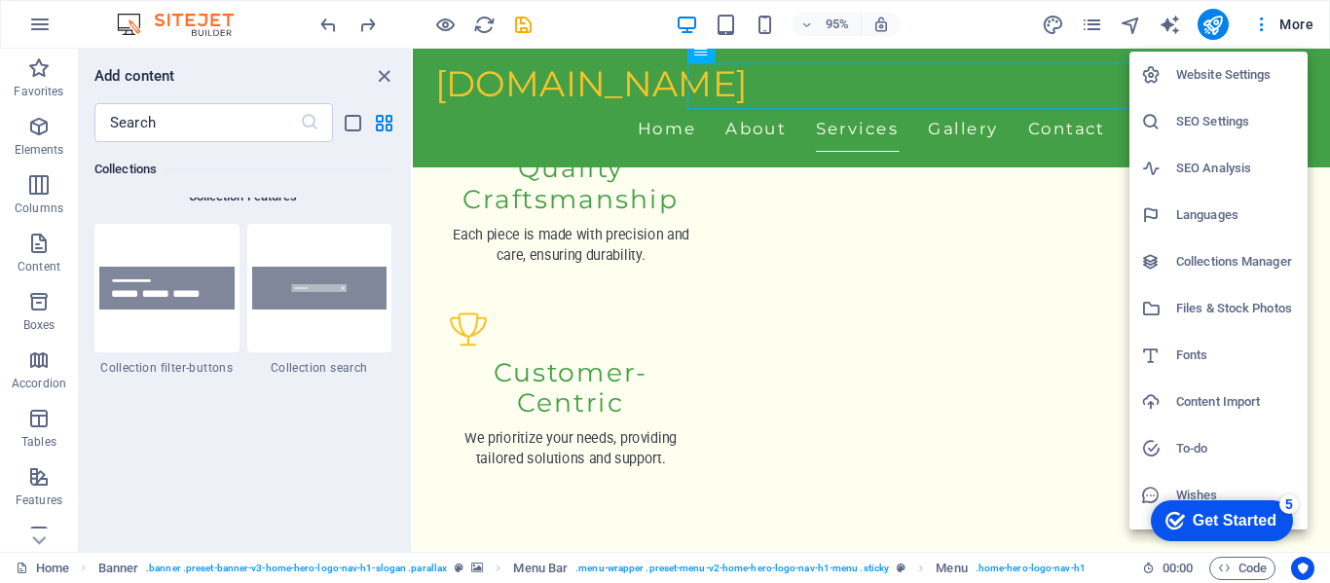
click at [1255, 72] on h6 "Website Settings" at bounding box center [1236, 74] width 120 height 23
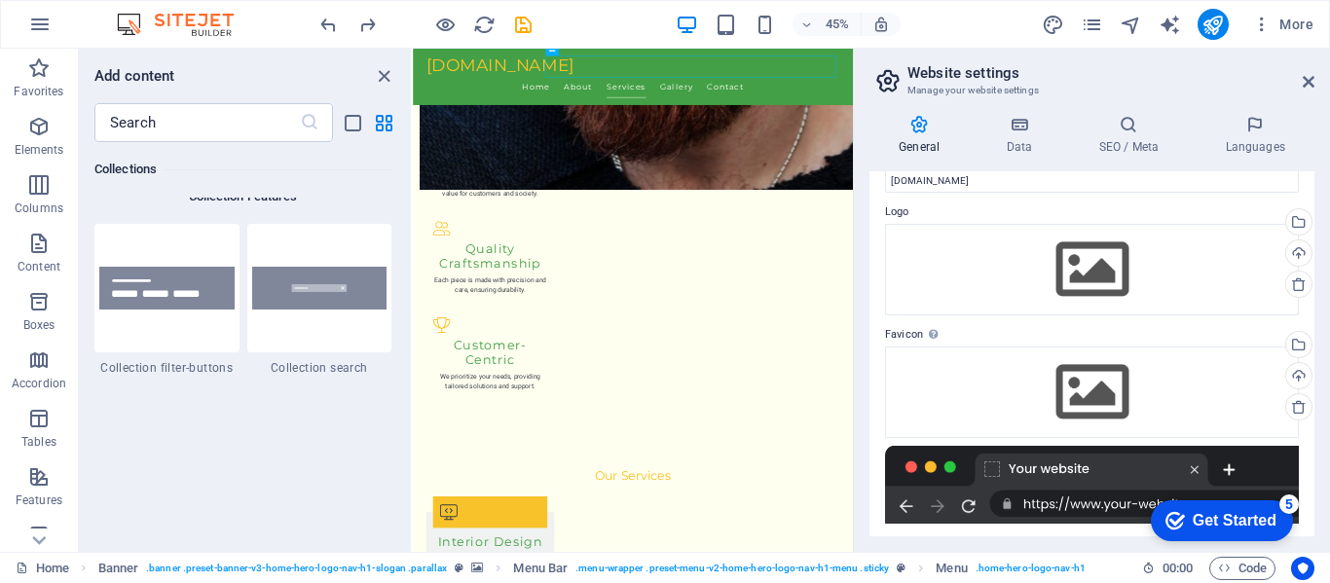
scroll to position [0, 0]
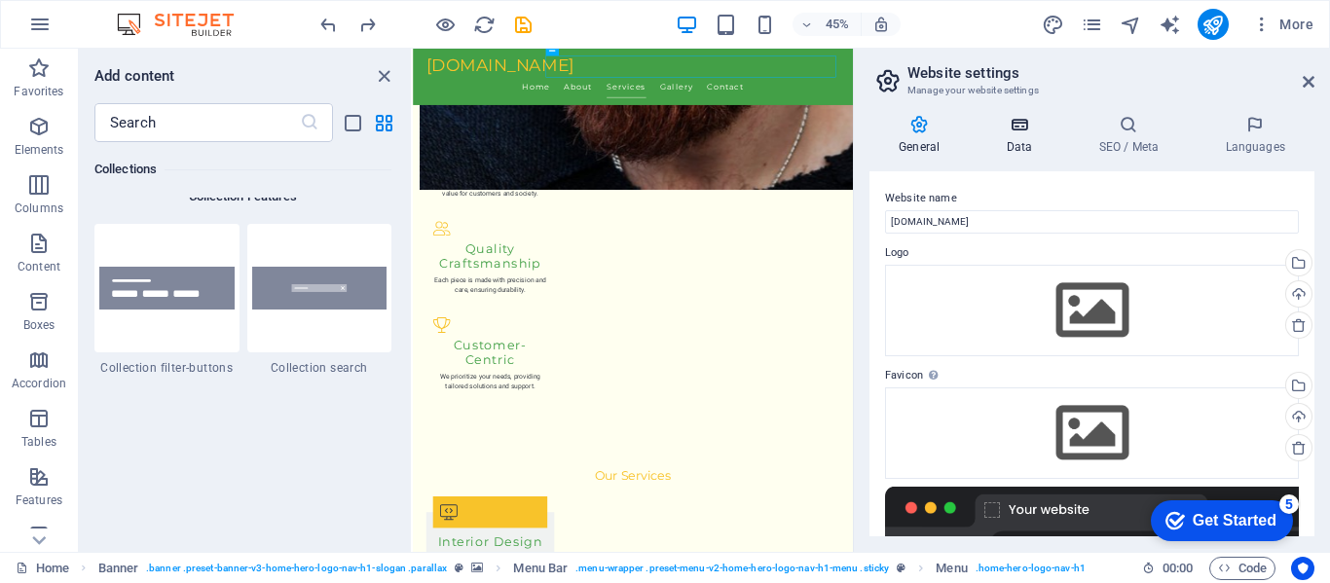
click at [1032, 141] on h4 "Data" at bounding box center [1022, 135] width 92 height 41
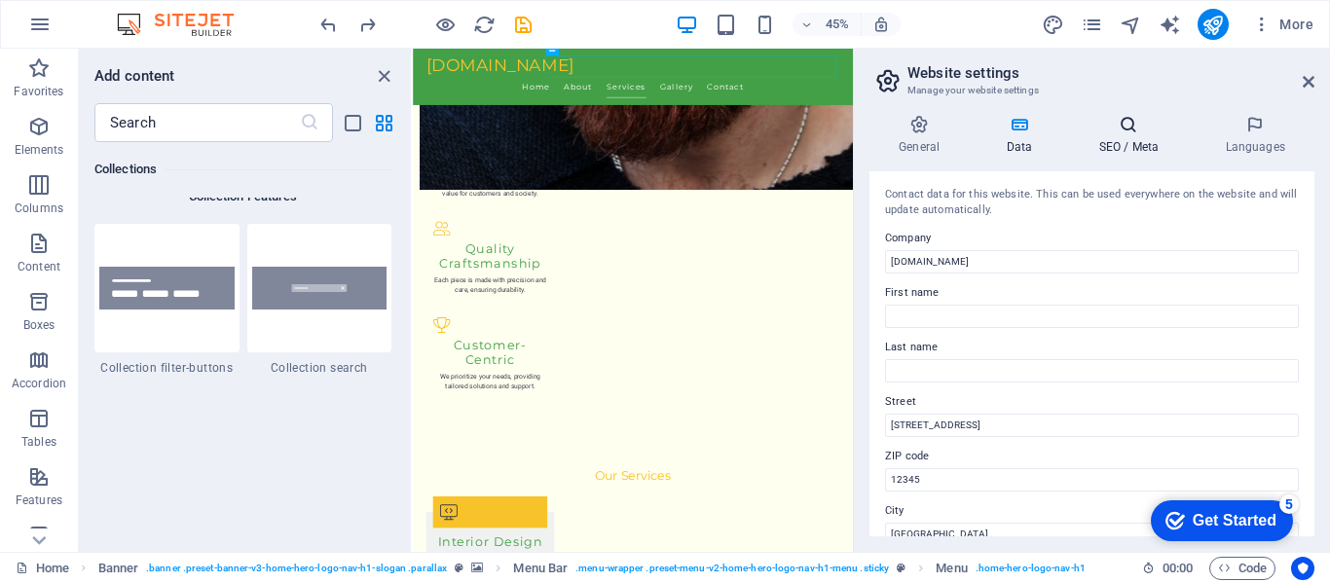
click at [1144, 143] on h4 "SEO / Meta" at bounding box center [1132, 135] width 127 height 41
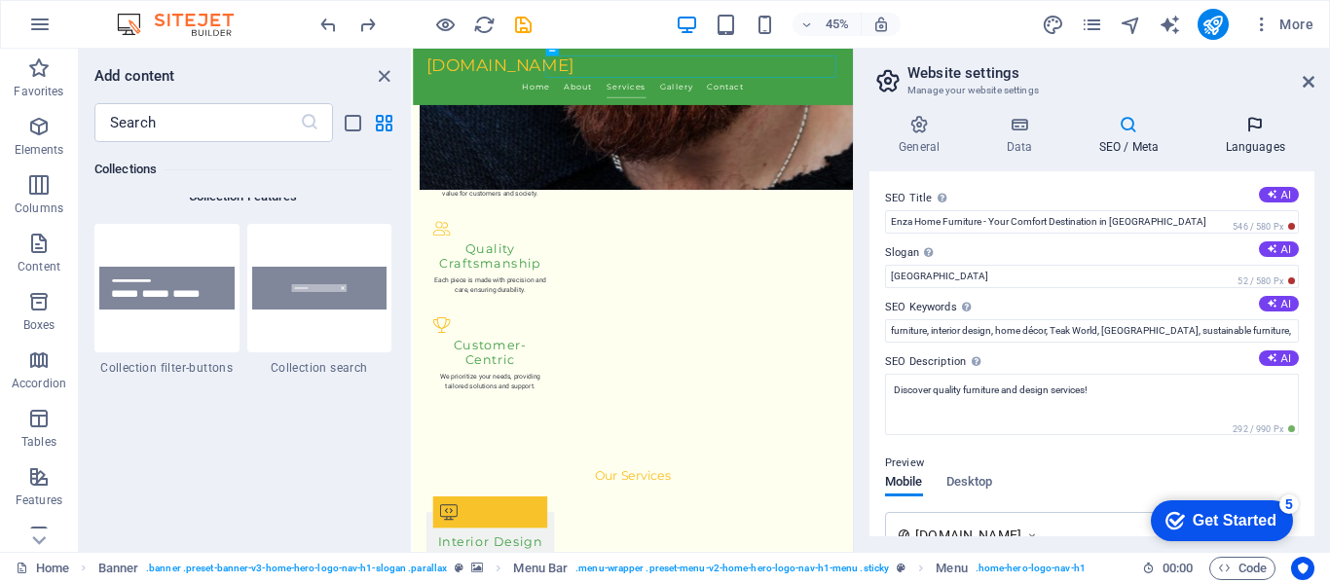
click at [1263, 139] on h4 "Languages" at bounding box center [1254, 135] width 119 height 41
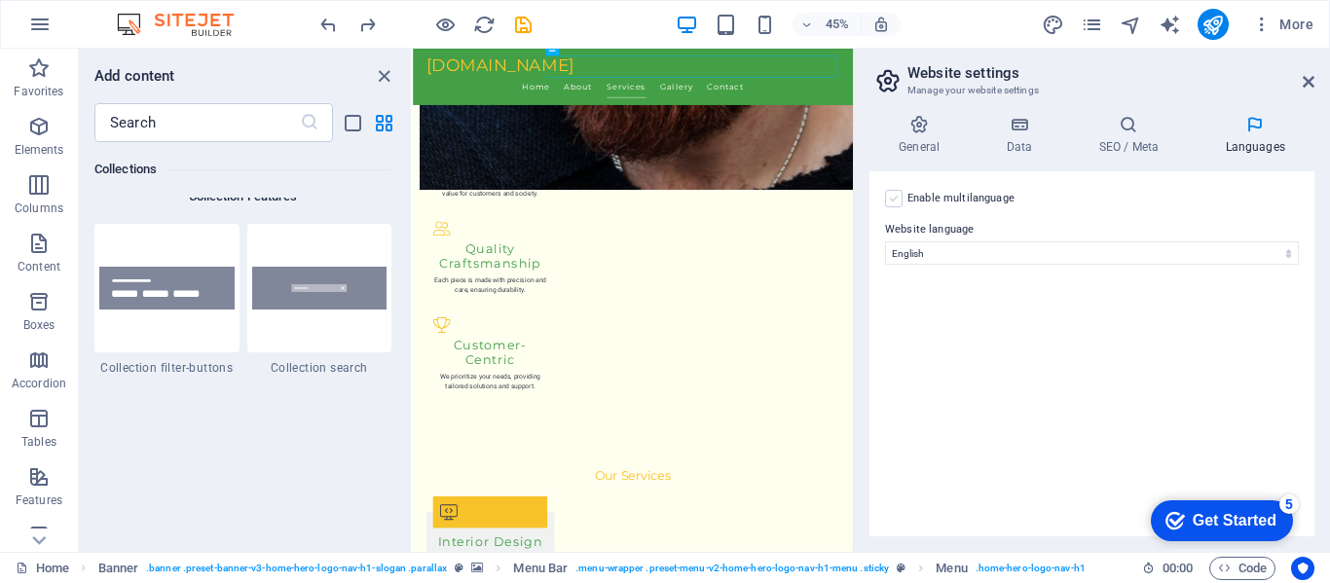
click at [897, 203] on label at bounding box center [894, 199] width 18 height 18
click at [0, 0] on input "Enable multilanguage To disable multilanguage delete all languages until only o…" at bounding box center [0, 0] width 0 height 0
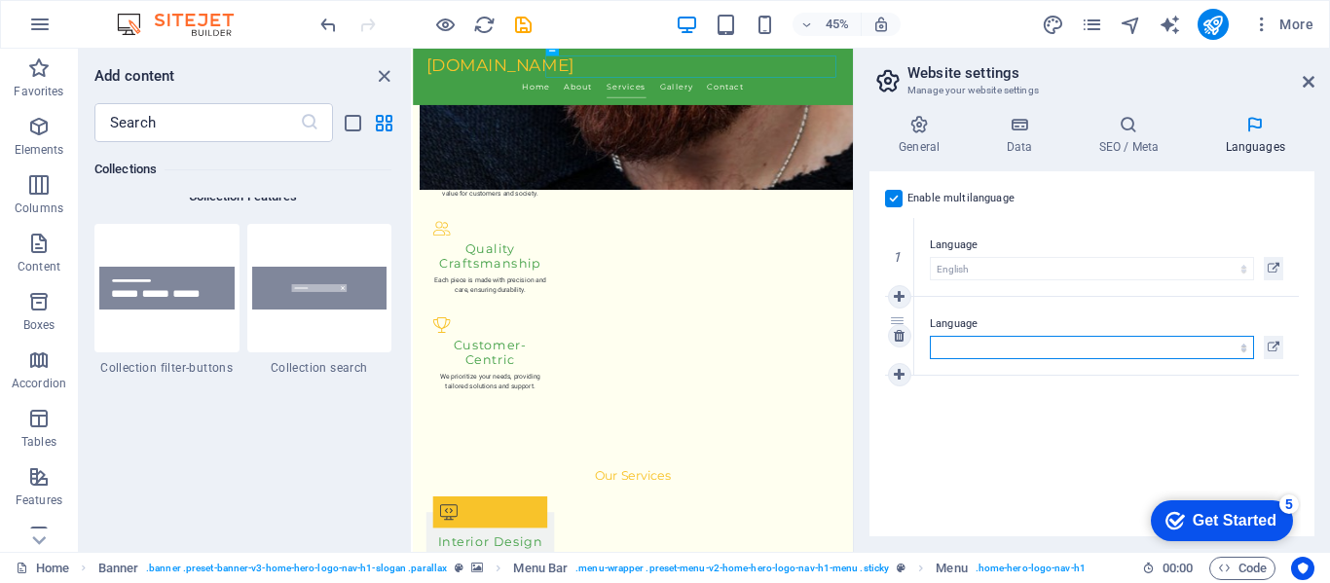
click at [1142, 344] on select "Abkhazian Afar Afrikaans Akan Albanian Amharic Arabic Aragonese Armenian Assame…" at bounding box center [1092, 347] width 324 height 23
select select "49"
click at [930, 336] on select "Abkhazian Afar Afrikaans Akan Albanian Amharic Arabic Aragonese Armenian Assame…" at bounding box center [1092, 347] width 324 height 23
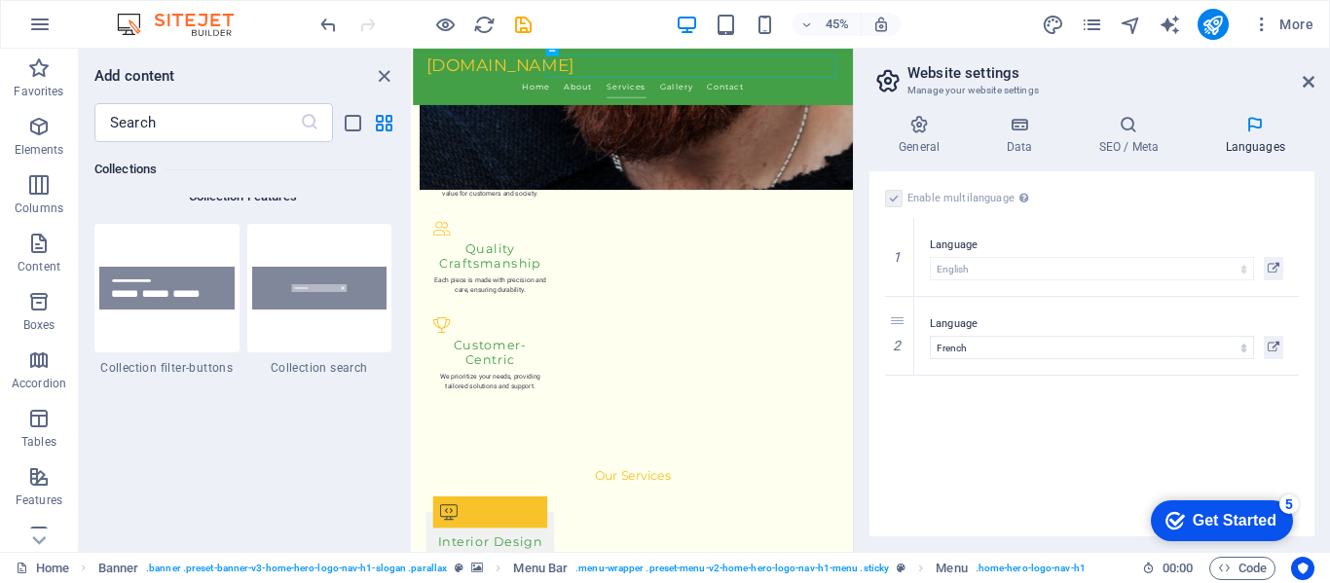
click at [1105, 449] on div "Enable multilanguage To disable multilanguage delete all languages until only o…" at bounding box center [1091, 353] width 445 height 365
drag, startPoint x: 1223, startPoint y: 523, endPoint x: 2170, endPoint y: 966, distance: 1045.9
click at [1135, 491] on html "checkmark Get Started 5 First Steps in the Editor Let's guide you through the t…" at bounding box center [1217, 520] width 165 height 58
click at [1310, 80] on icon at bounding box center [1308, 82] width 12 height 16
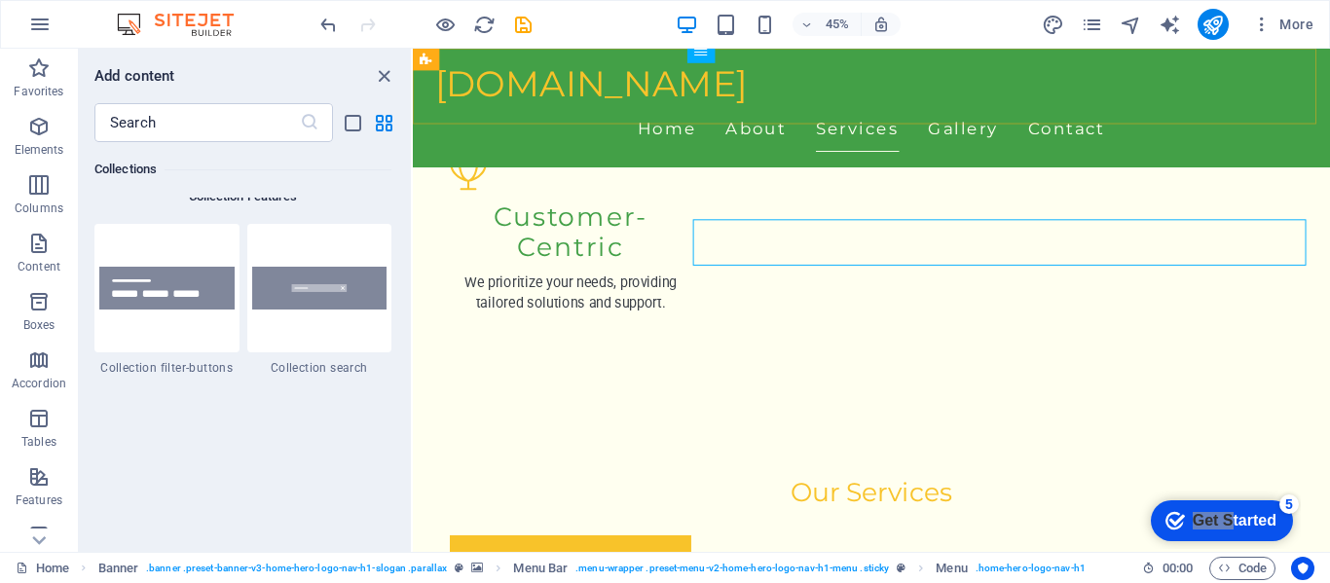
scroll to position [2092, 0]
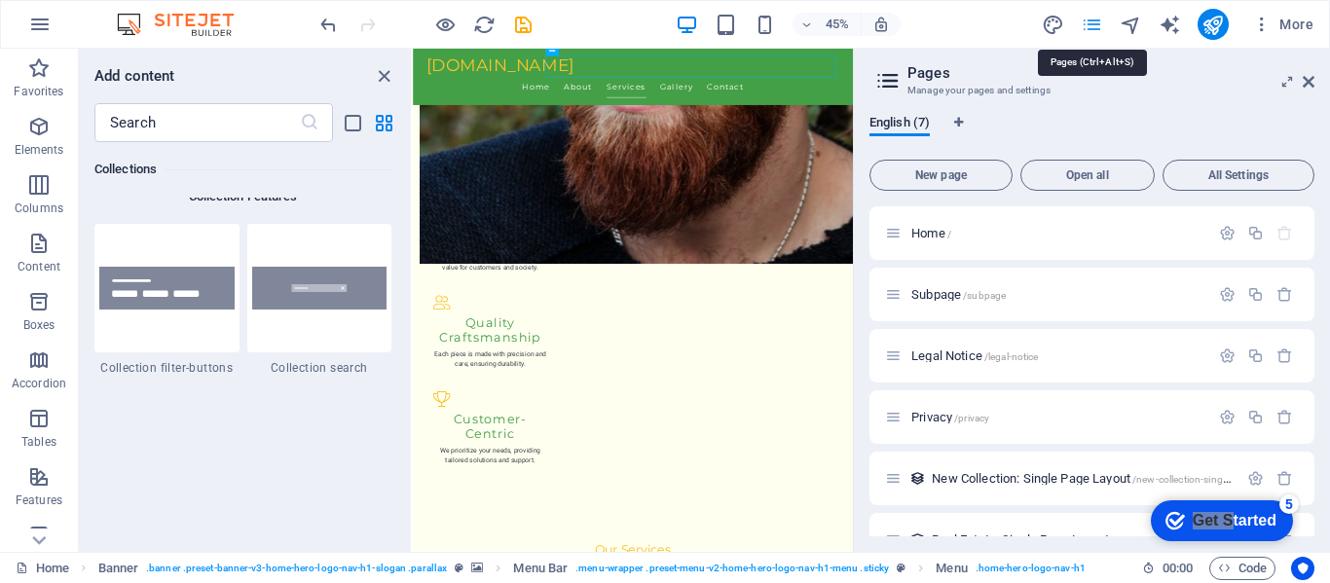
scroll to position [2256, 0]
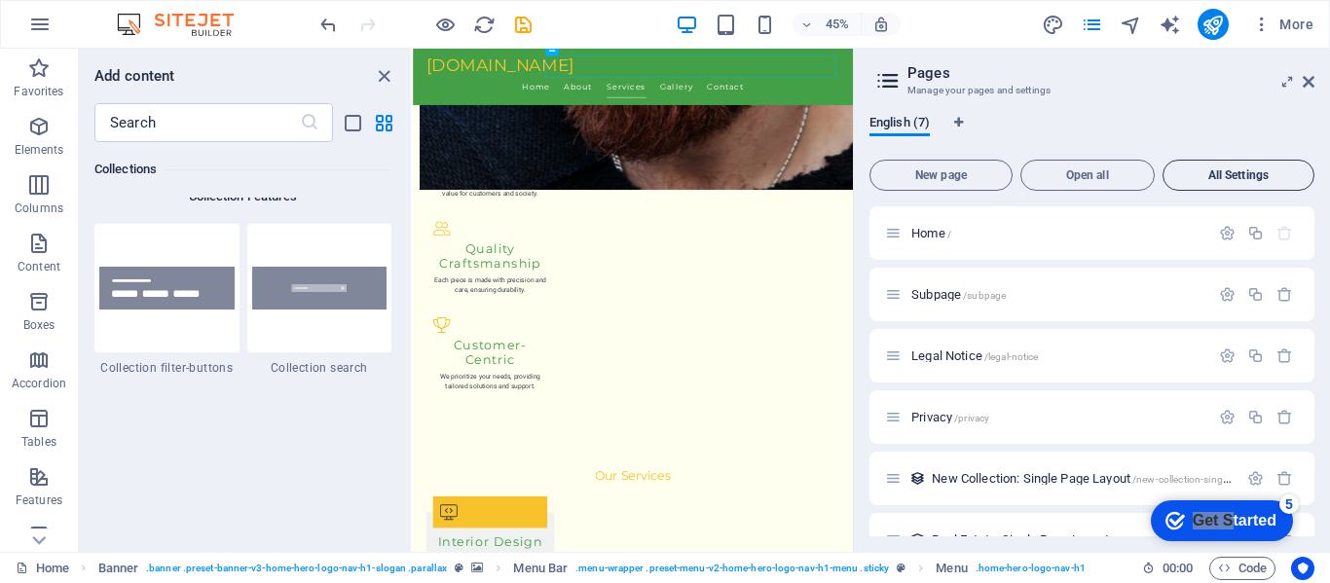
click at [1239, 173] on span "All Settings" at bounding box center [1238, 175] width 134 height 12
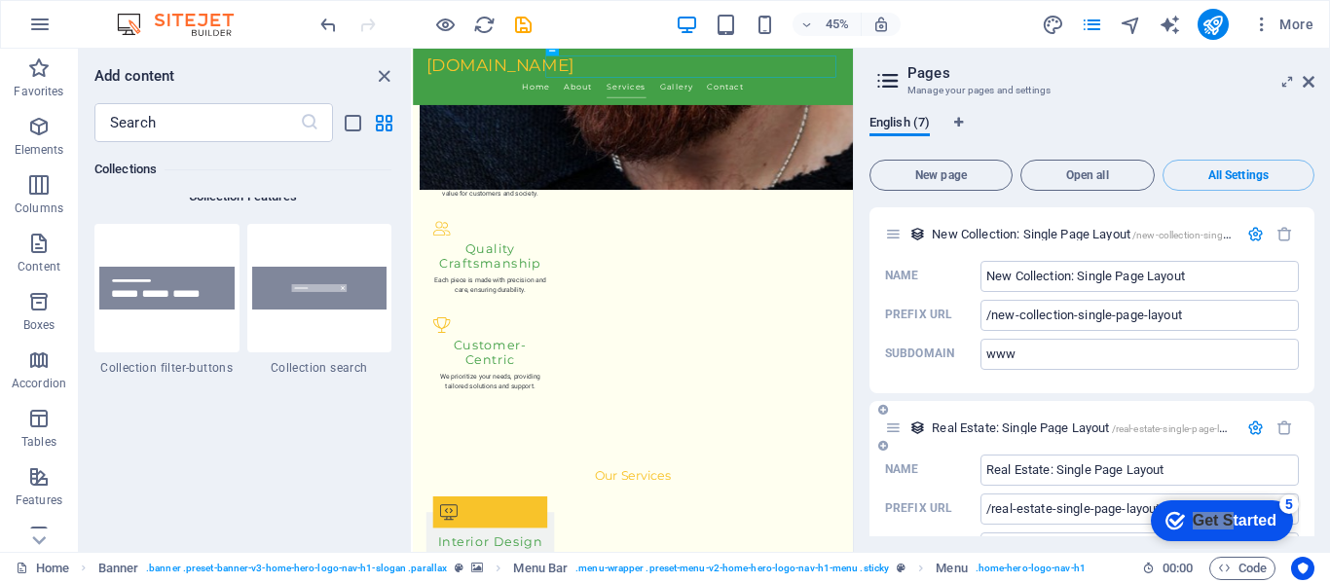
scroll to position [3305, 0]
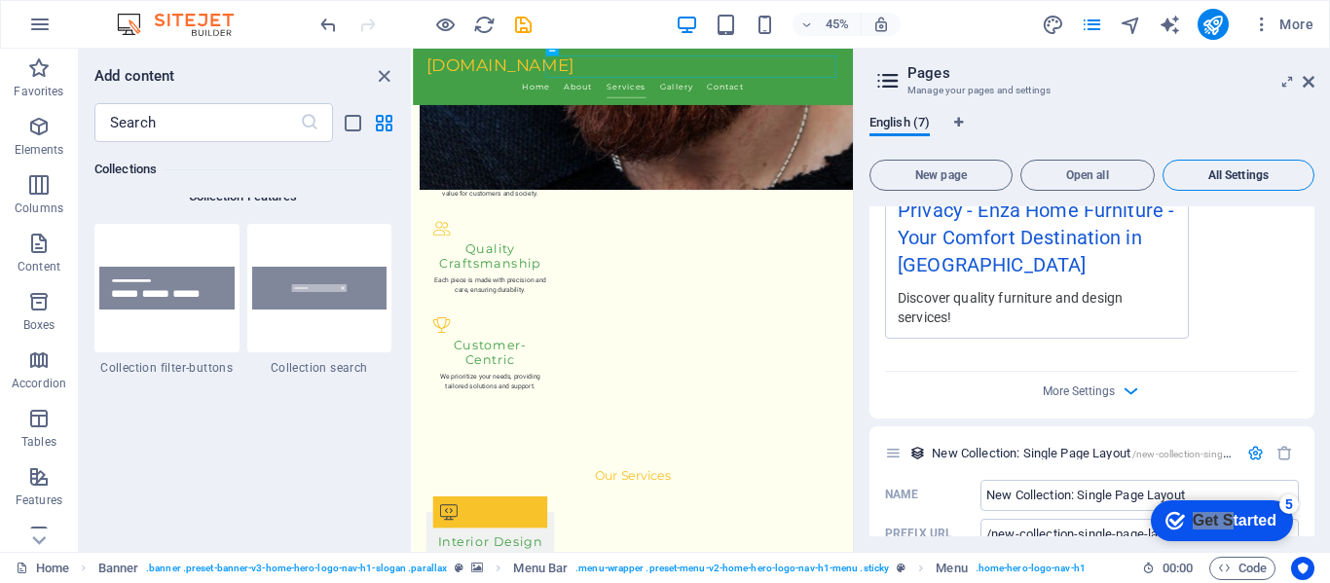
click at [1208, 164] on button "All Settings" at bounding box center [1238, 175] width 152 height 31
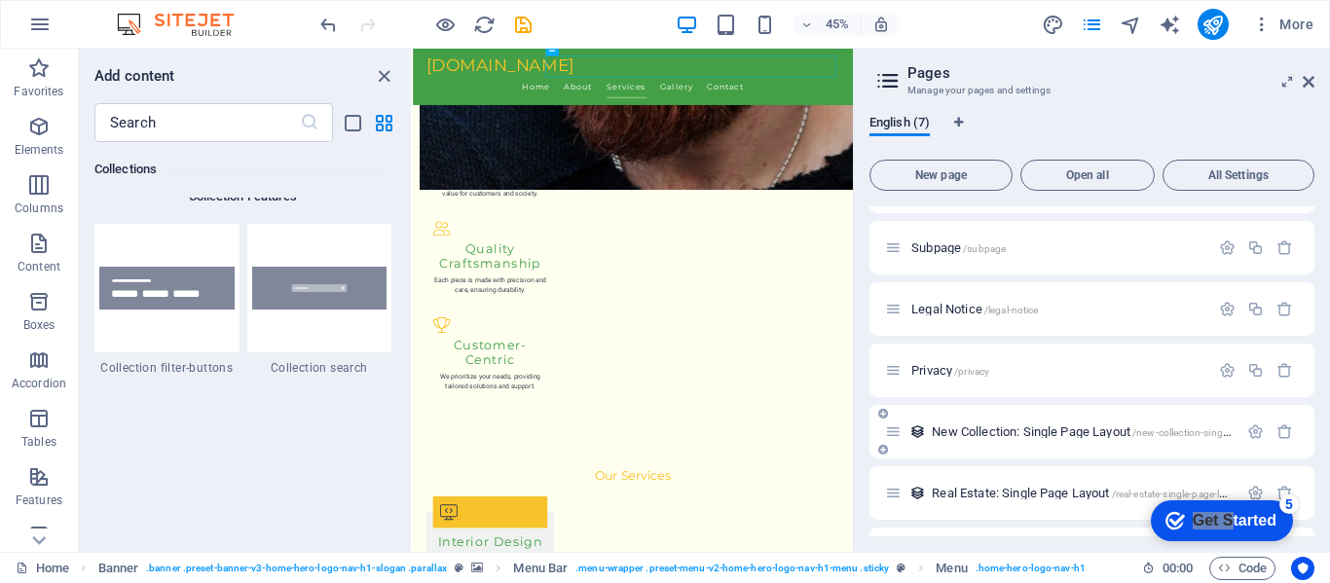
scroll to position [0, 0]
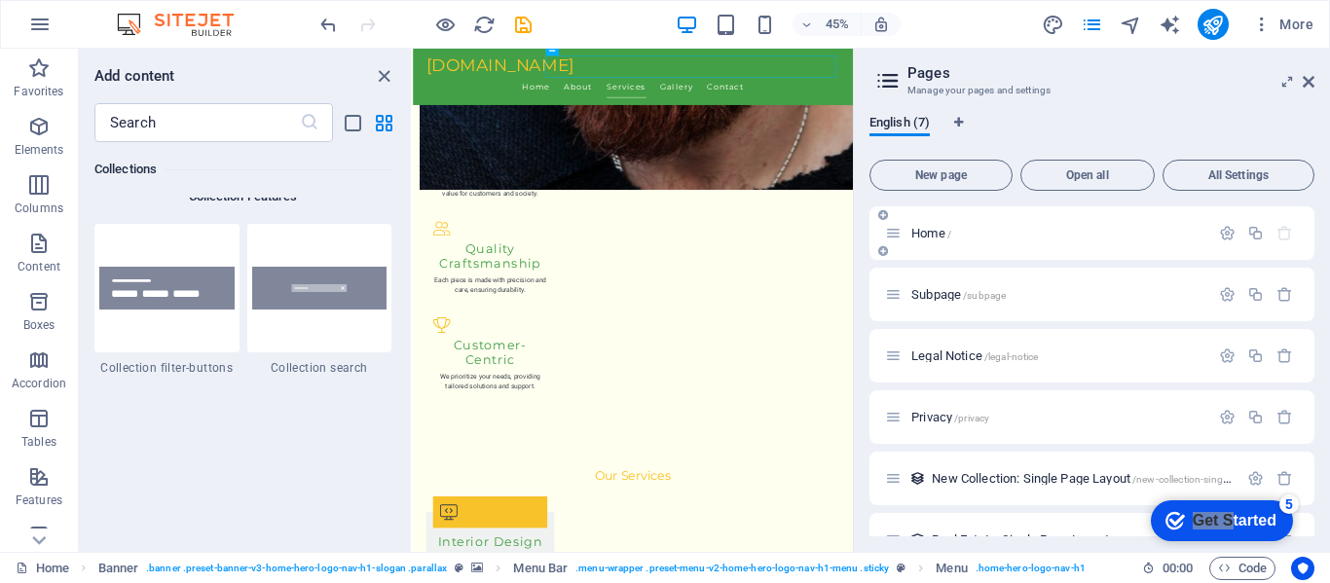
click at [894, 236] on icon at bounding box center [893, 233] width 17 height 17
click at [978, 174] on span "New page" at bounding box center [941, 175] width 126 height 12
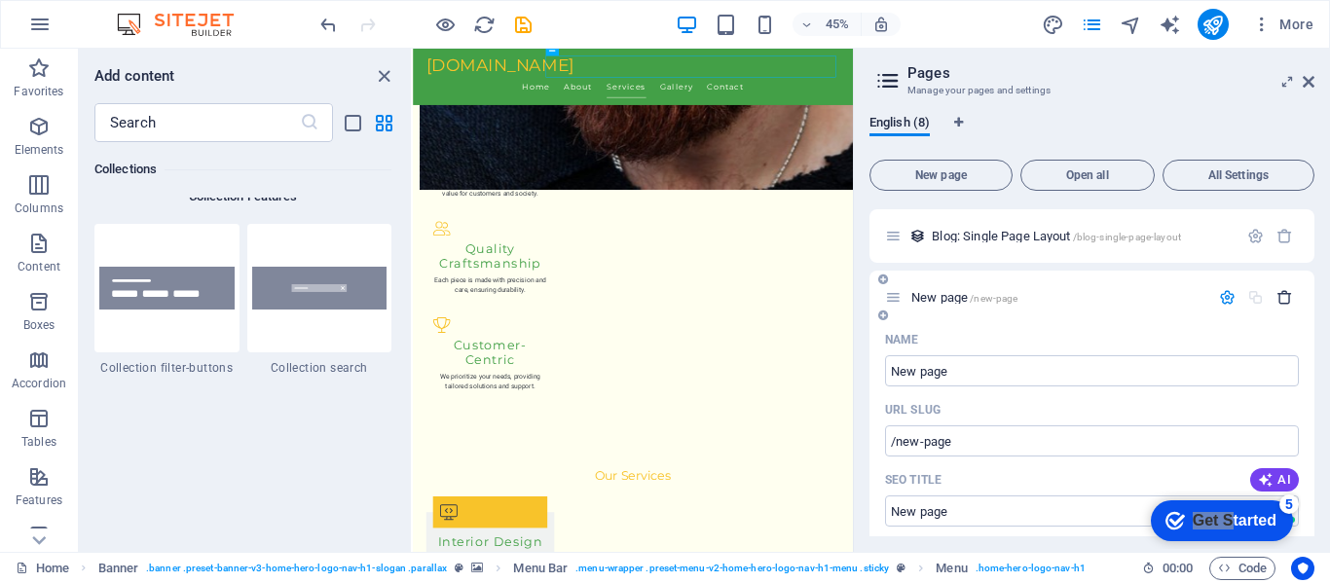
click at [1281, 300] on icon "button" at bounding box center [1284, 297] width 17 height 17
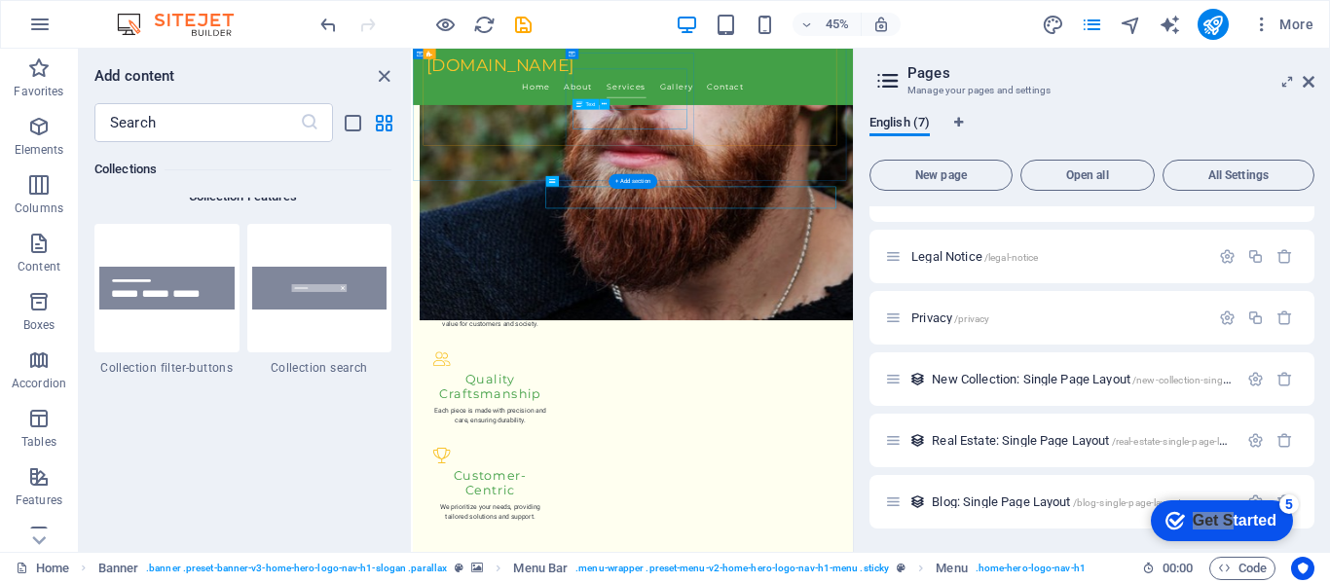
scroll to position [1964, 0]
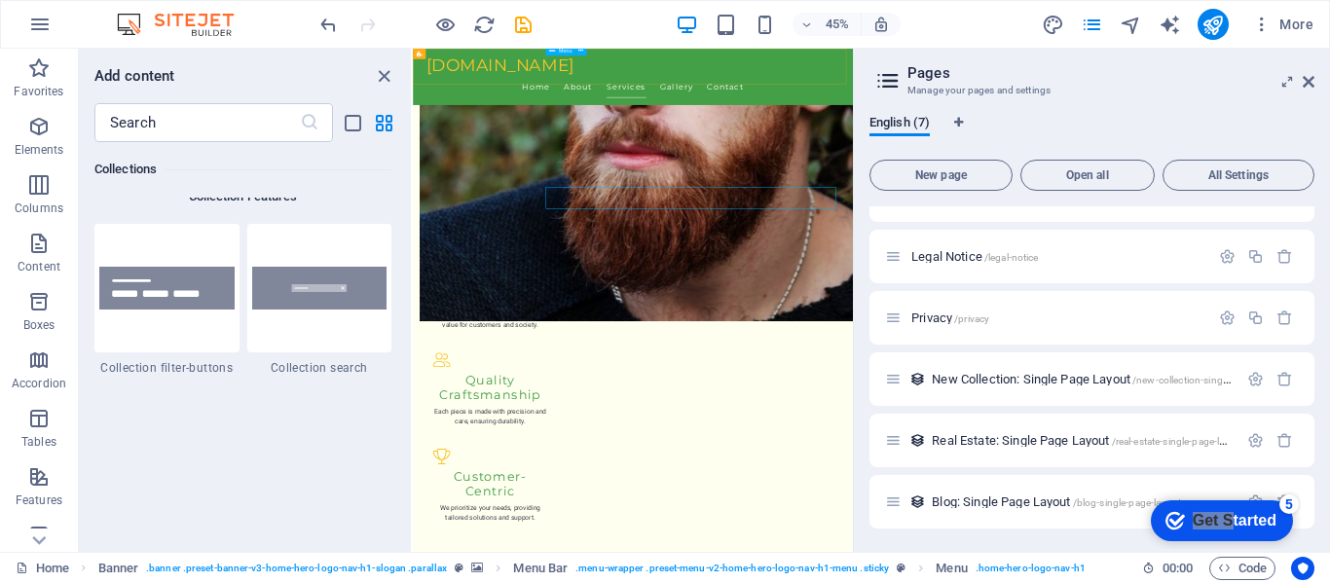
click at [907, 109] on nav "Home About Services Gallery Contact" at bounding box center [901, 133] width 919 height 49
select select
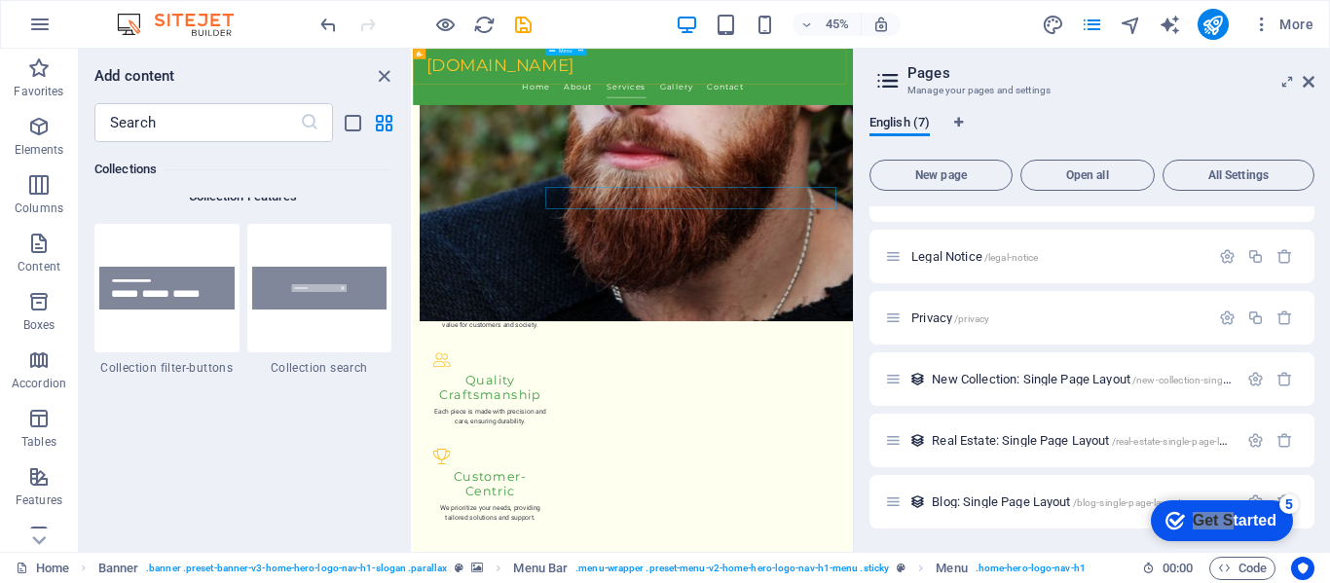
select select
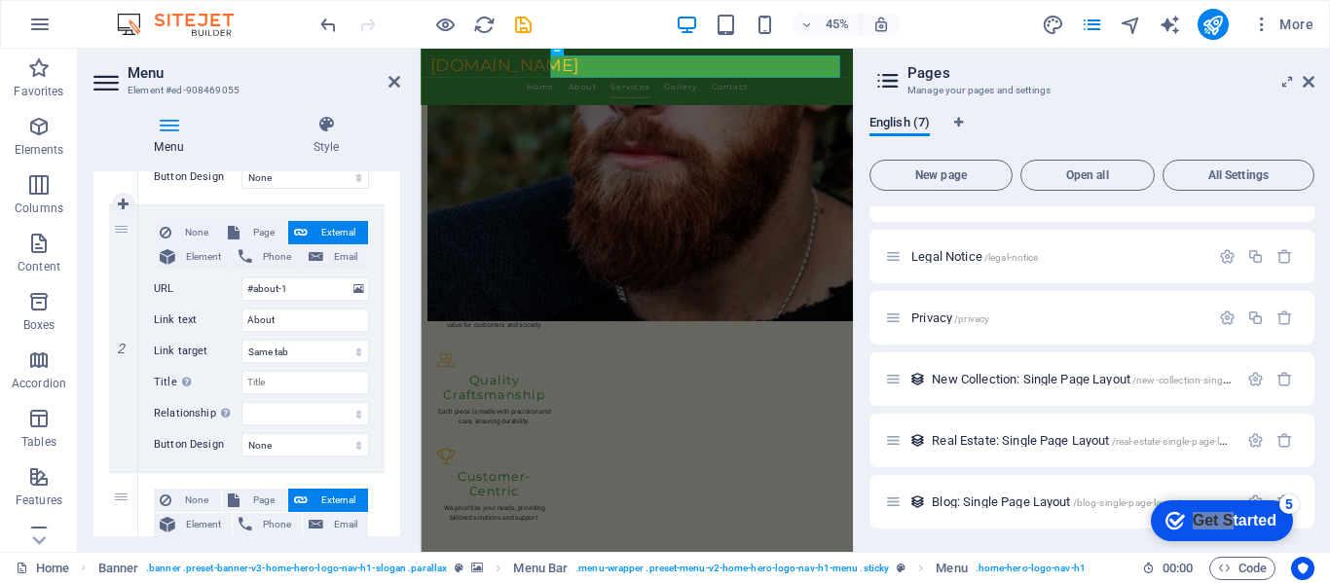
scroll to position [389, 0]
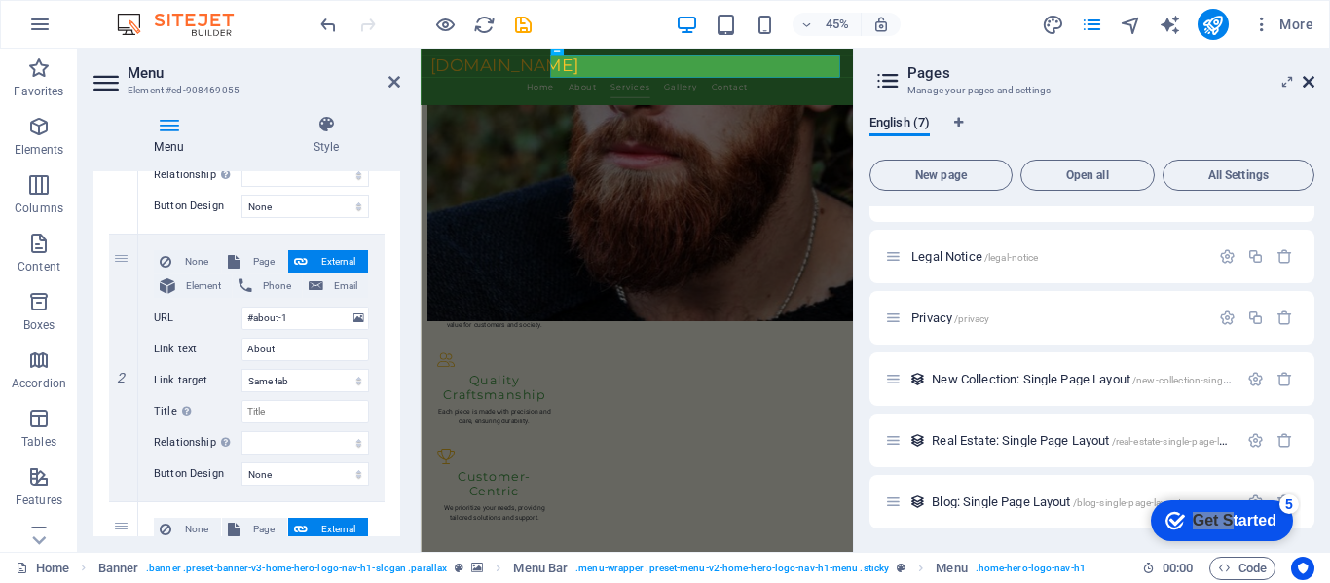
click at [1308, 75] on icon at bounding box center [1308, 82] width 12 height 16
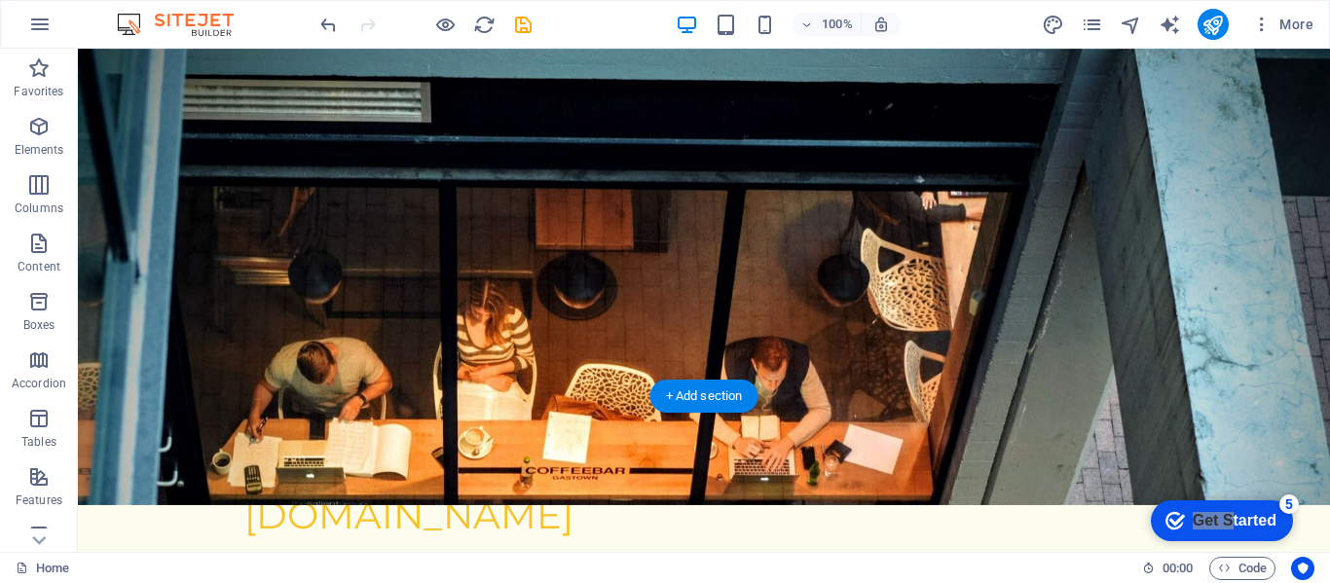
scroll to position [0, 0]
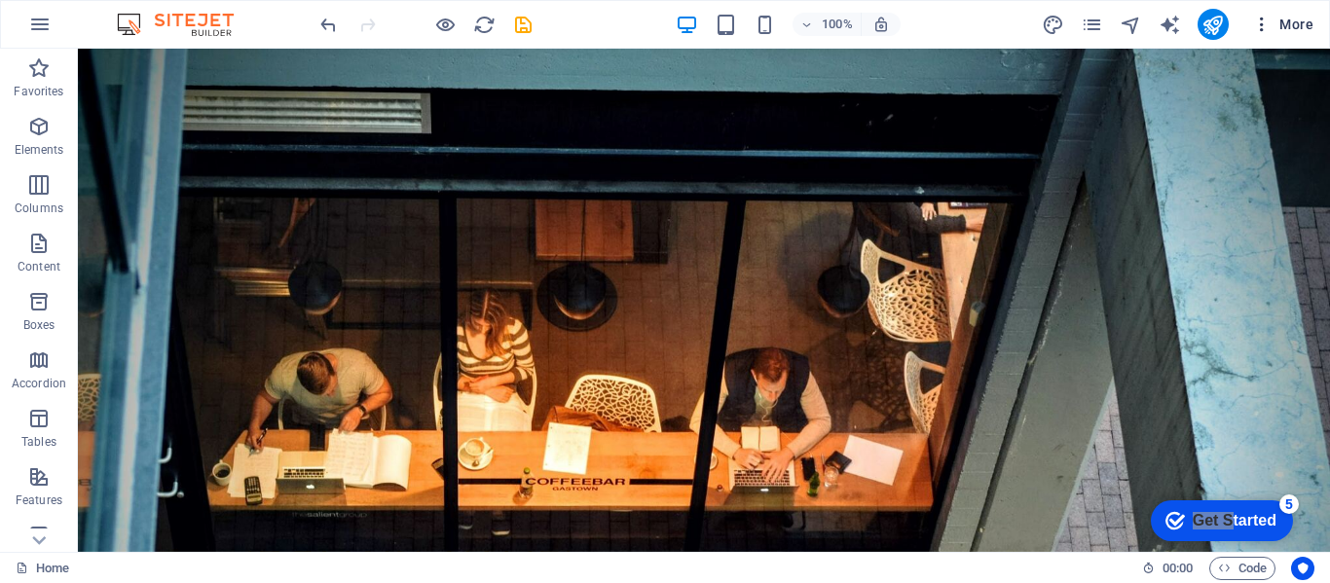
click at [1263, 22] on icon "button" at bounding box center [1261, 24] width 19 height 19
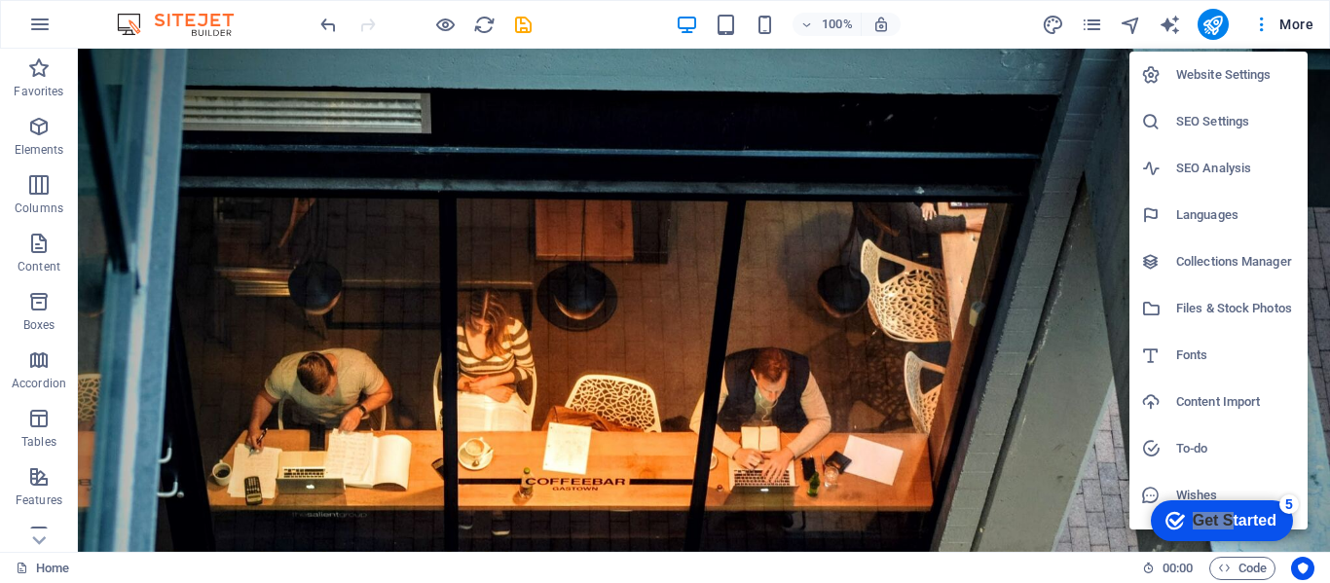
click at [1222, 254] on h6 "Collections Manager" at bounding box center [1236, 261] width 120 height 23
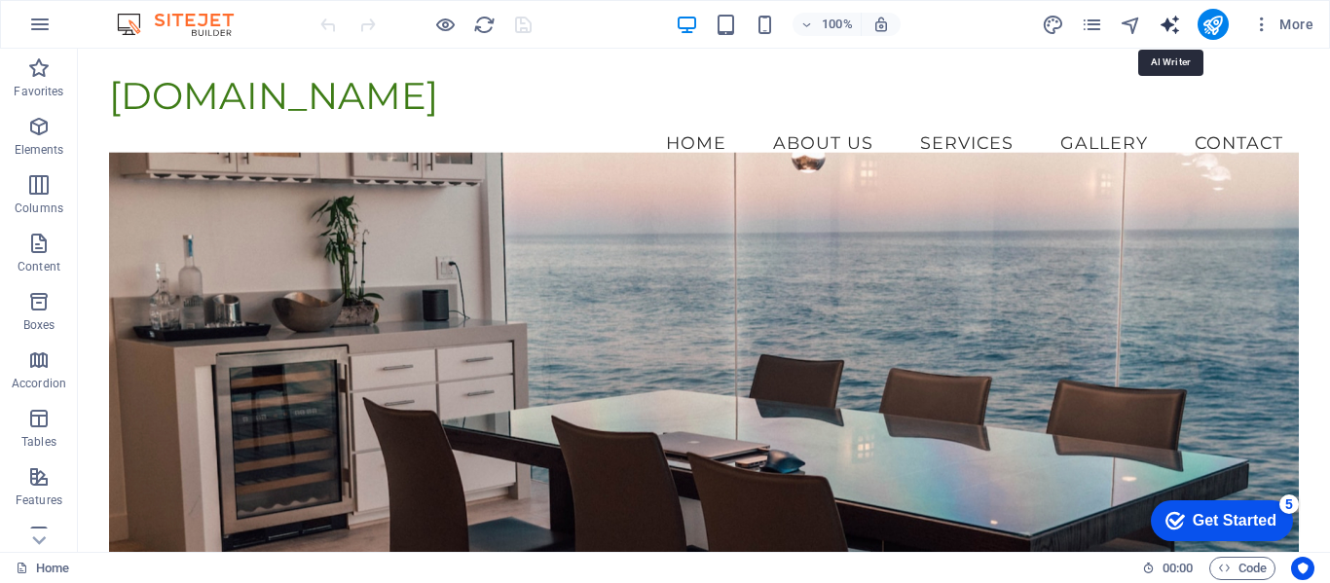
click at [1170, 29] on icon "text_generator" at bounding box center [1169, 25] width 22 height 22
select select "English"
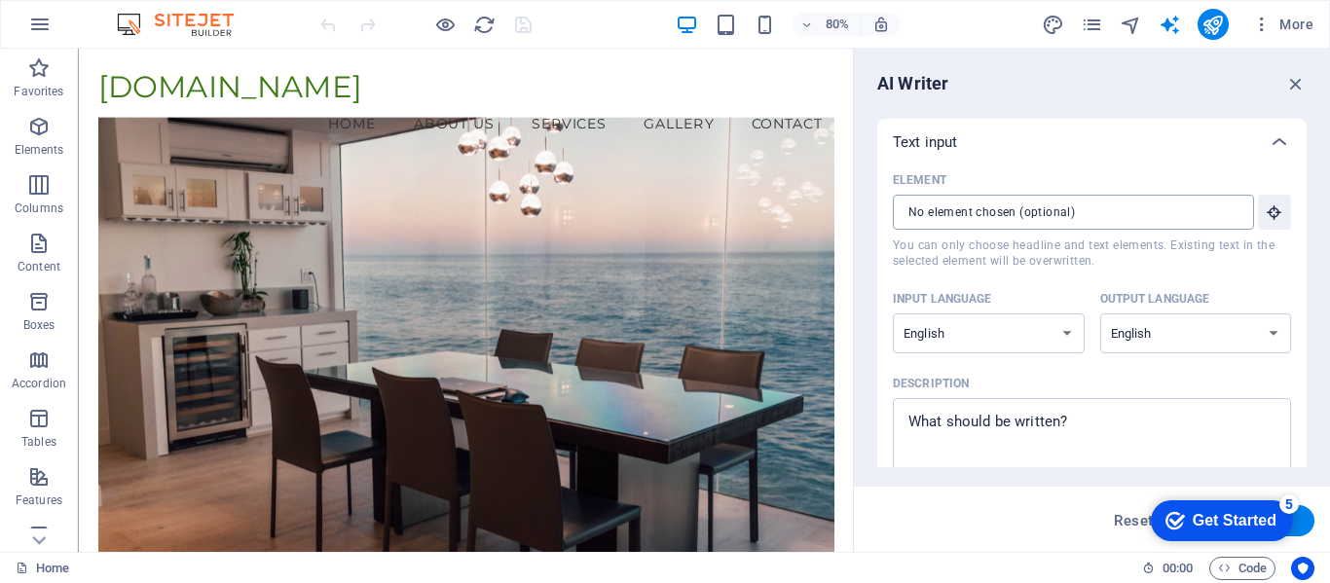
click at [1199, 229] on input "Element ​ You can only choose headline and text elements. Existing text in the …" at bounding box center [1066, 212] width 347 height 35
click at [1289, 84] on icon "button" at bounding box center [1295, 83] width 21 height 21
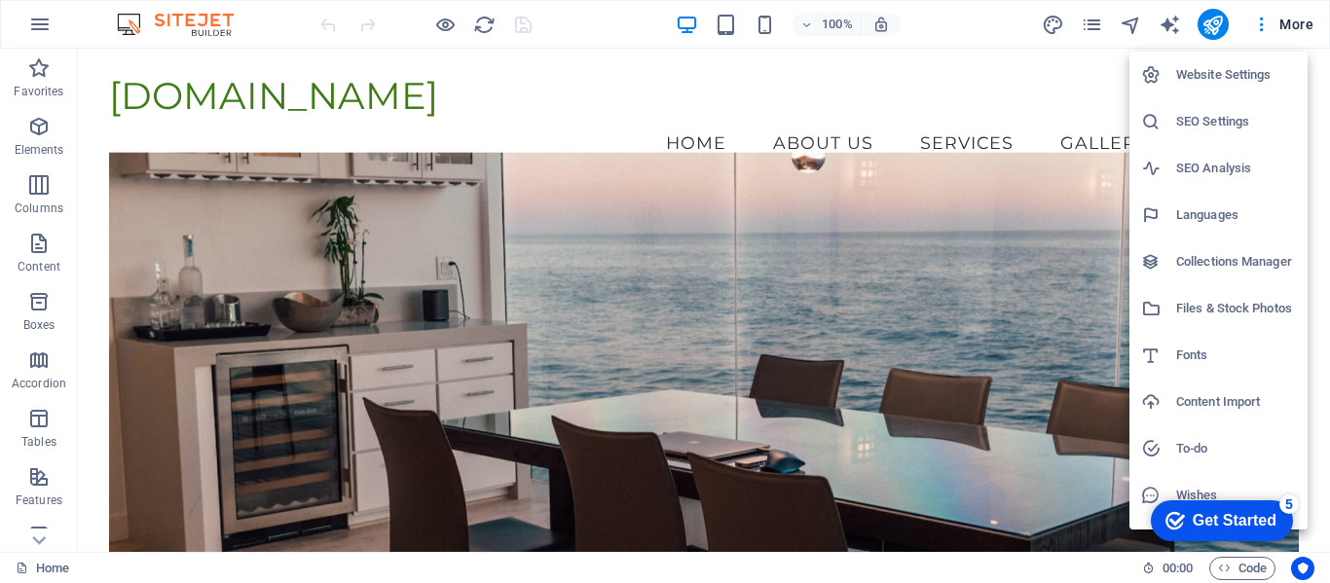
click at [1188, 486] on h6 "Wishes" at bounding box center [1236, 495] width 120 height 23
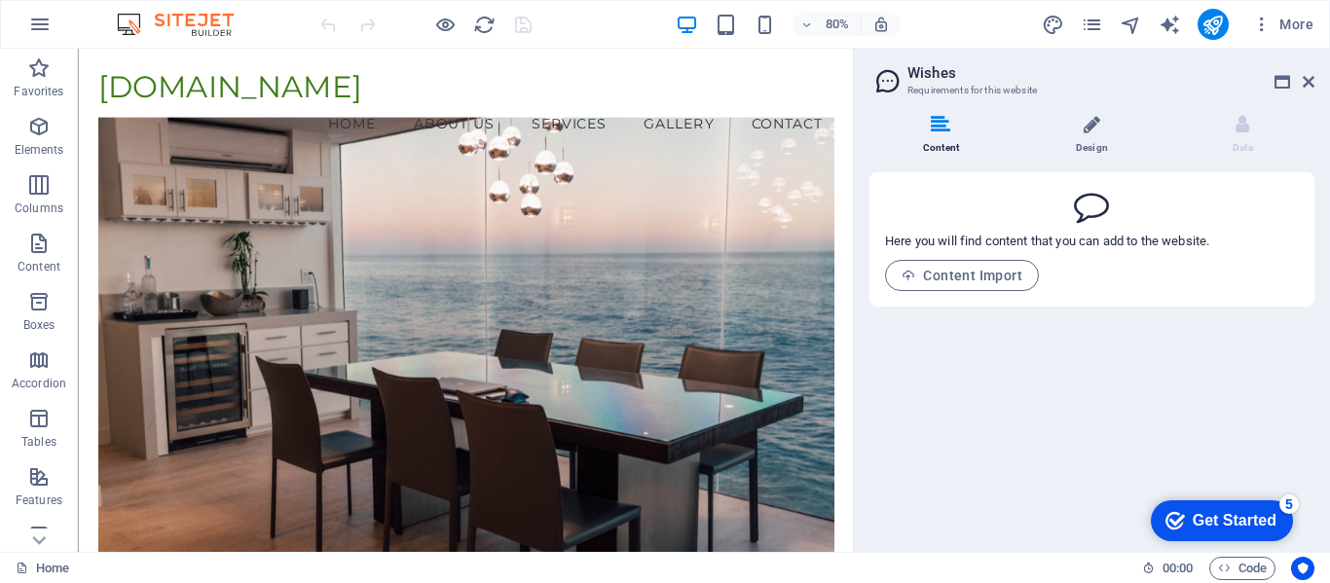
click at [1092, 133] on icon at bounding box center [1091, 124] width 17 height 19
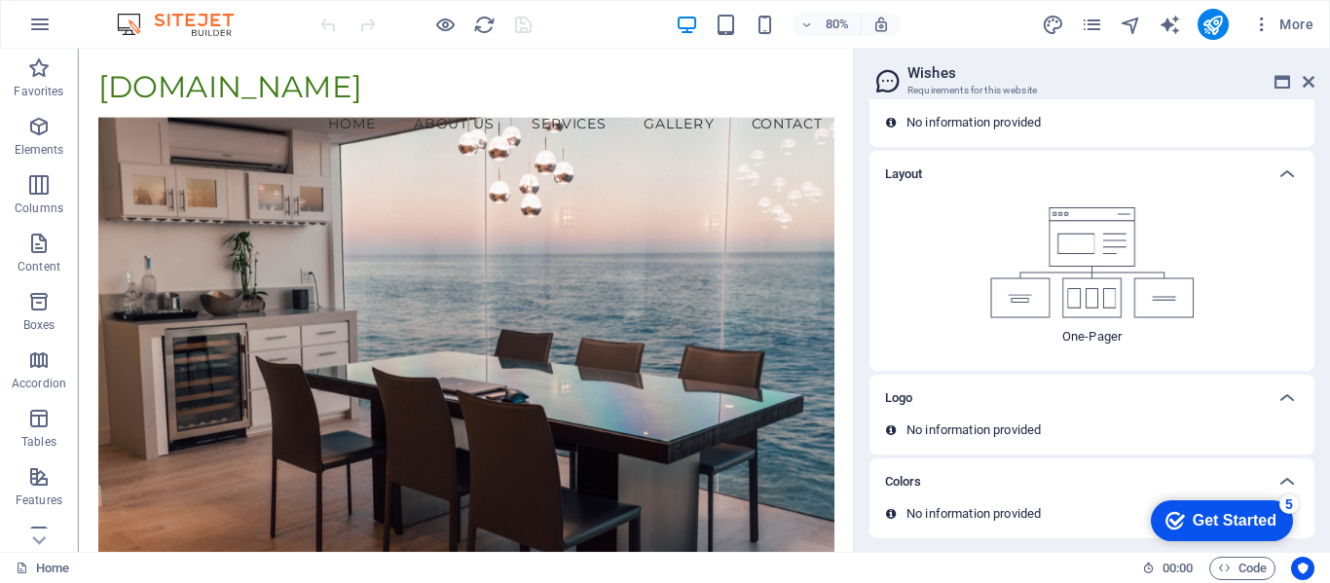
scroll to position [107, 0]
click at [1306, 79] on icon at bounding box center [1308, 82] width 12 height 16
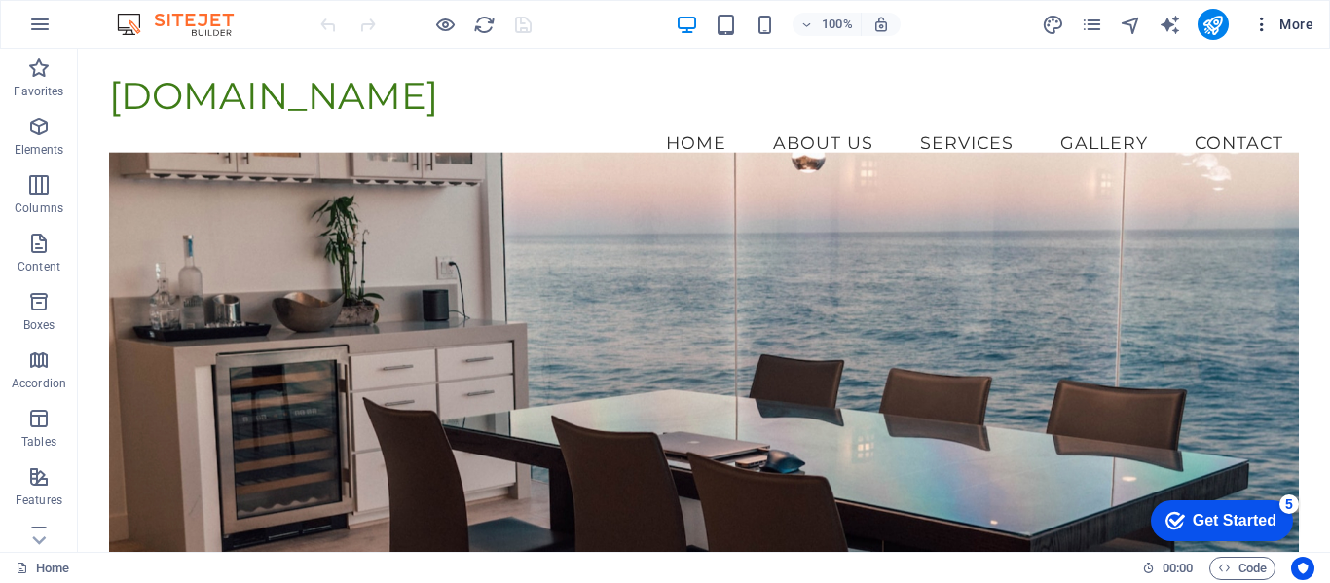
click at [1304, 32] on span "More" at bounding box center [1282, 24] width 61 height 19
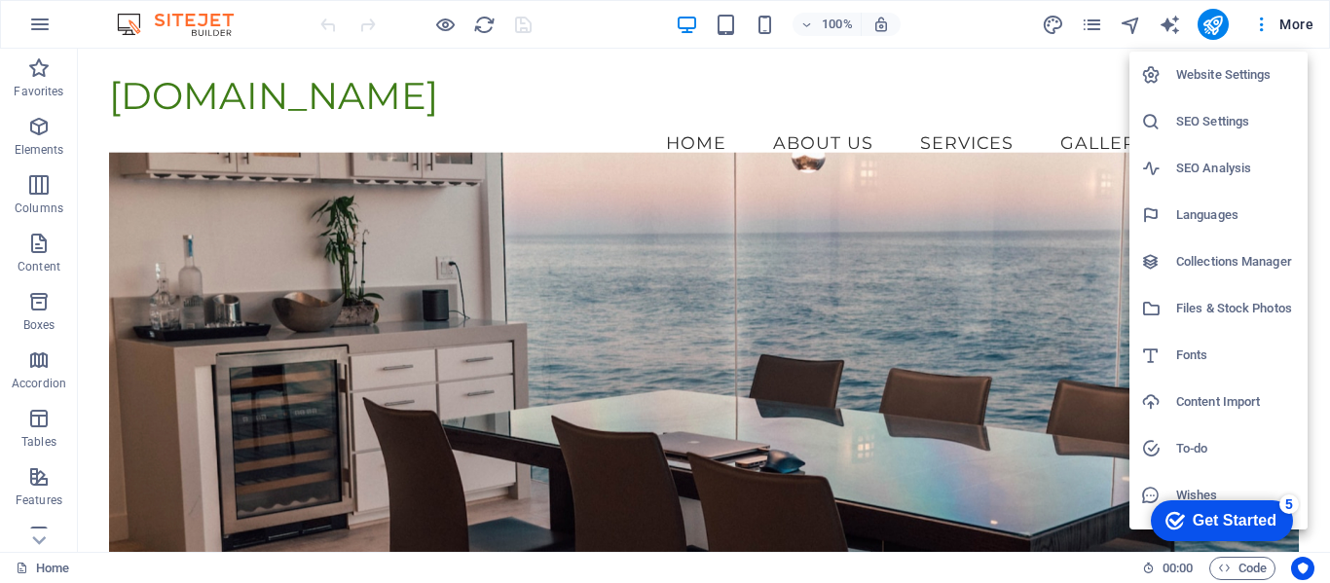
click at [47, 27] on div at bounding box center [665, 291] width 1330 height 583
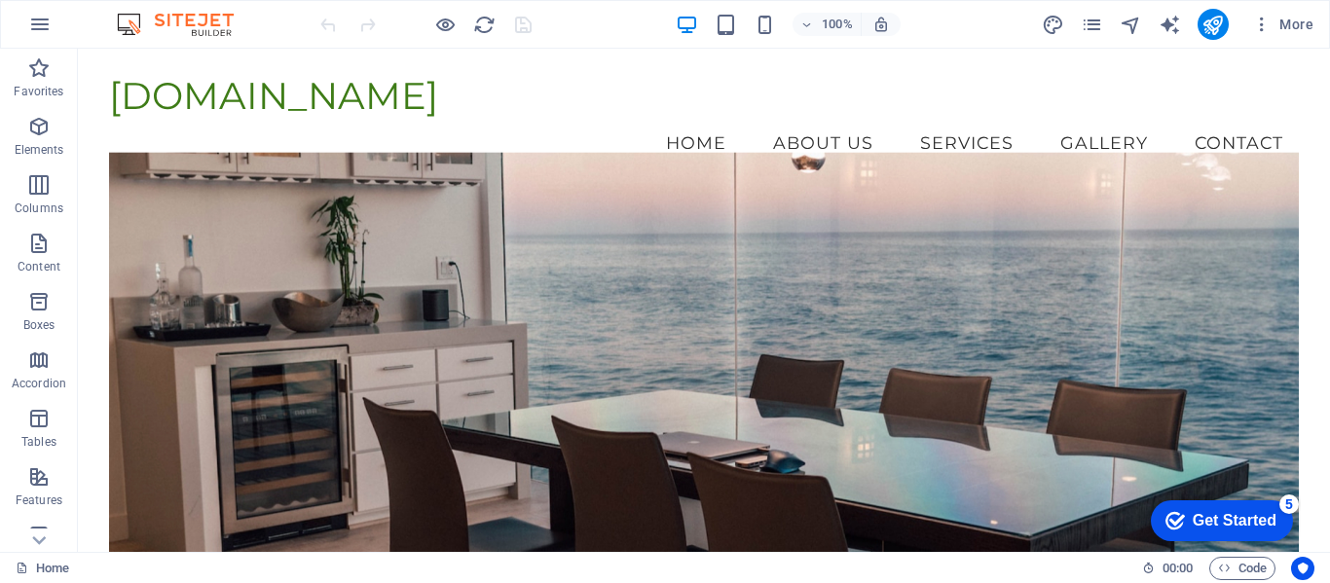
click at [39, 22] on icon "button" at bounding box center [39, 24] width 23 height 23
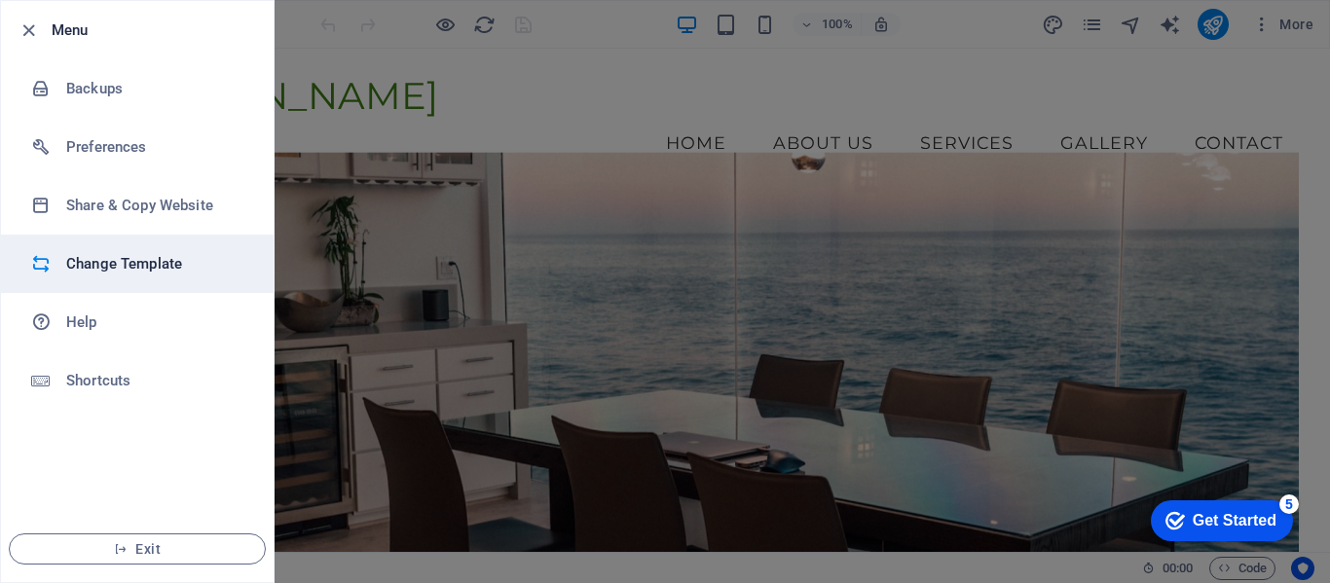
click at [174, 259] on h6 "Change Template" at bounding box center [156, 263] width 180 height 23
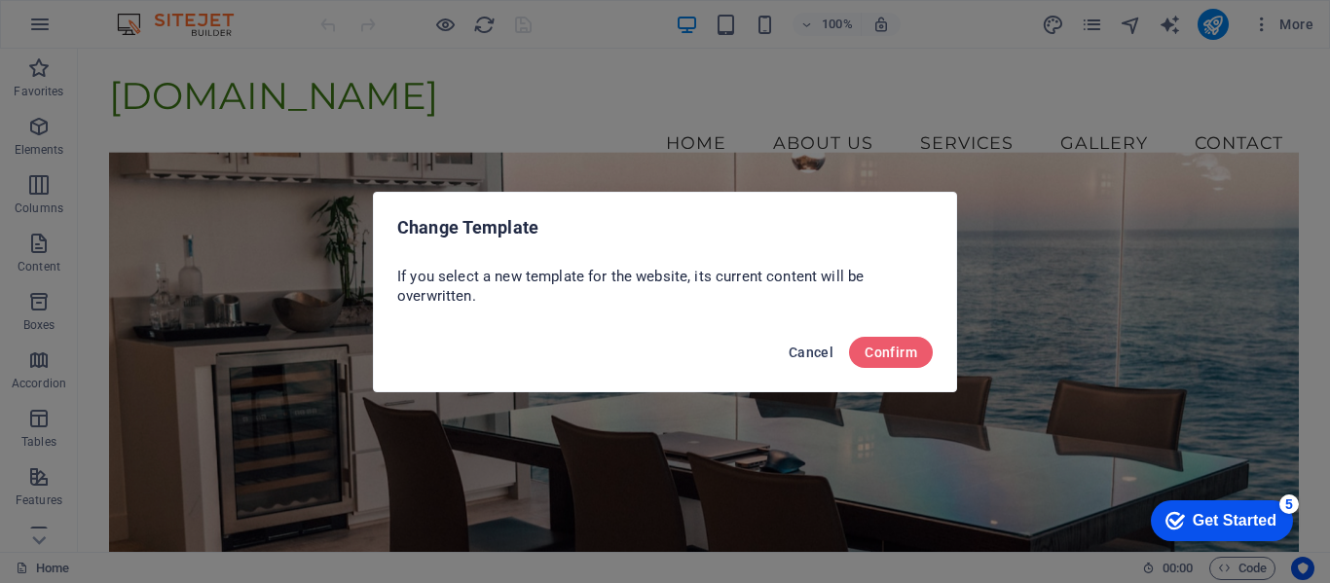
click at [797, 352] on span "Cancel" at bounding box center [810, 353] width 45 height 16
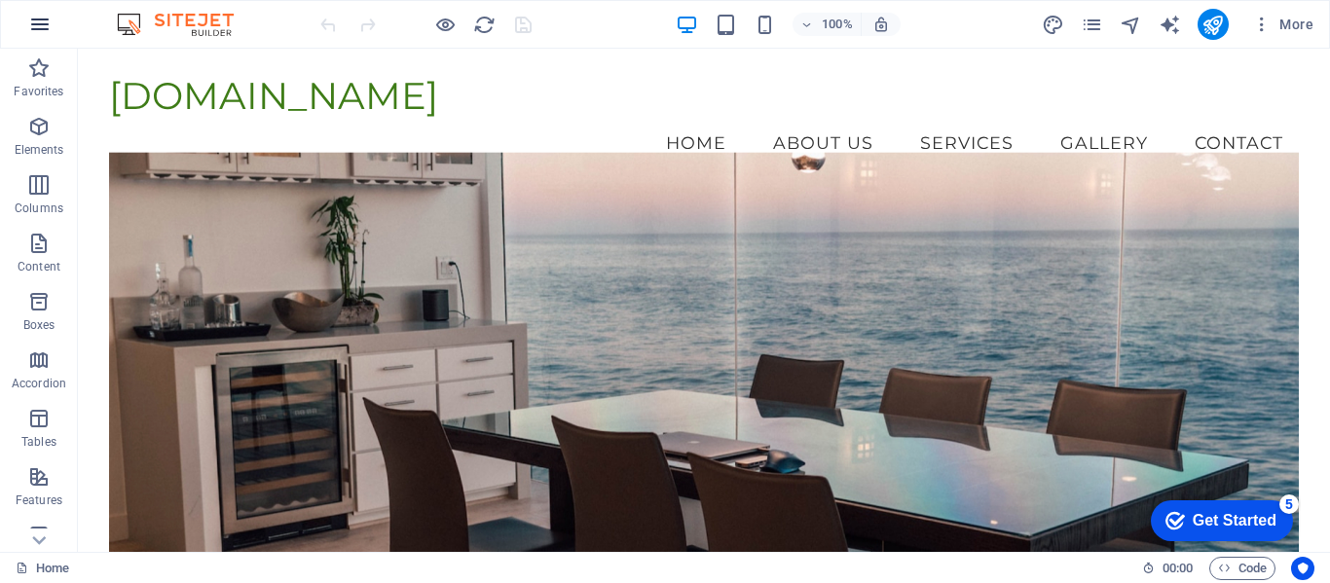
click at [41, 27] on icon "button" at bounding box center [39, 24] width 23 height 23
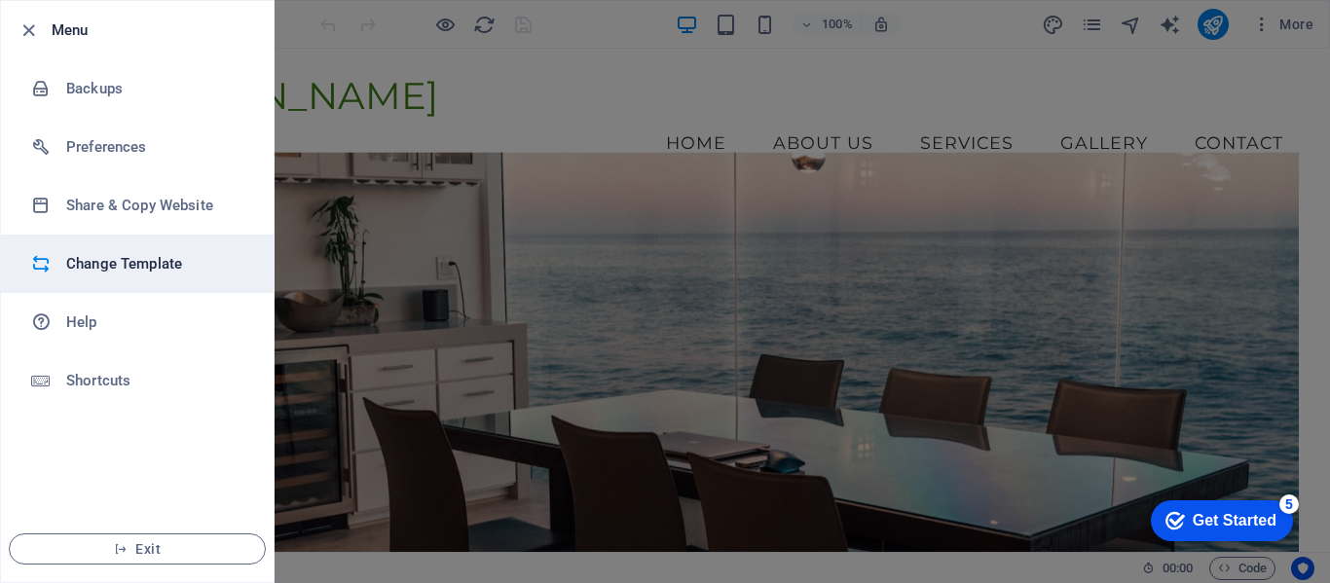
click at [108, 274] on h6 "Change Template" at bounding box center [156, 263] width 180 height 23
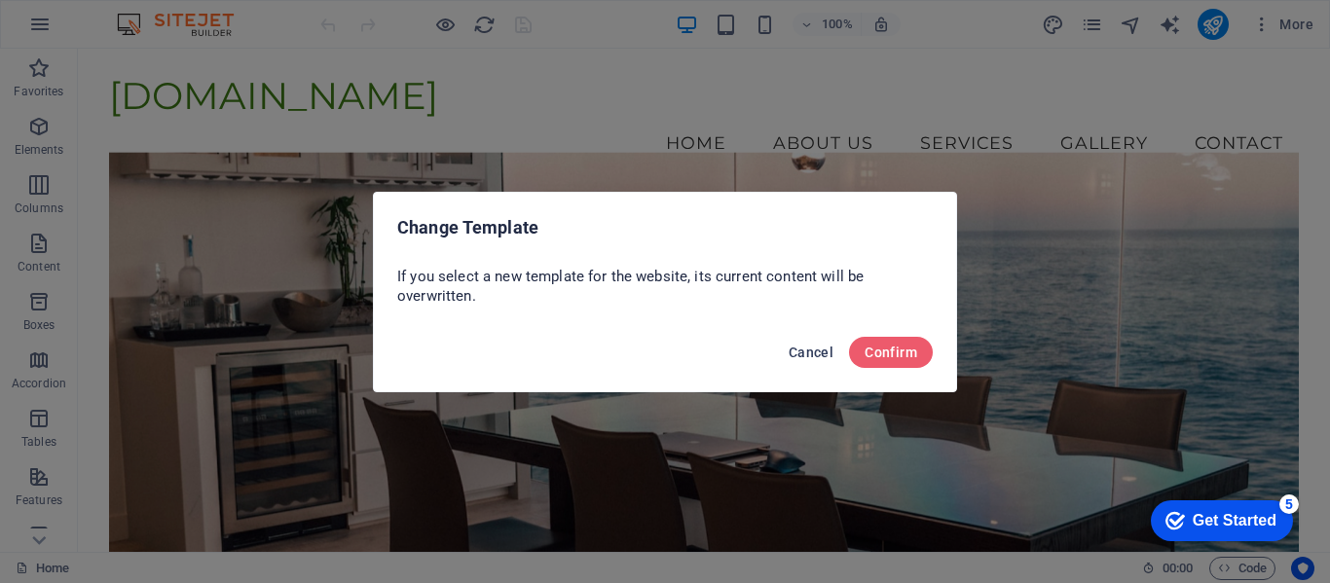
click at [801, 348] on span "Cancel" at bounding box center [810, 353] width 45 height 16
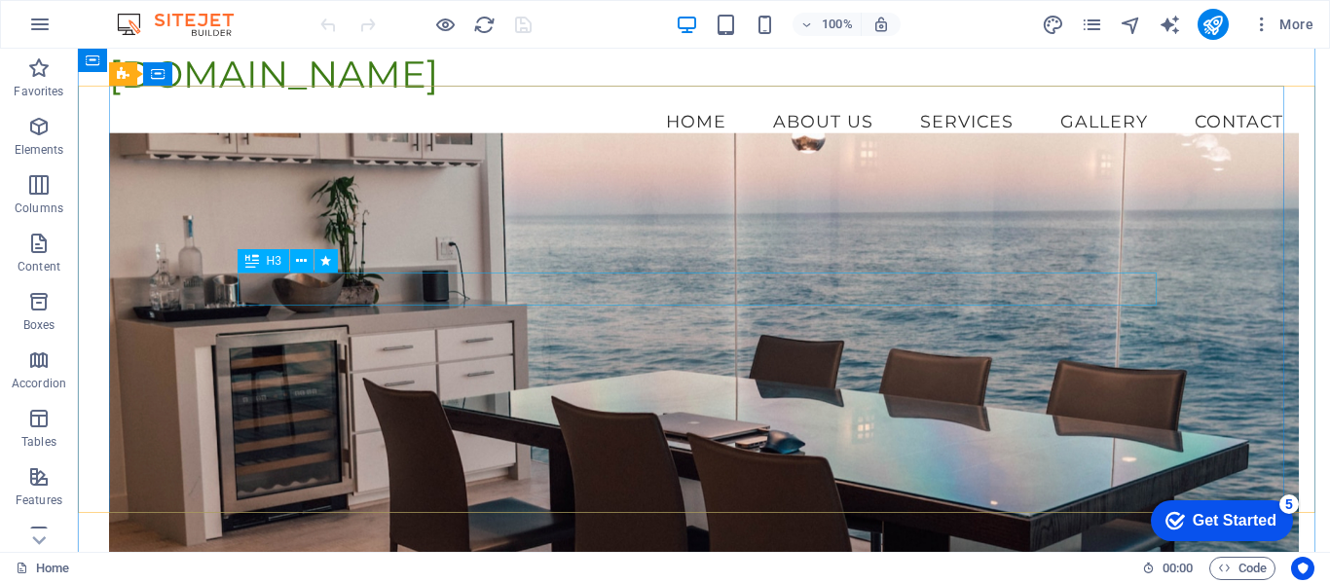
scroll to position [0, 0]
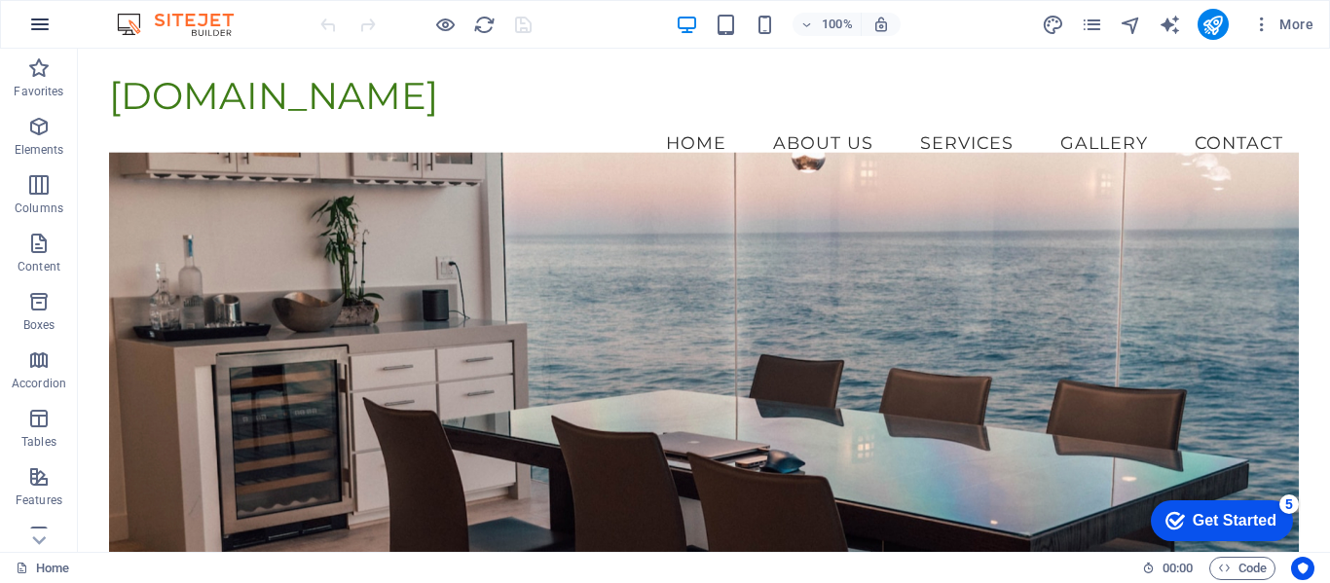
click at [43, 23] on icon "button" at bounding box center [39, 24] width 23 height 23
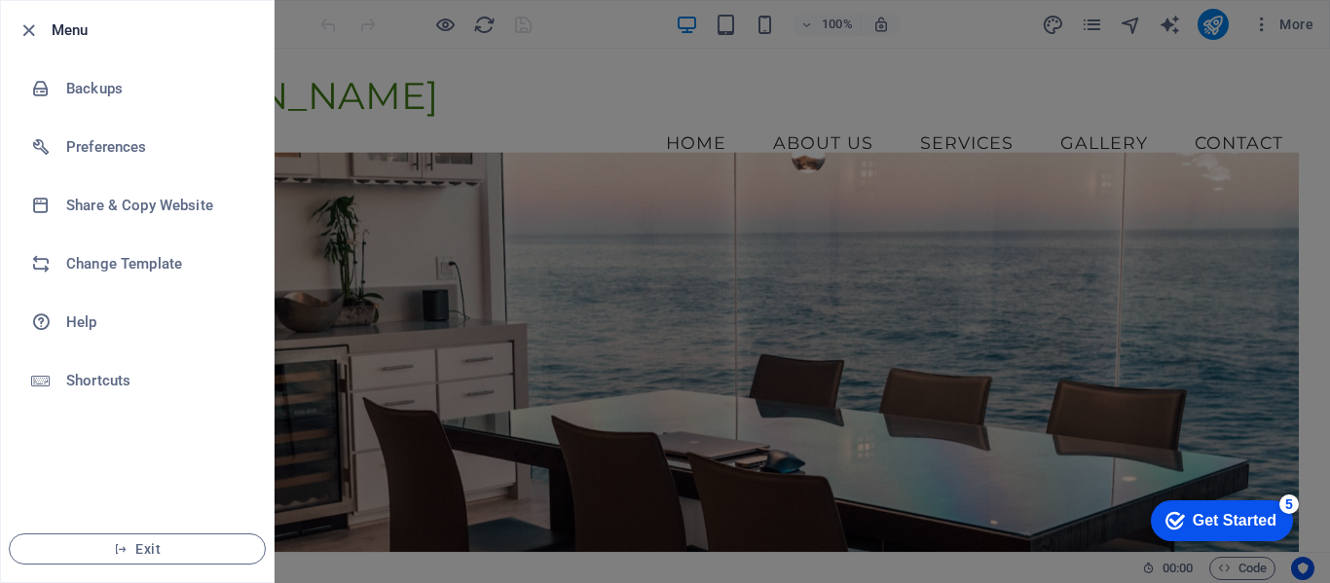
click at [315, 73] on div at bounding box center [665, 291] width 1330 height 583
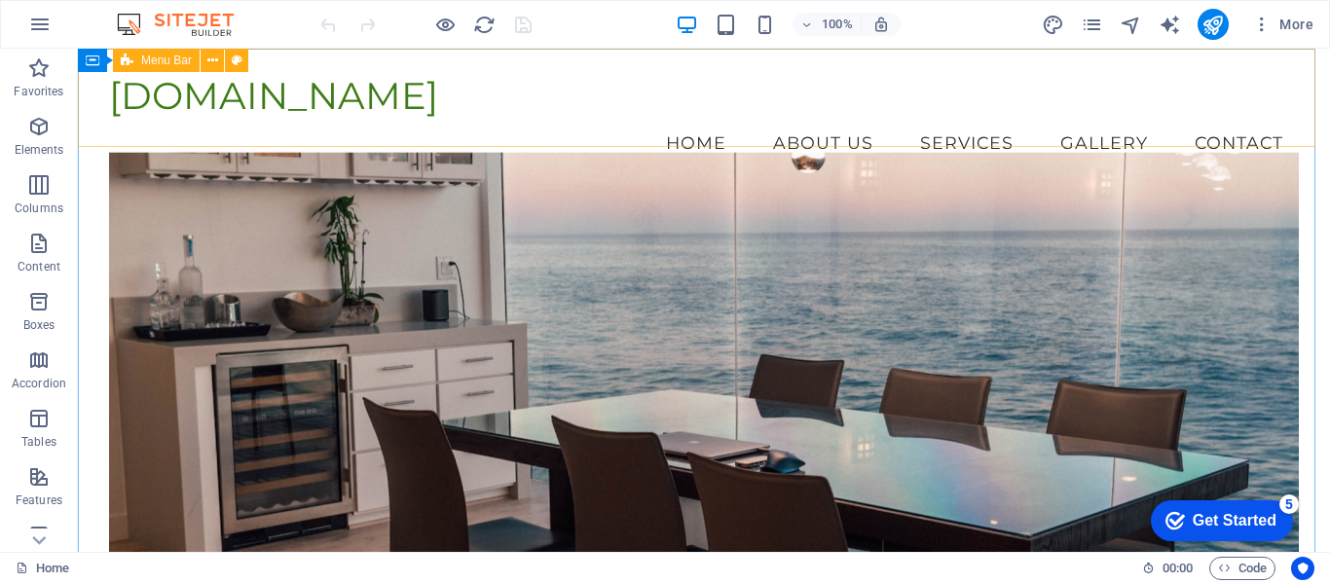
click at [163, 60] on span "Menu Bar" at bounding box center [166, 61] width 51 height 12
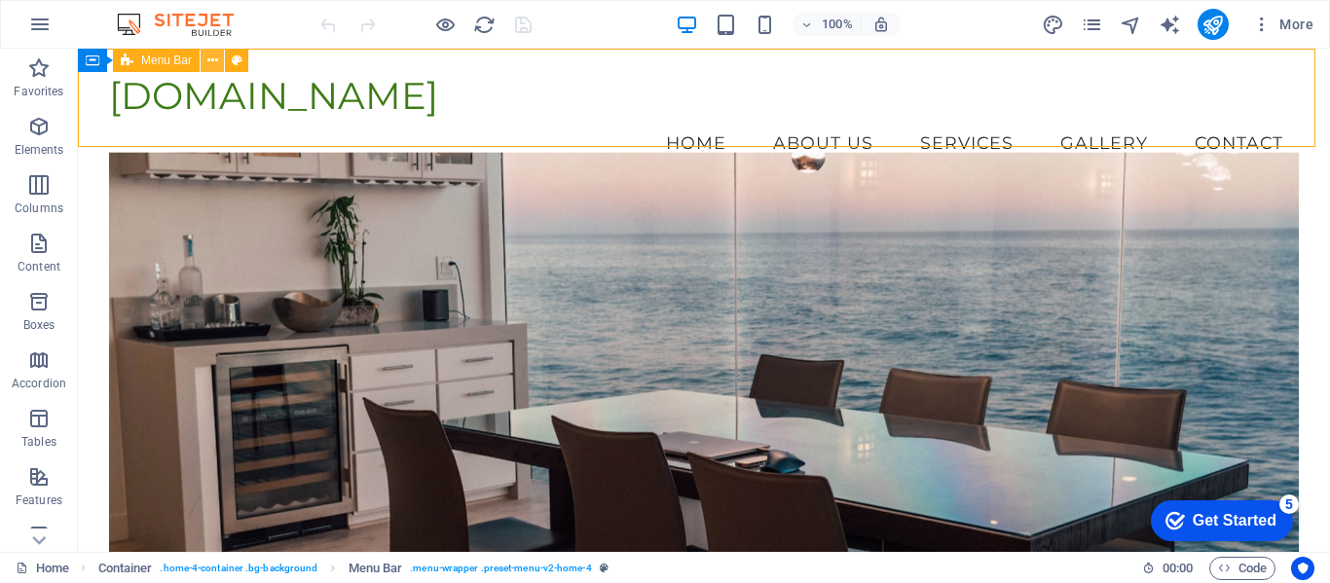
click at [214, 64] on icon at bounding box center [212, 61] width 11 height 20
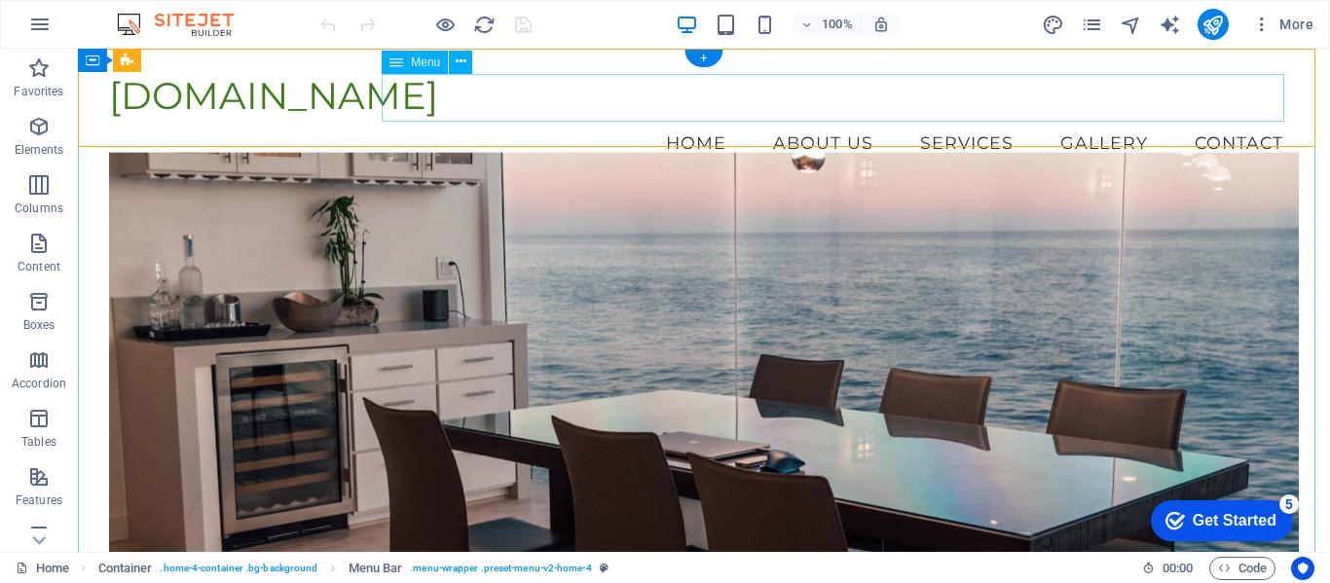
click at [505, 119] on nav "Home About Us Services Gallery Contact" at bounding box center [703, 143] width 1189 height 49
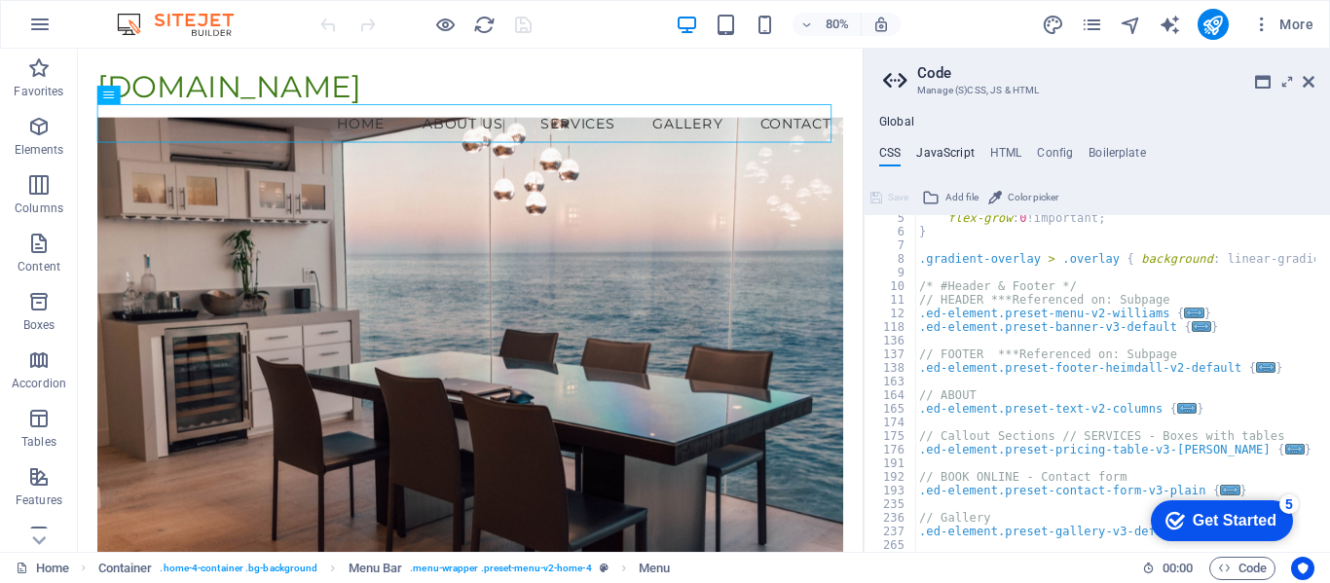
click at [934, 153] on h4 "JavaScript" at bounding box center [944, 156] width 57 height 21
type textarea "/* JS for preset "Menu V2" */"
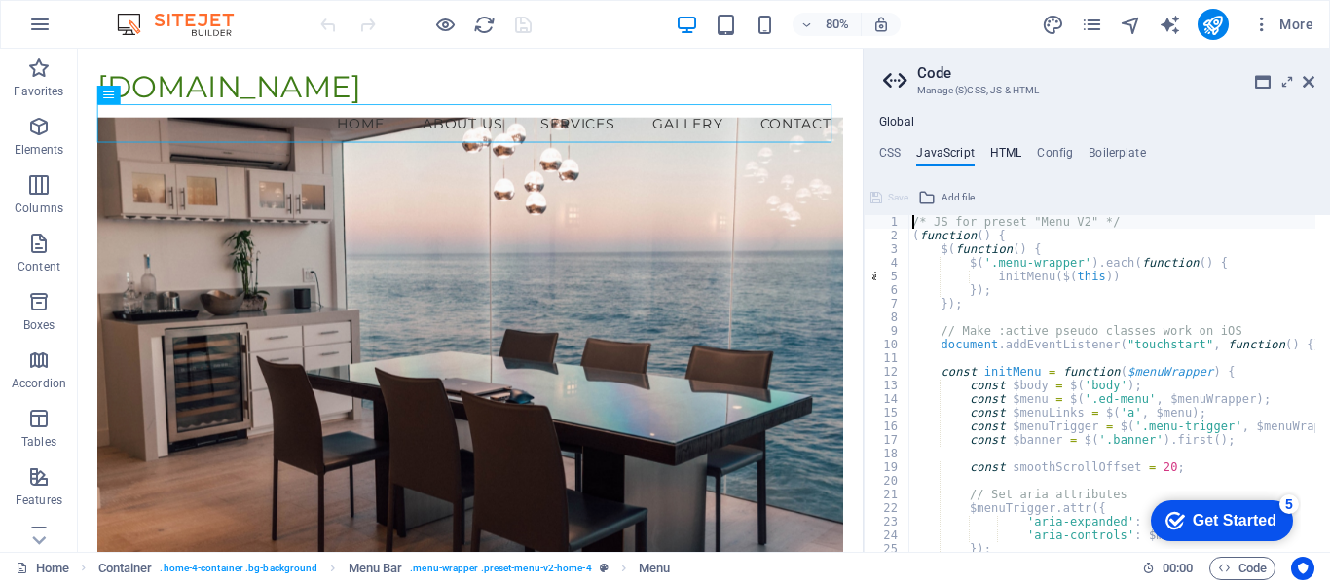
click at [1000, 151] on h4 "HTML" at bounding box center [1006, 156] width 32 height 21
type textarea "<a href="#main-content" class="wv-link-content button">Skip to main content</a>"
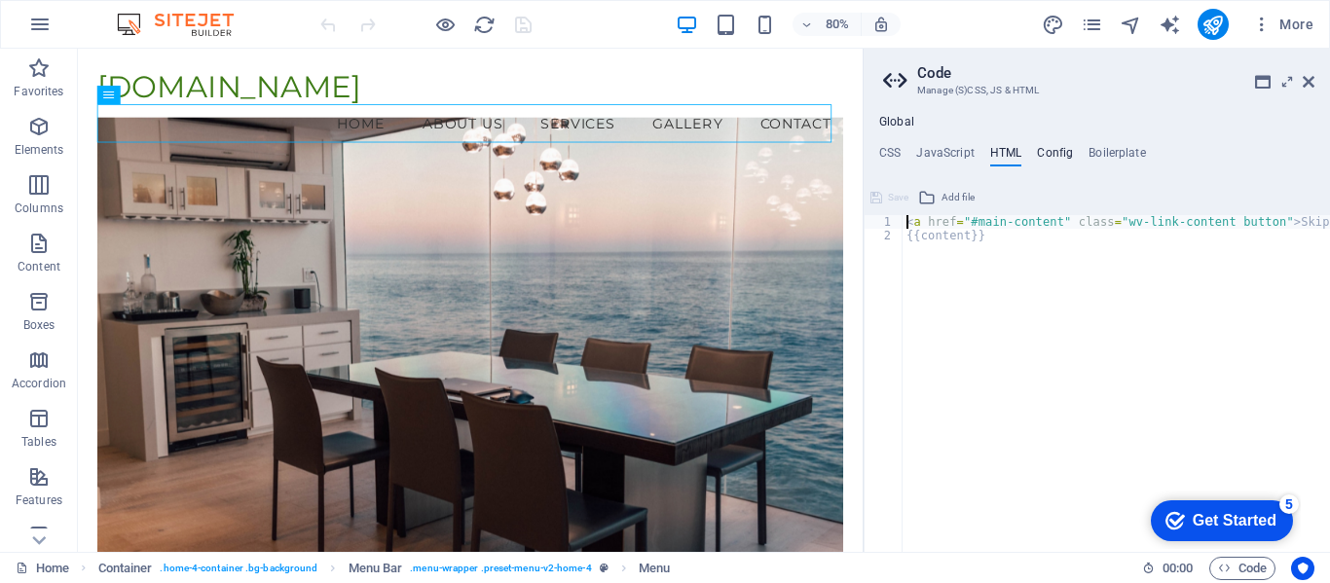
click at [1042, 149] on h4 "Config" at bounding box center [1055, 156] width 36 height 21
type textarea "$color-background: #FFFFFF;"
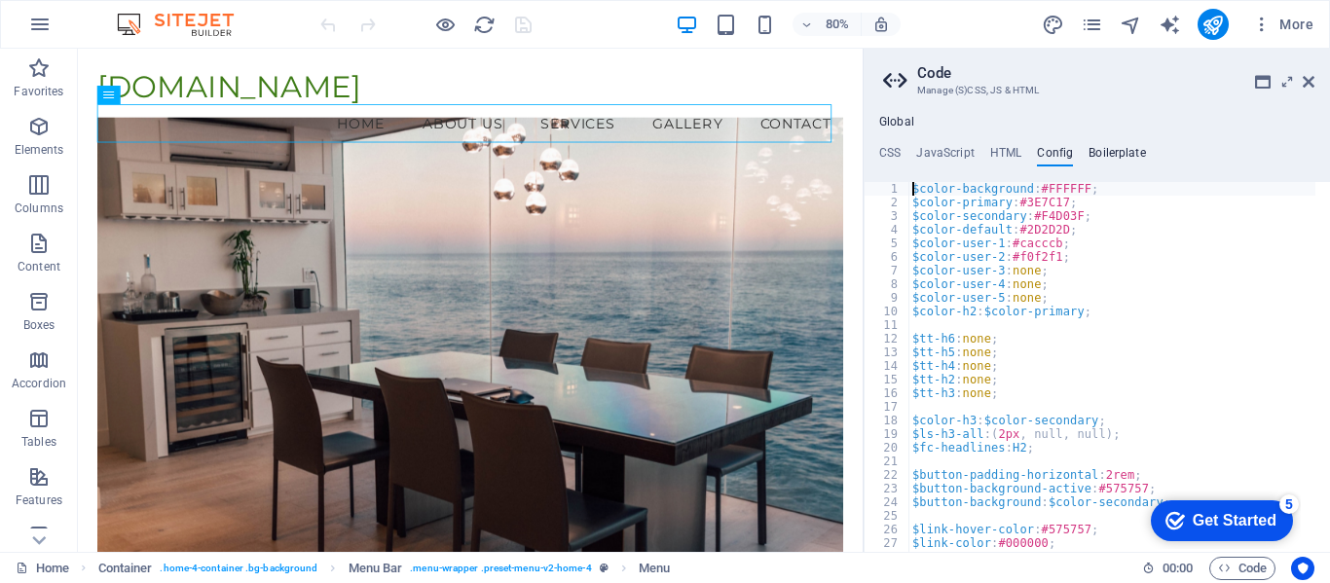
click at [1093, 150] on h4 "Boilerplate" at bounding box center [1116, 156] width 57 height 21
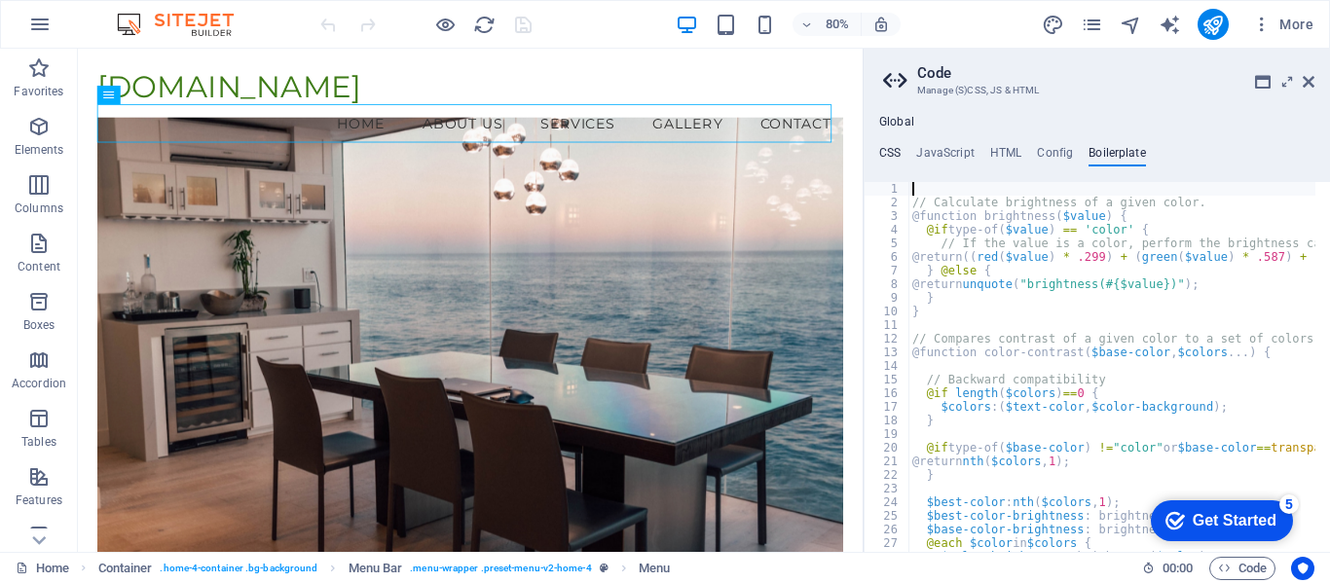
click at [896, 154] on h4 "CSS" at bounding box center [889, 156] width 21 height 21
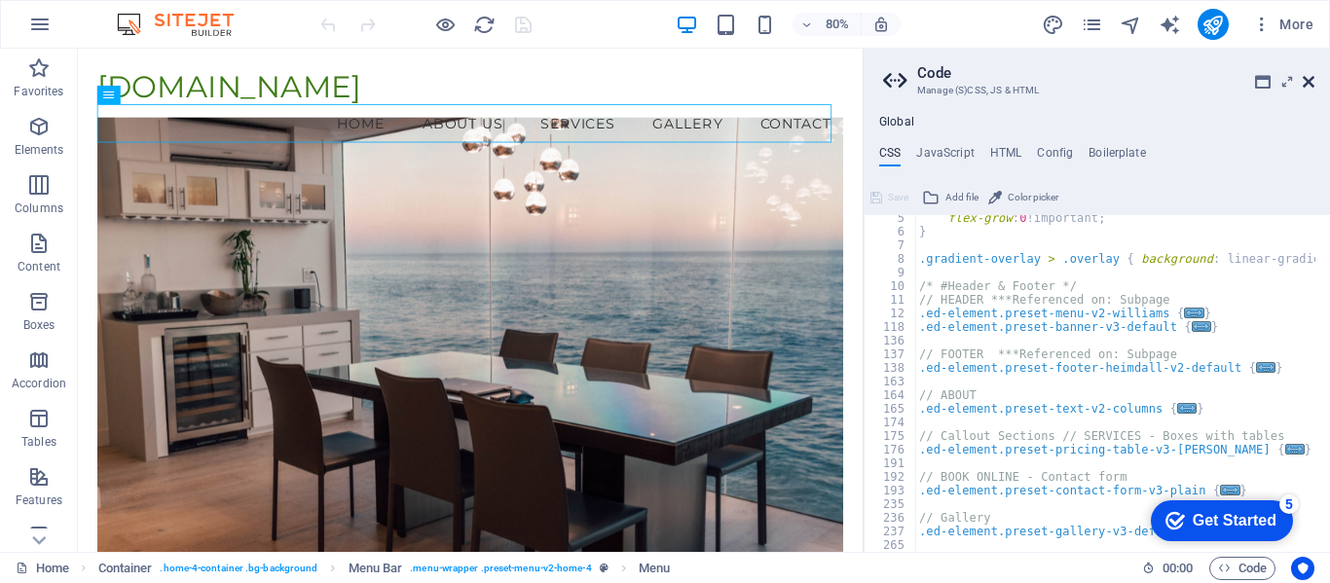
click at [1302, 83] on icon at bounding box center [1308, 82] width 12 height 16
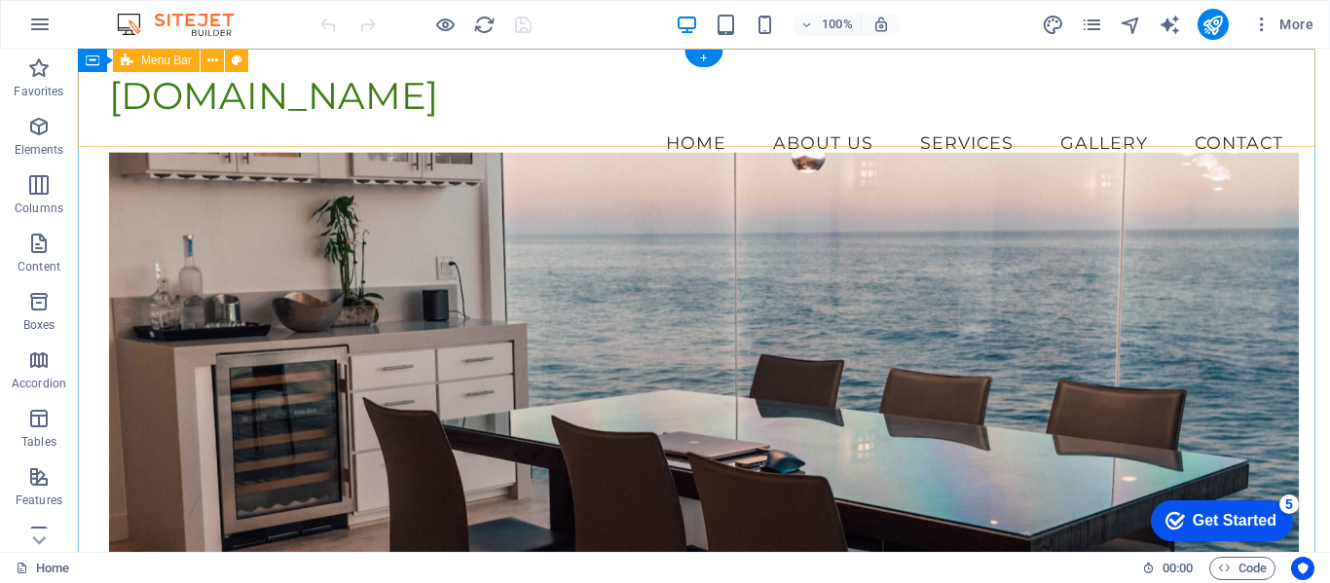
click at [878, 125] on div "enzahome.mu Menu Home About Us Services Gallery Contact" at bounding box center [704, 120] width 1252 height 143
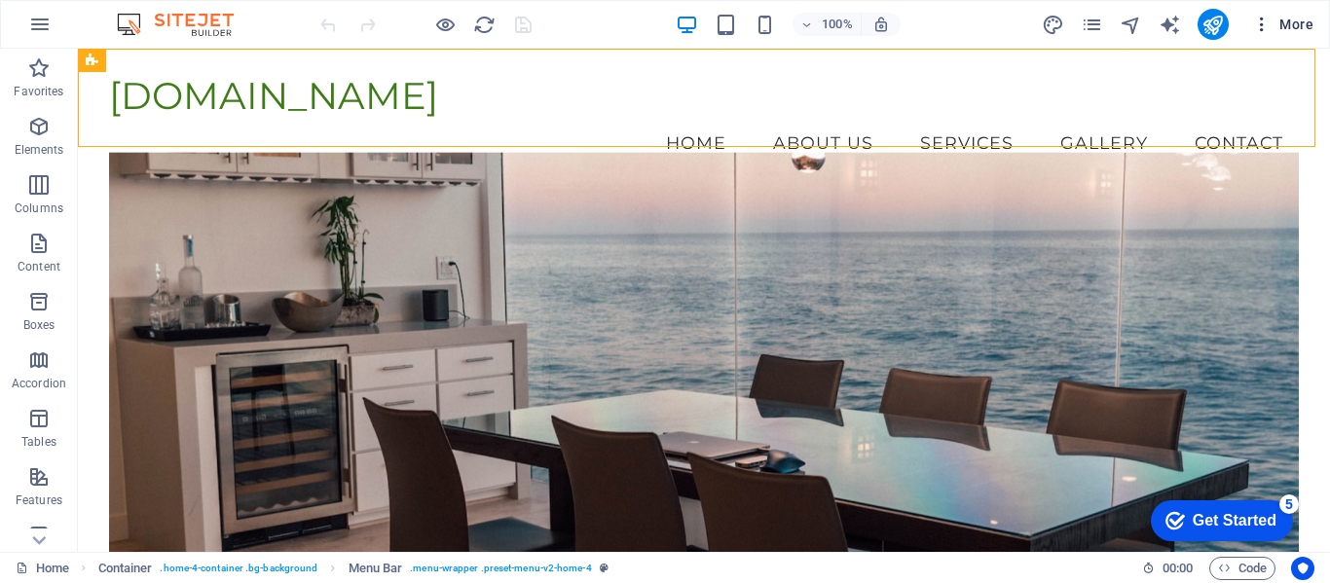
click at [1288, 26] on span "More" at bounding box center [1282, 24] width 61 height 19
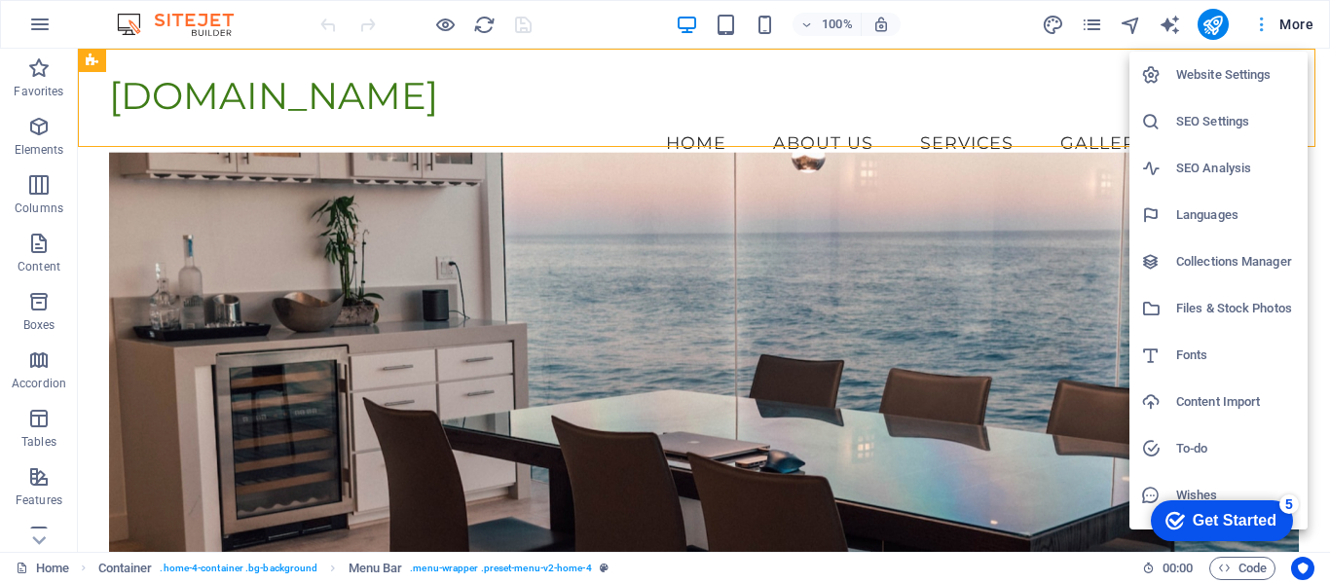
click at [1288, 26] on div at bounding box center [665, 291] width 1330 height 583
